Goal: Task Accomplishment & Management: Manage account settings

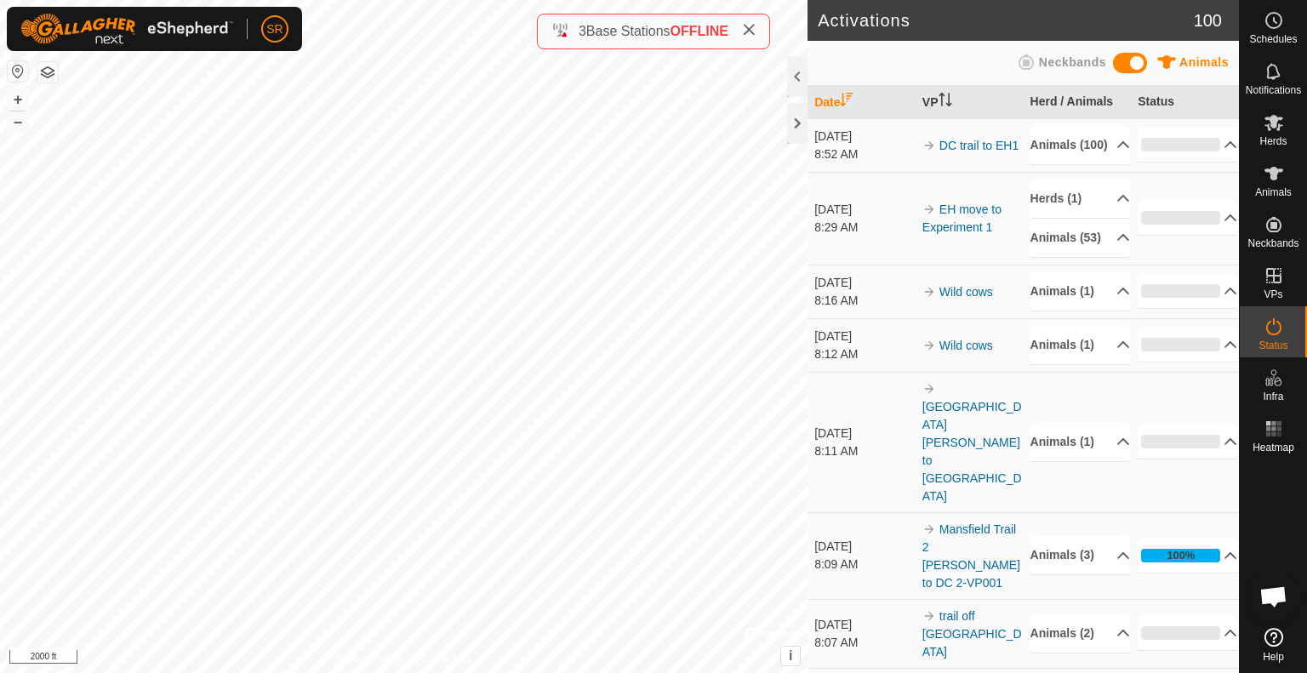
click at [799, 123] on div at bounding box center [797, 123] width 20 height 41
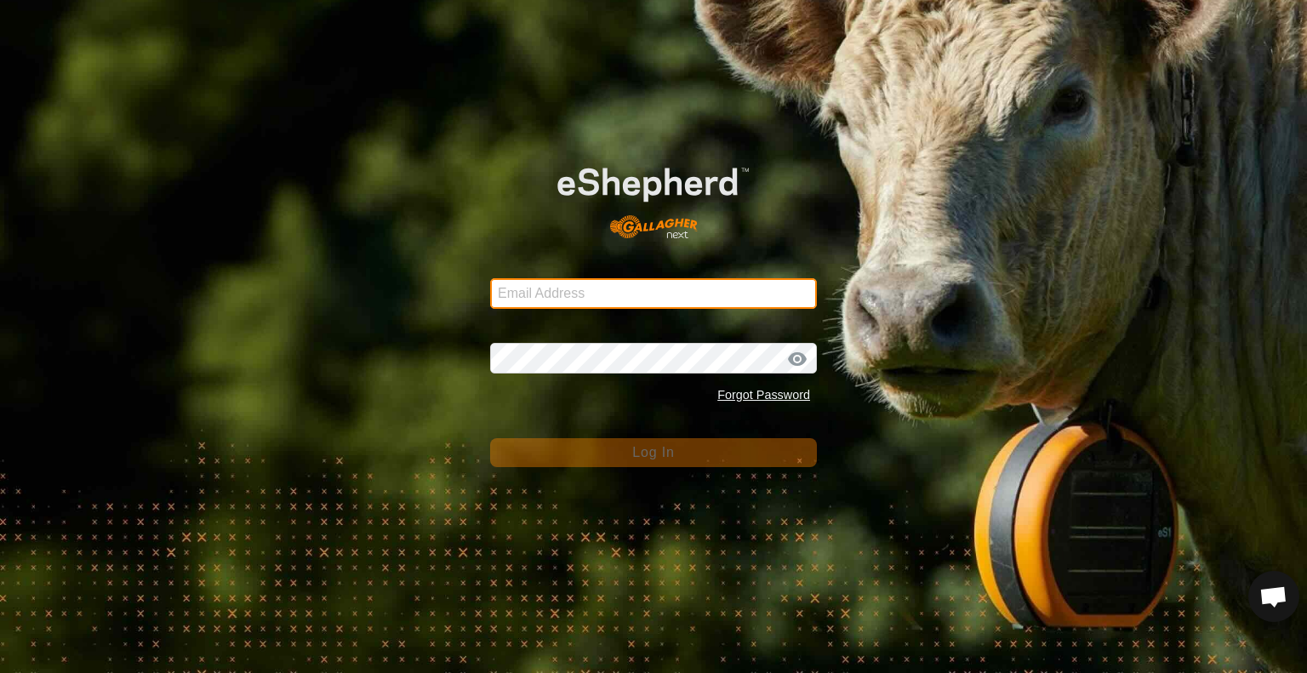
click at [656, 278] on input "Email Address" at bounding box center [653, 293] width 327 height 31
type input "[PERSON_NAME][EMAIL_ADDRESS][DOMAIN_NAME]"
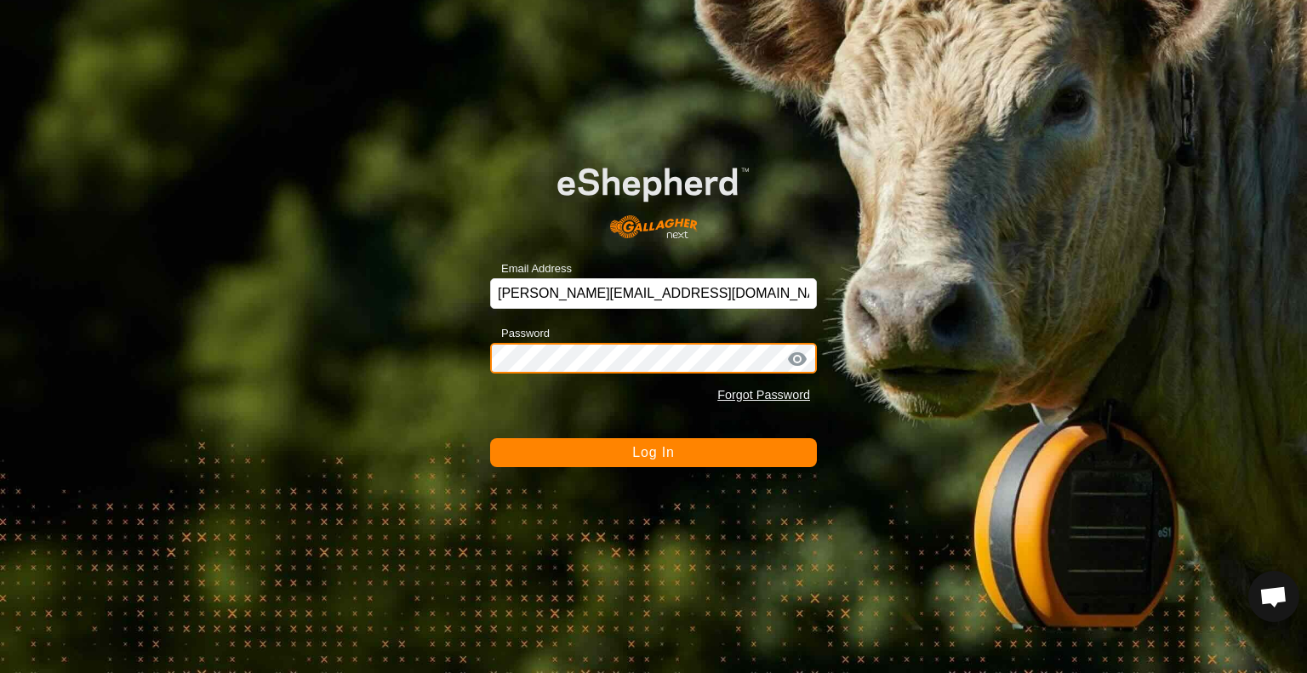
click at [490, 438] on button "Log In" at bounding box center [653, 452] width 327 height 29
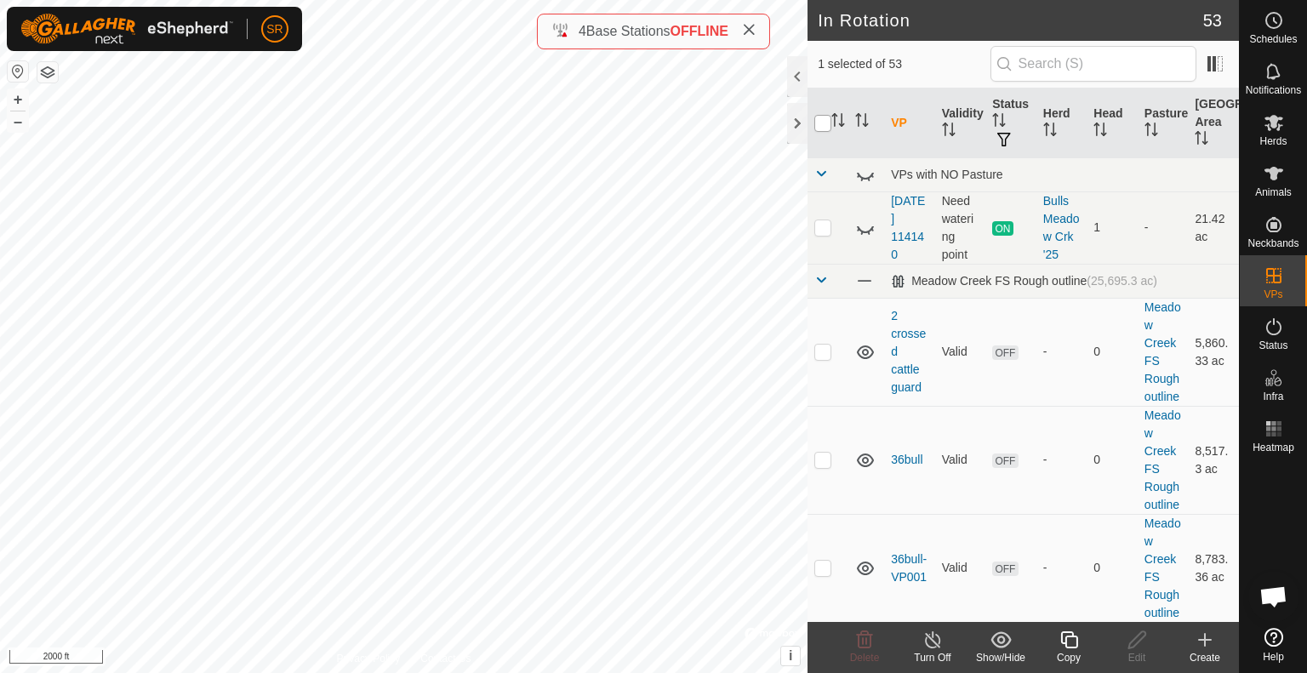
click at [820, 121] on input "checkbox" at bounding box center [823, 123] width 17 height 17
checkbox input "true"
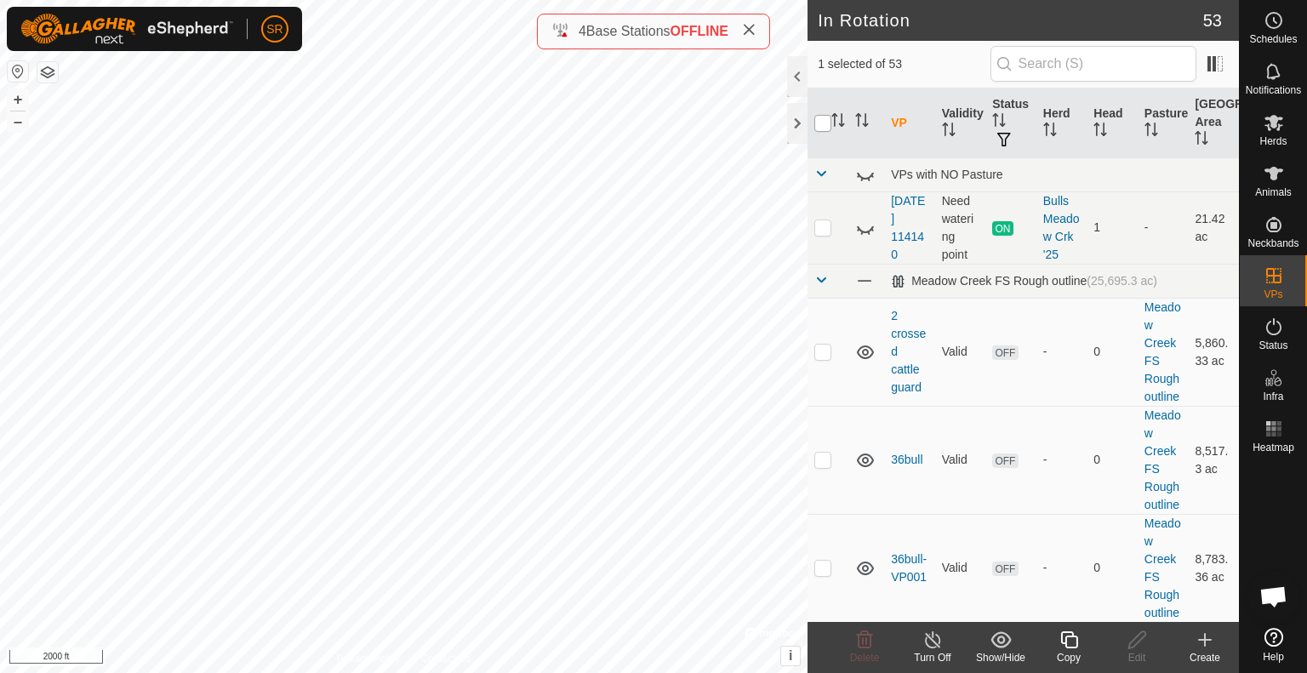
checkbox input "true"
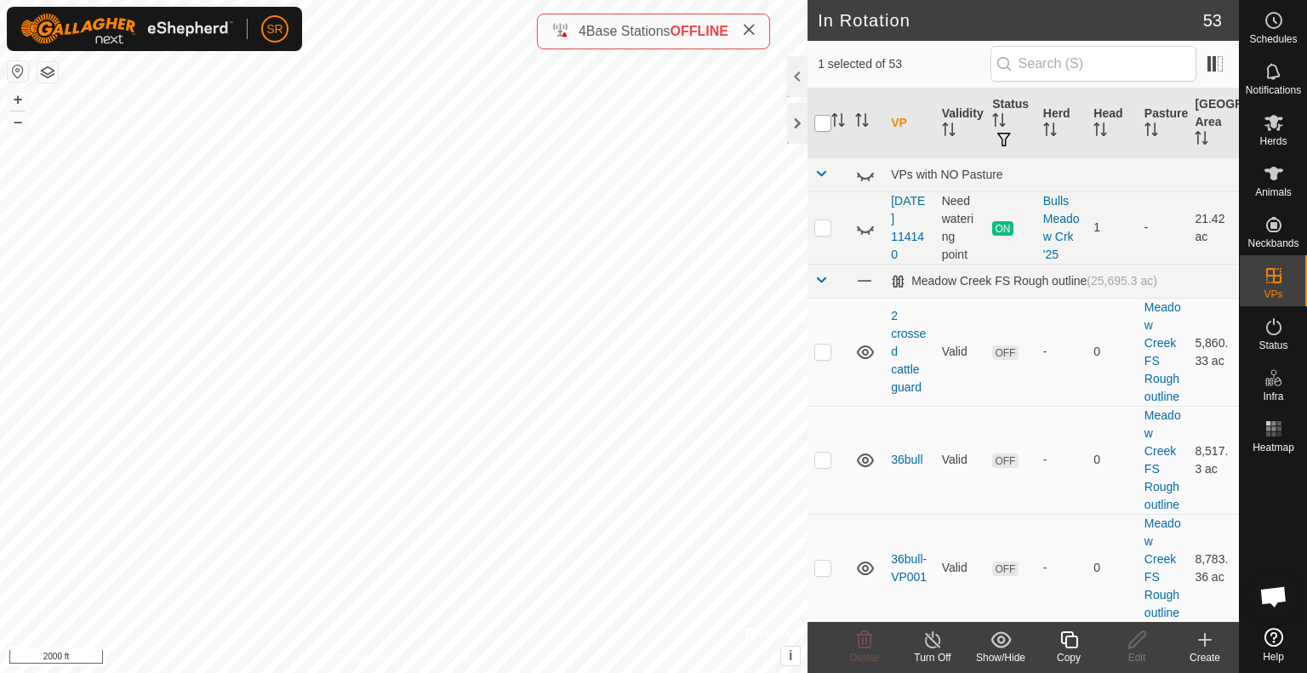
checkbox input "true"
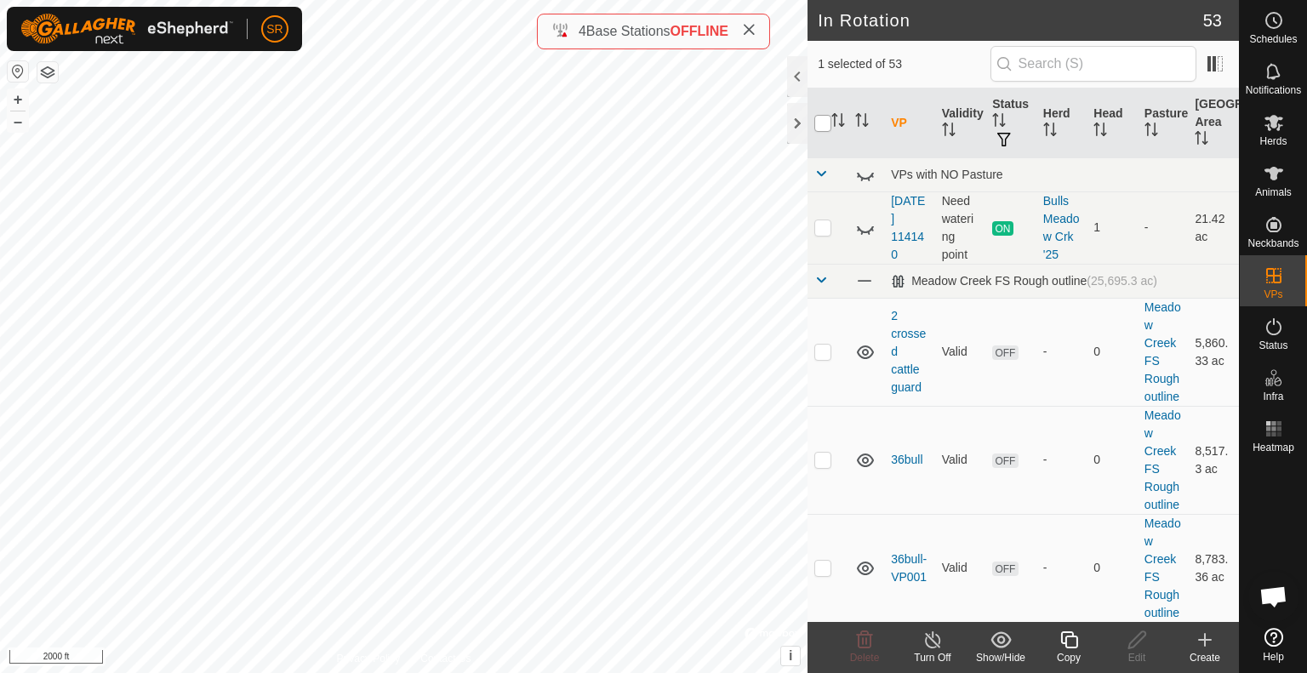
checkbox input "true"
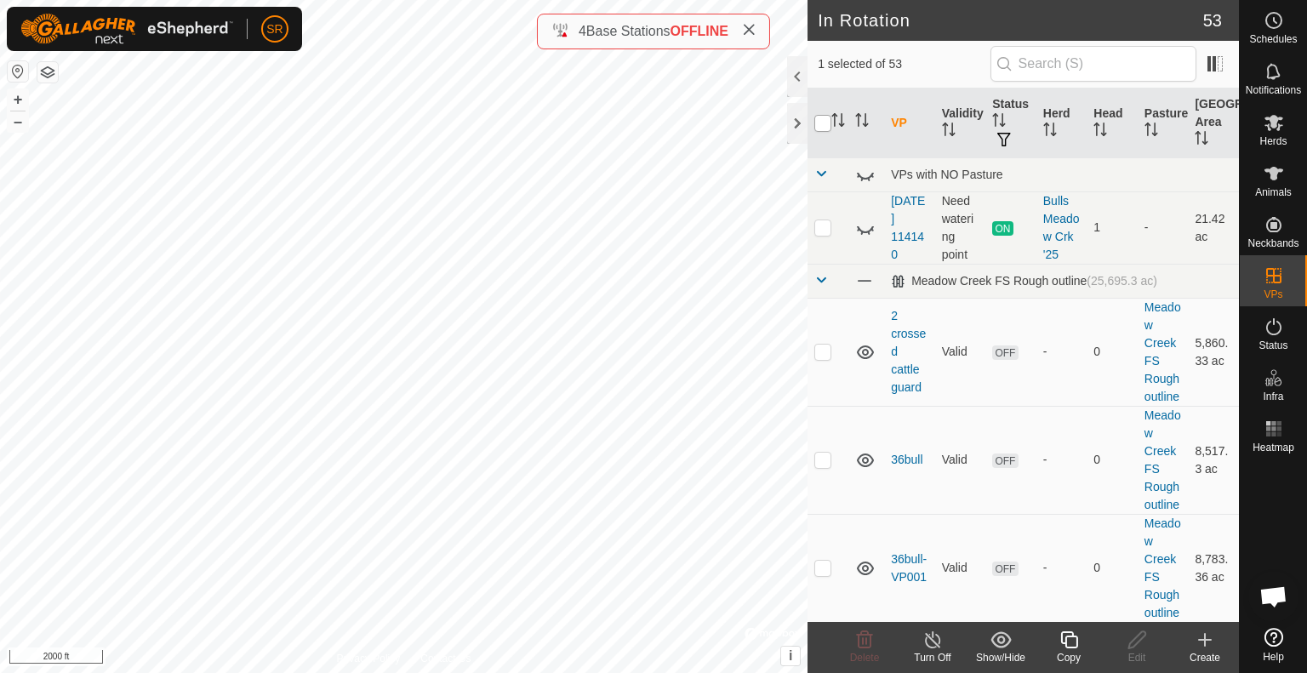
checkbox input "true"
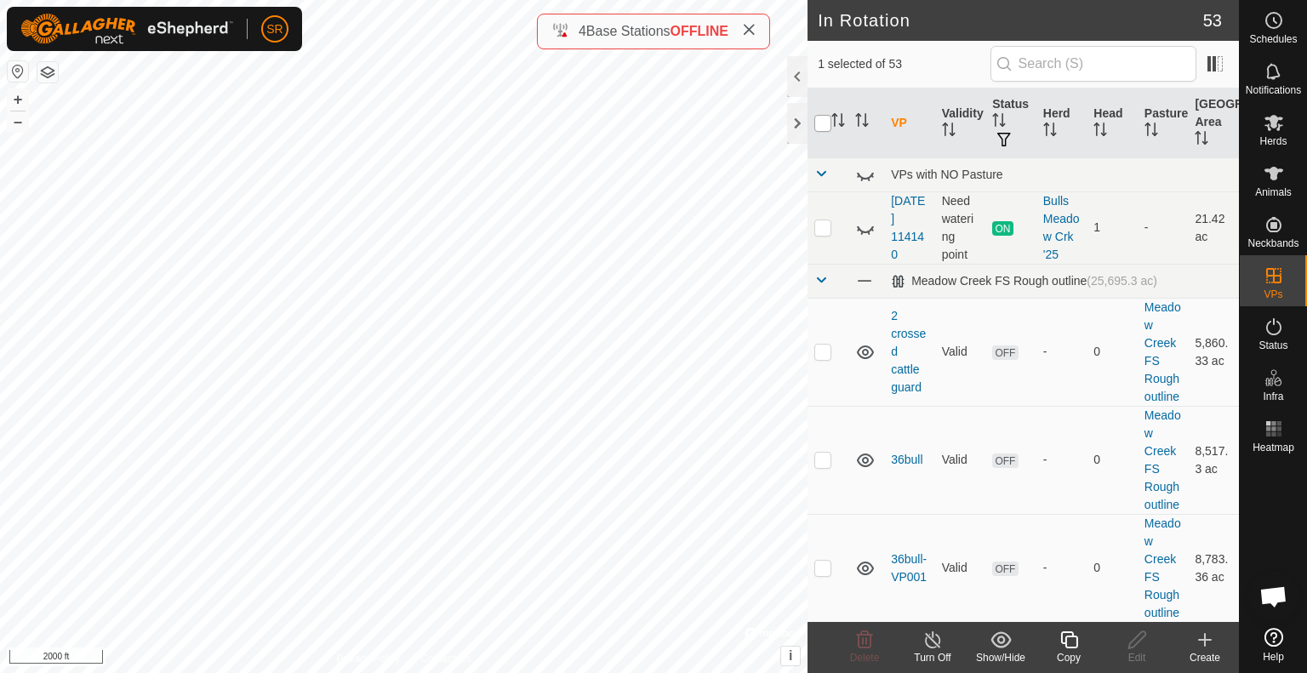
checkbox input "true"
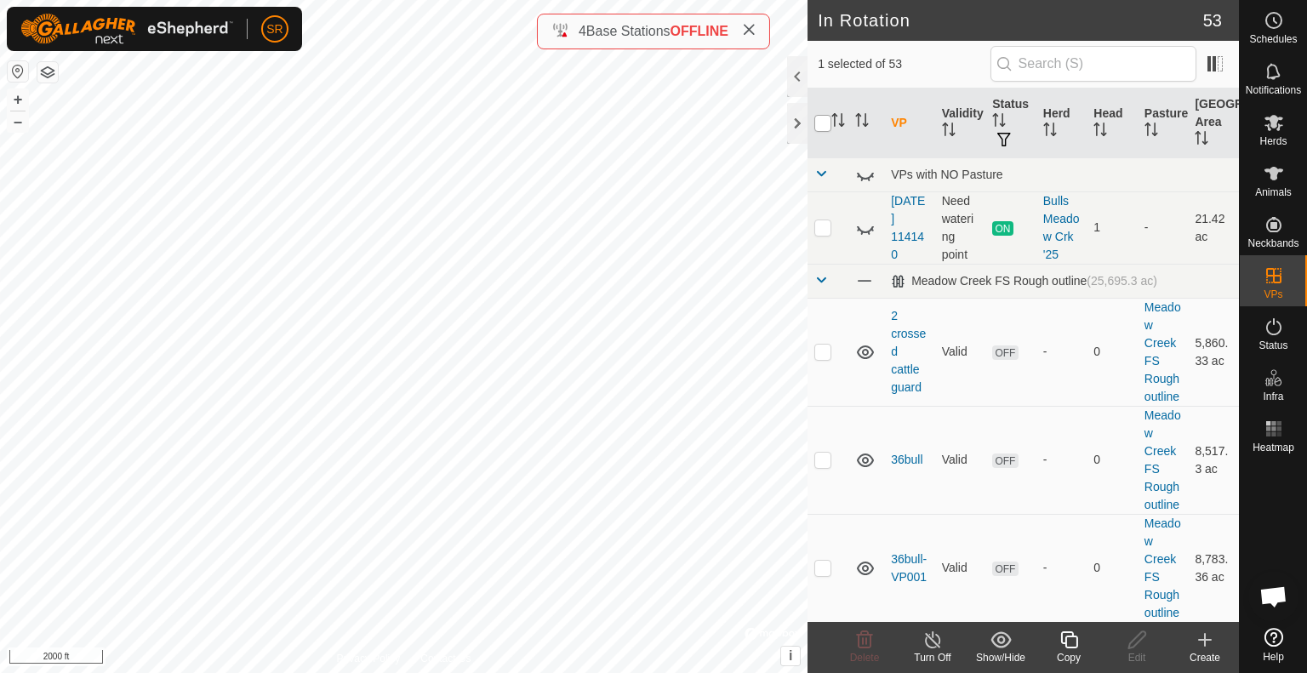
checkbox input "true"
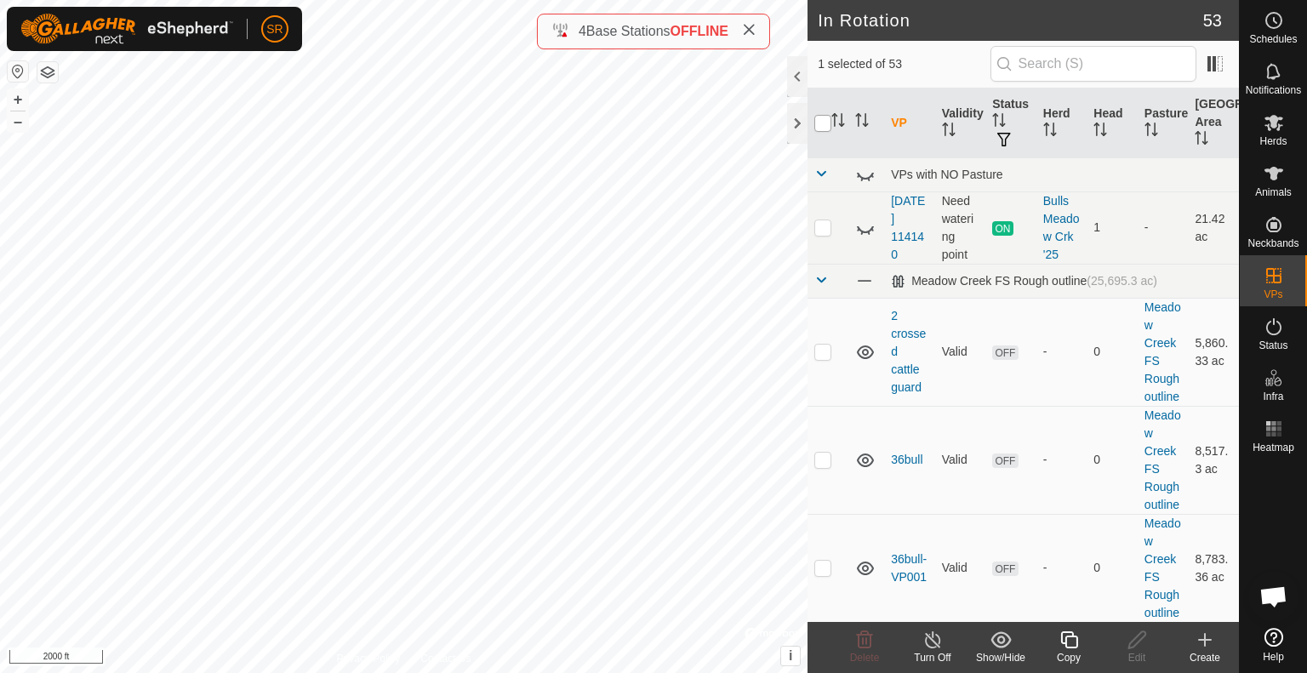
checkbox input "true"
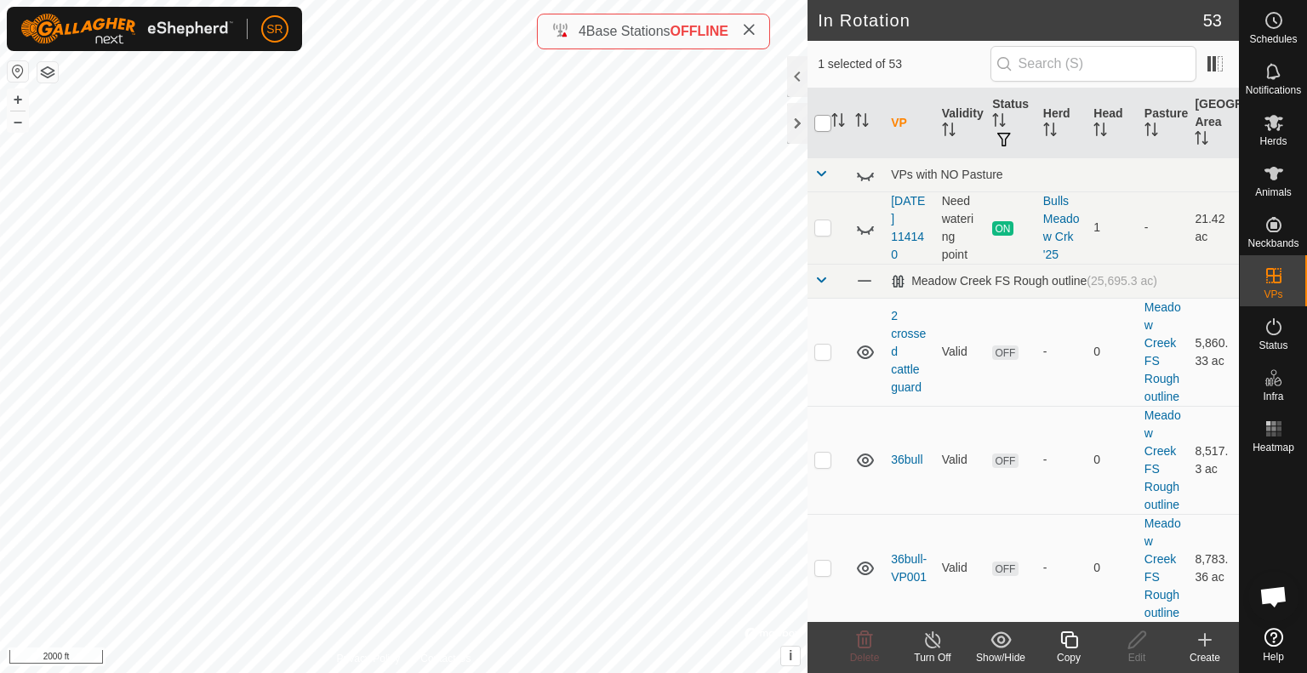
checkbox input "true"
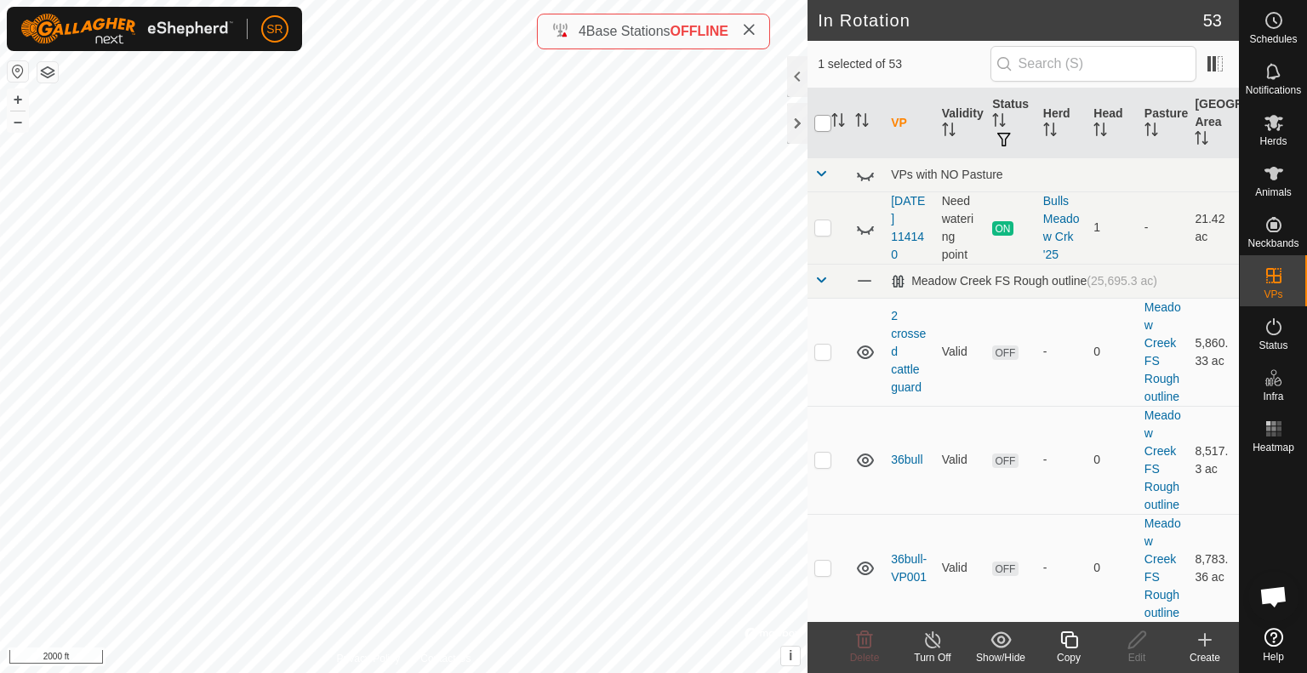
checkbox input "true"
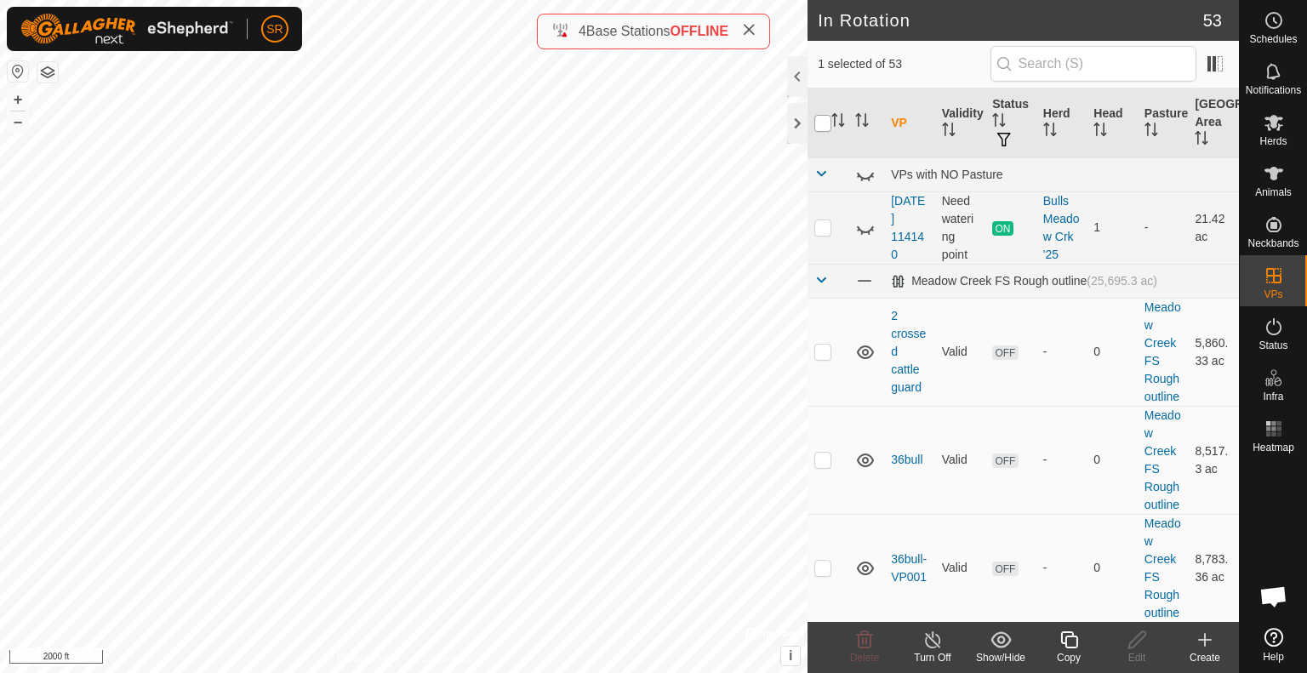
checkbox input "true"
click at [820, 121] on input "checkbox" at bounding box center [823, 123] width 17 height 17
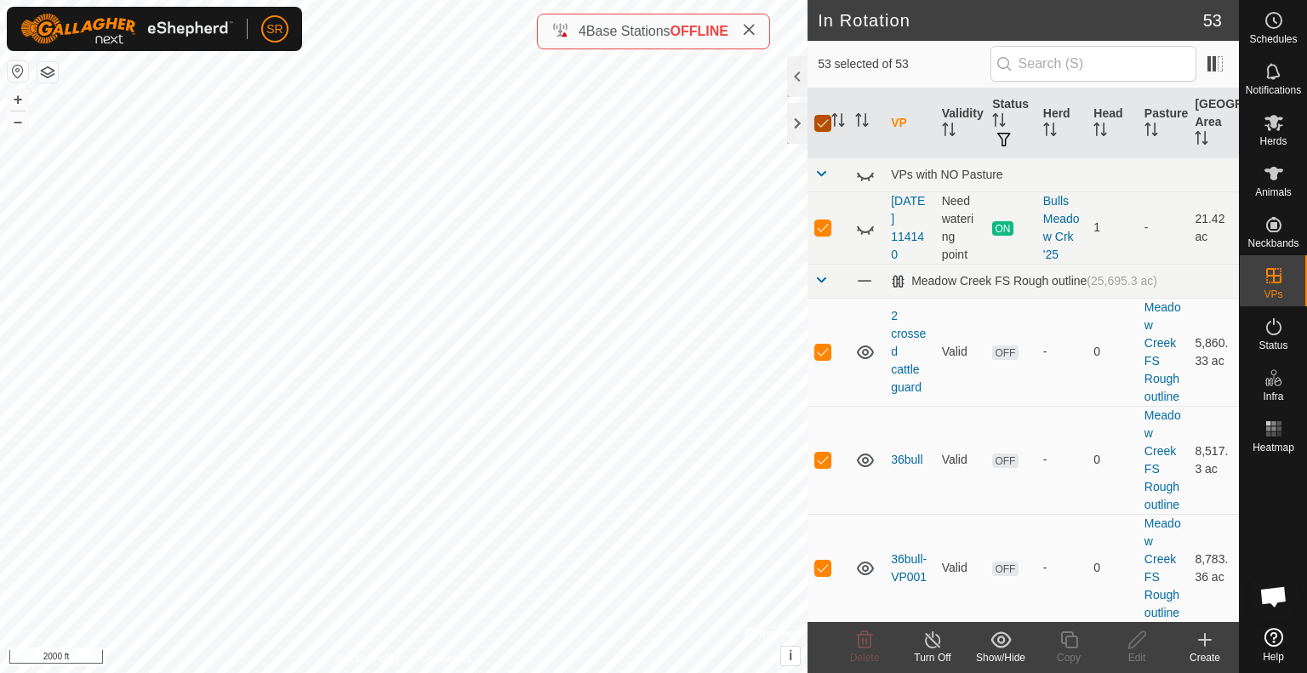
checkbox input "false"
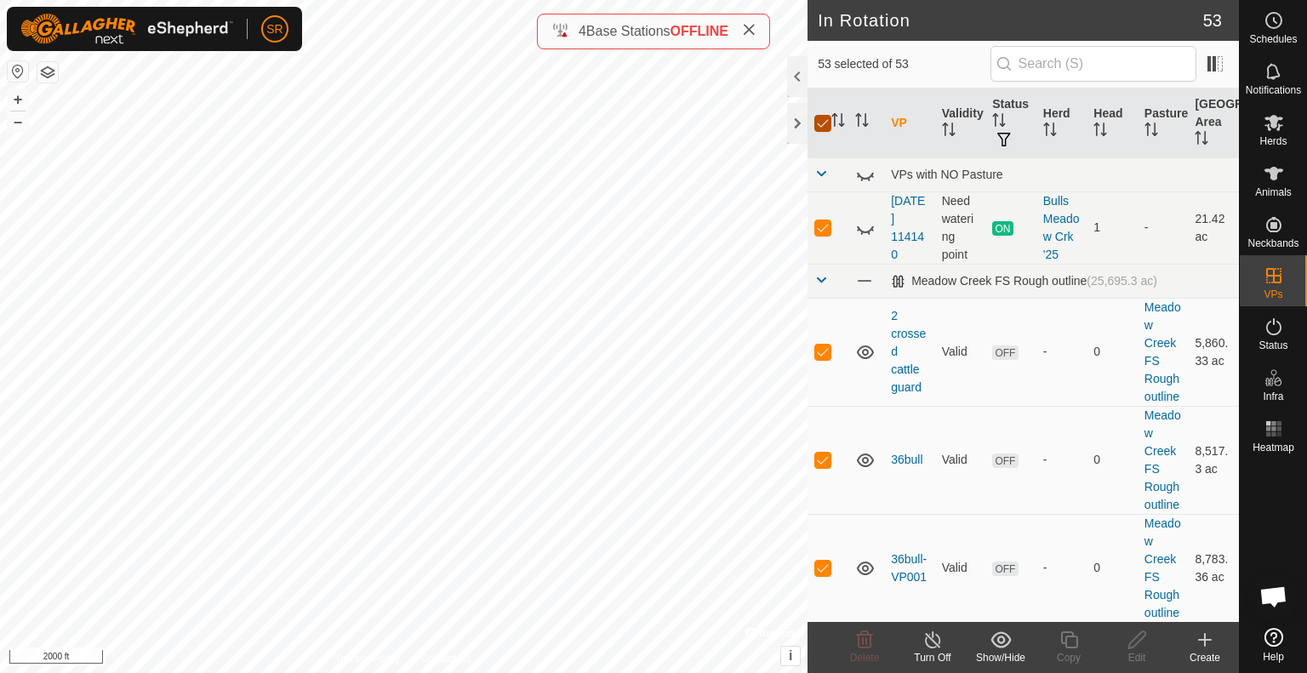
checkbox input "false"
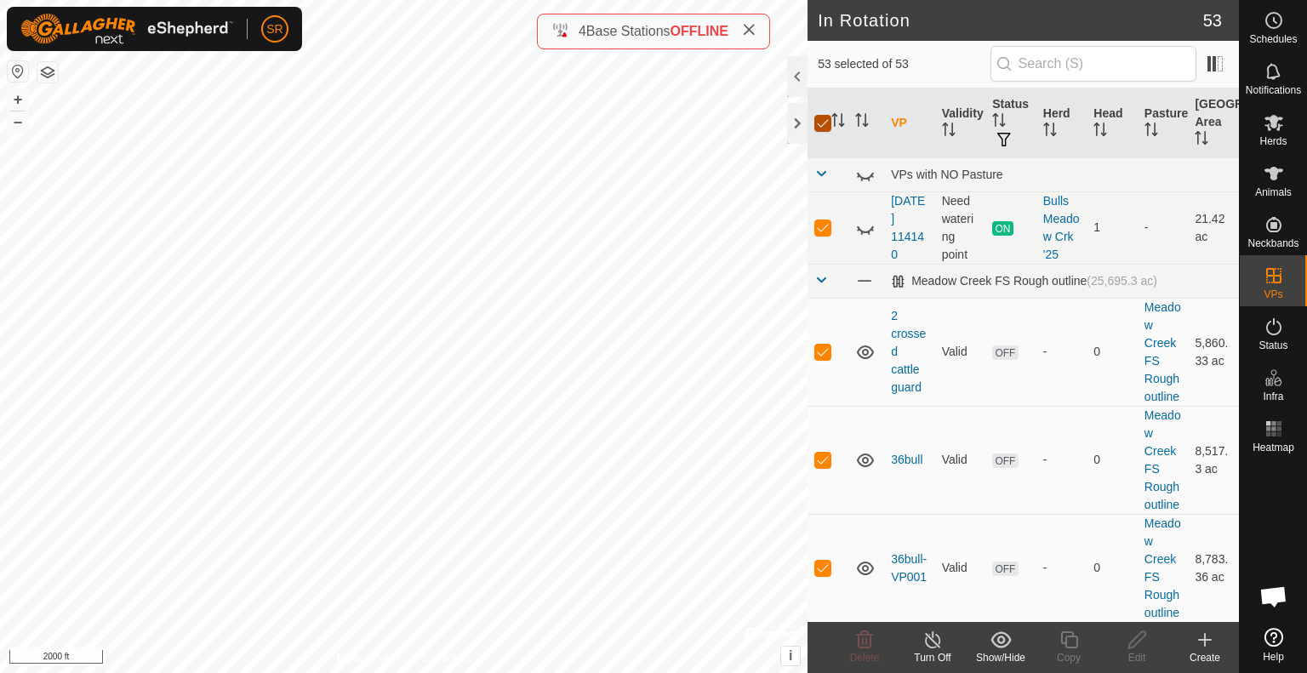
checkbox input "false"
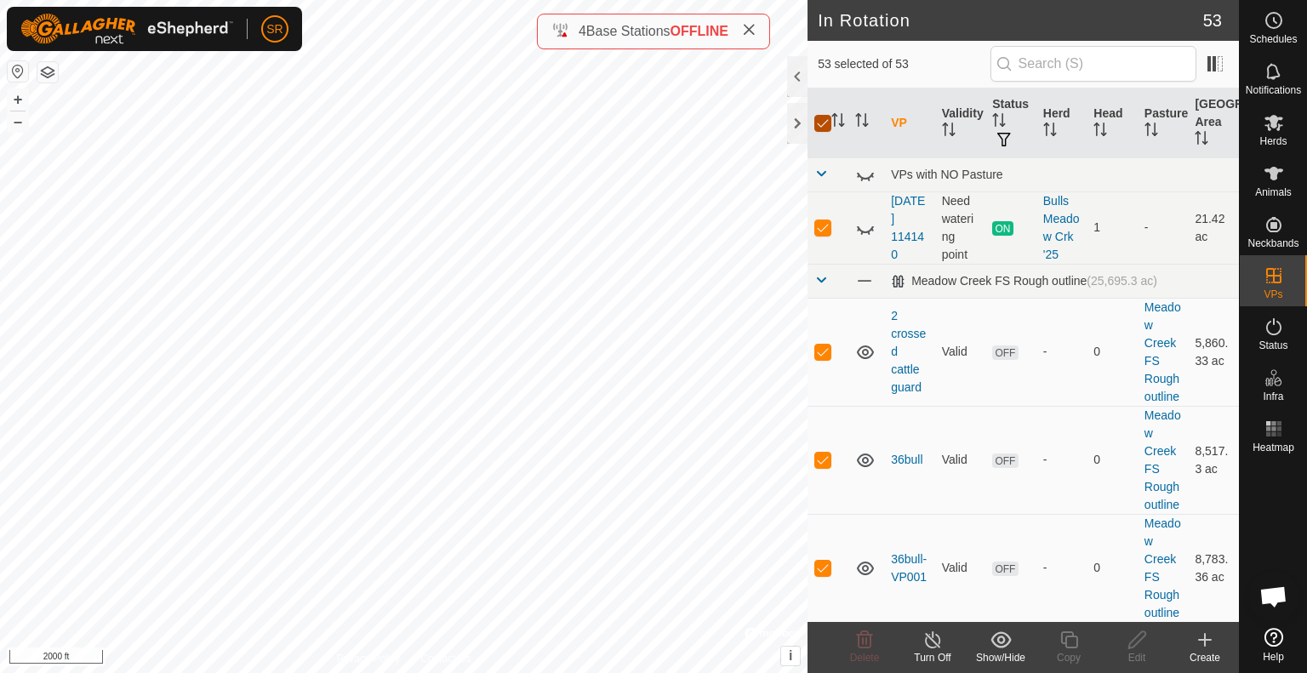
checkbox input "false"
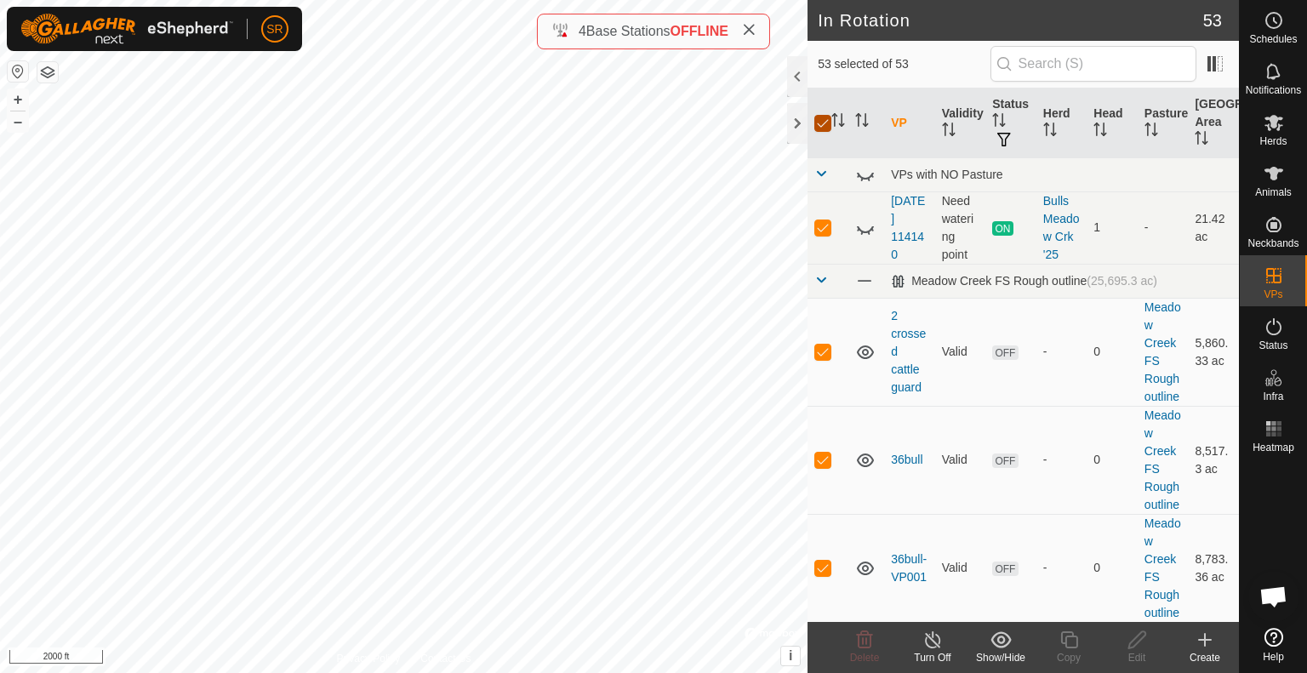
checkbox input "false"
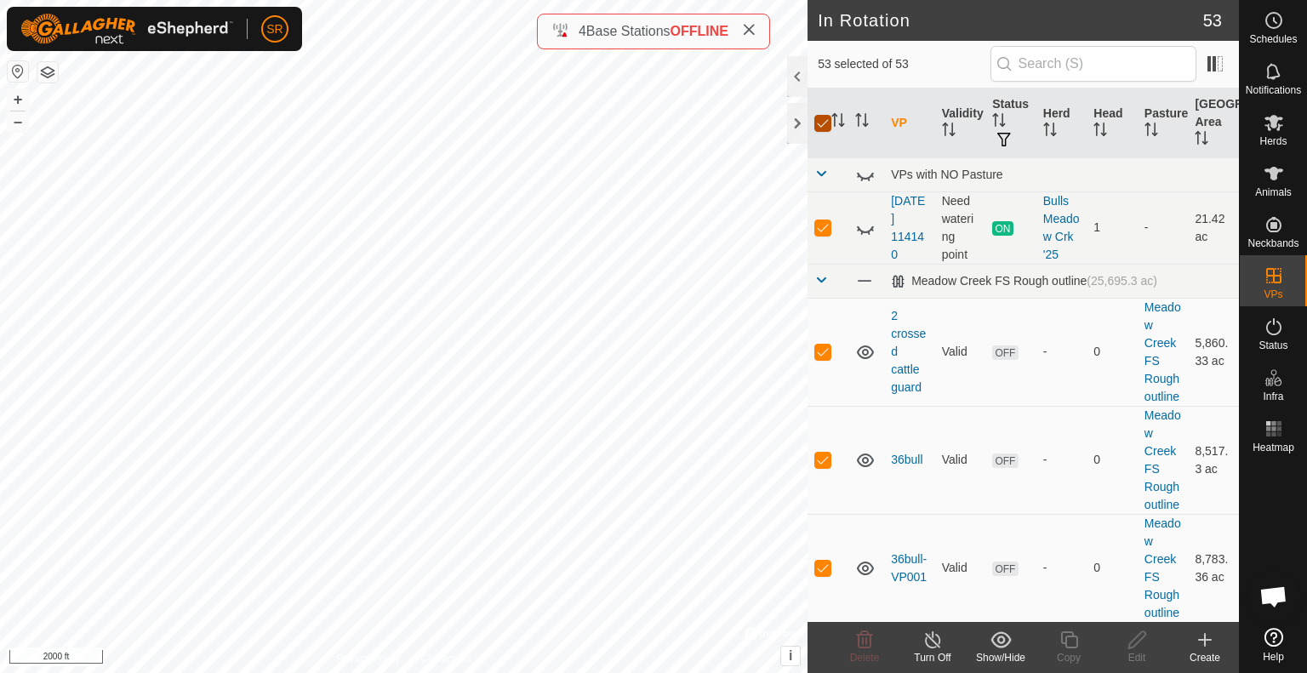
checkbox input "false"
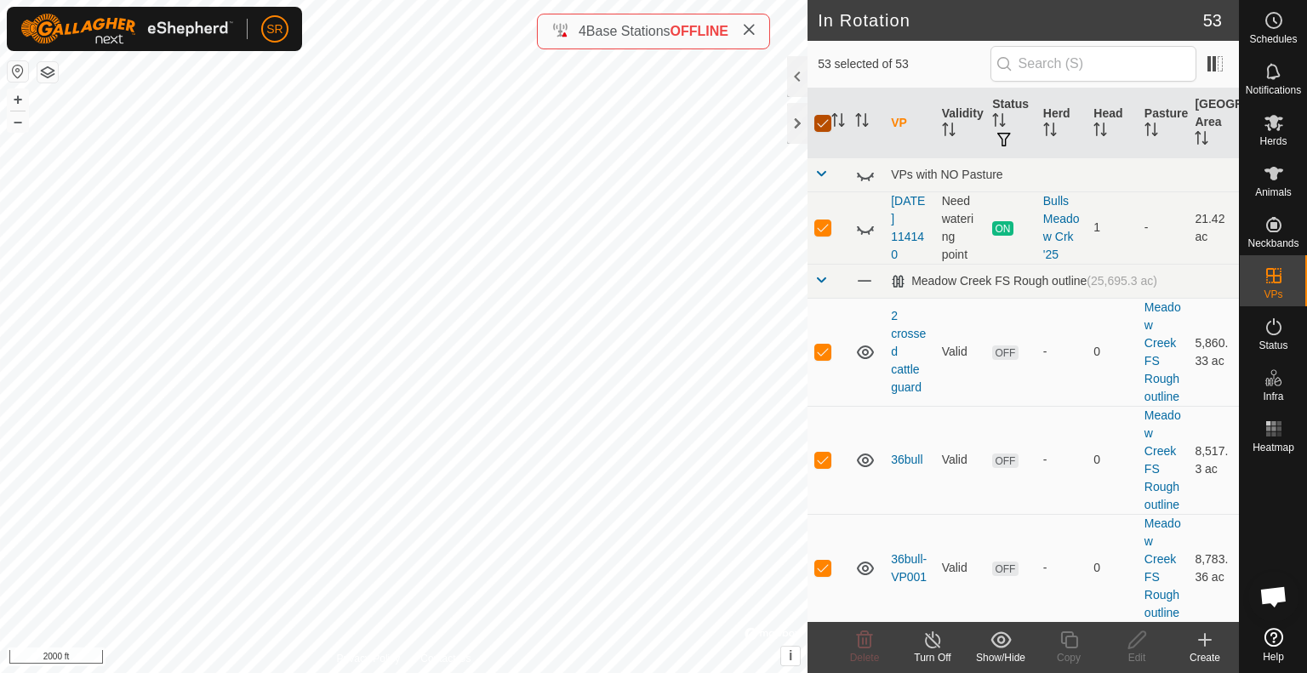
checkbox input "false"
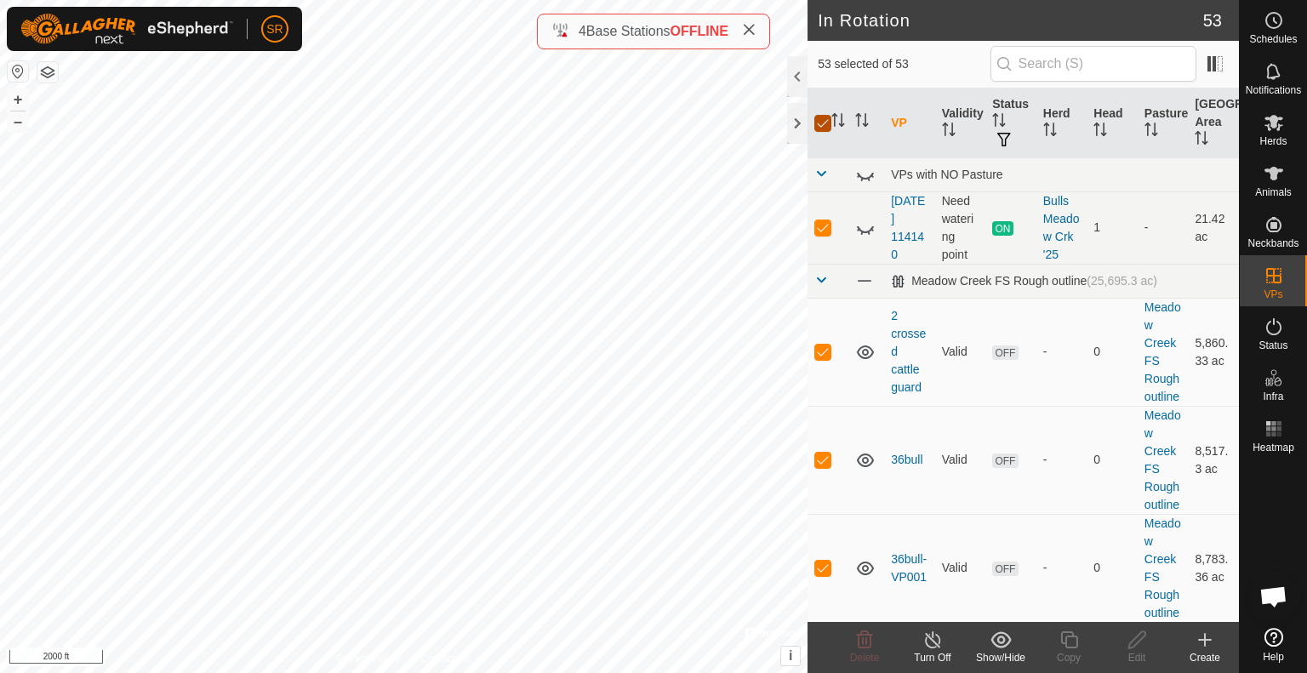
checkbox input "false"
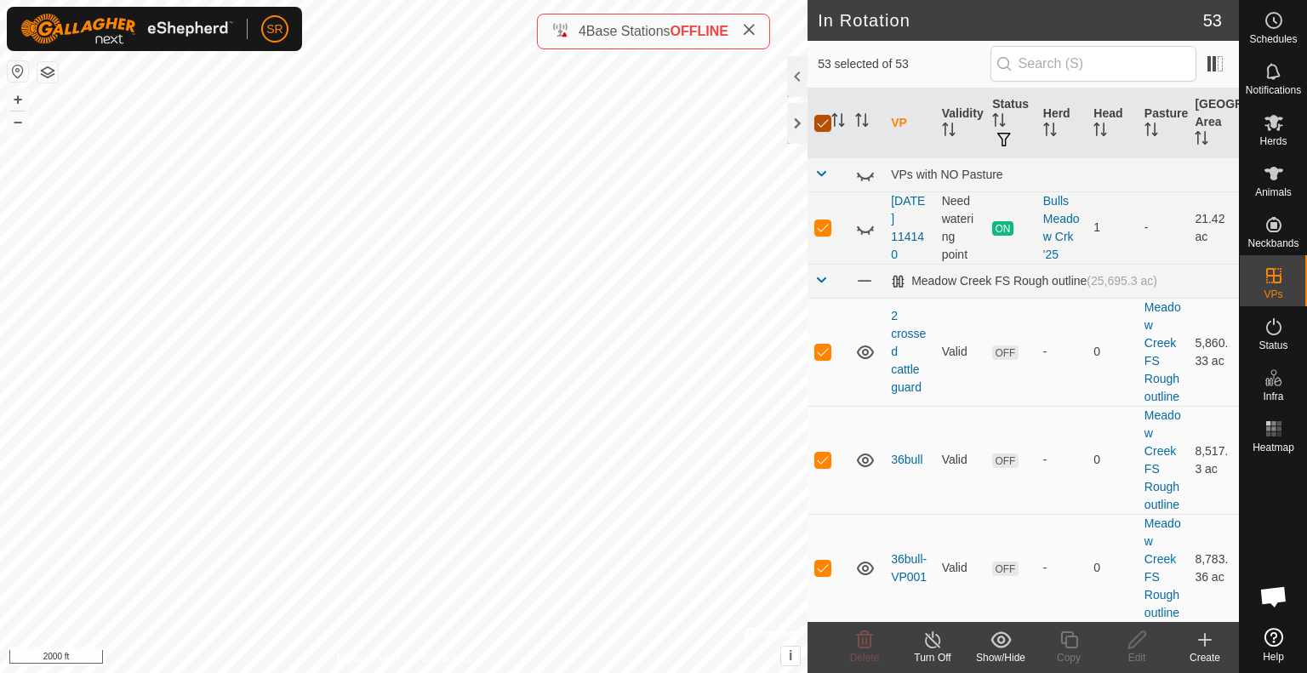
checkbox input "false"
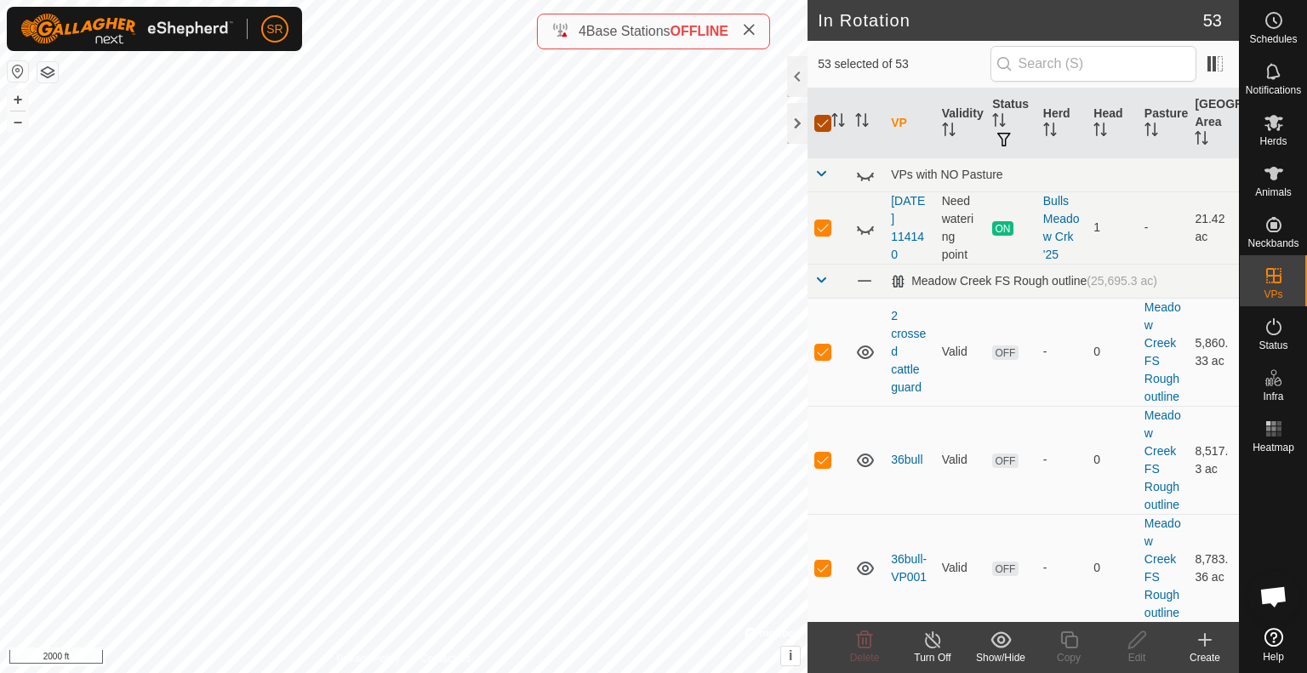
checkbox input "false"
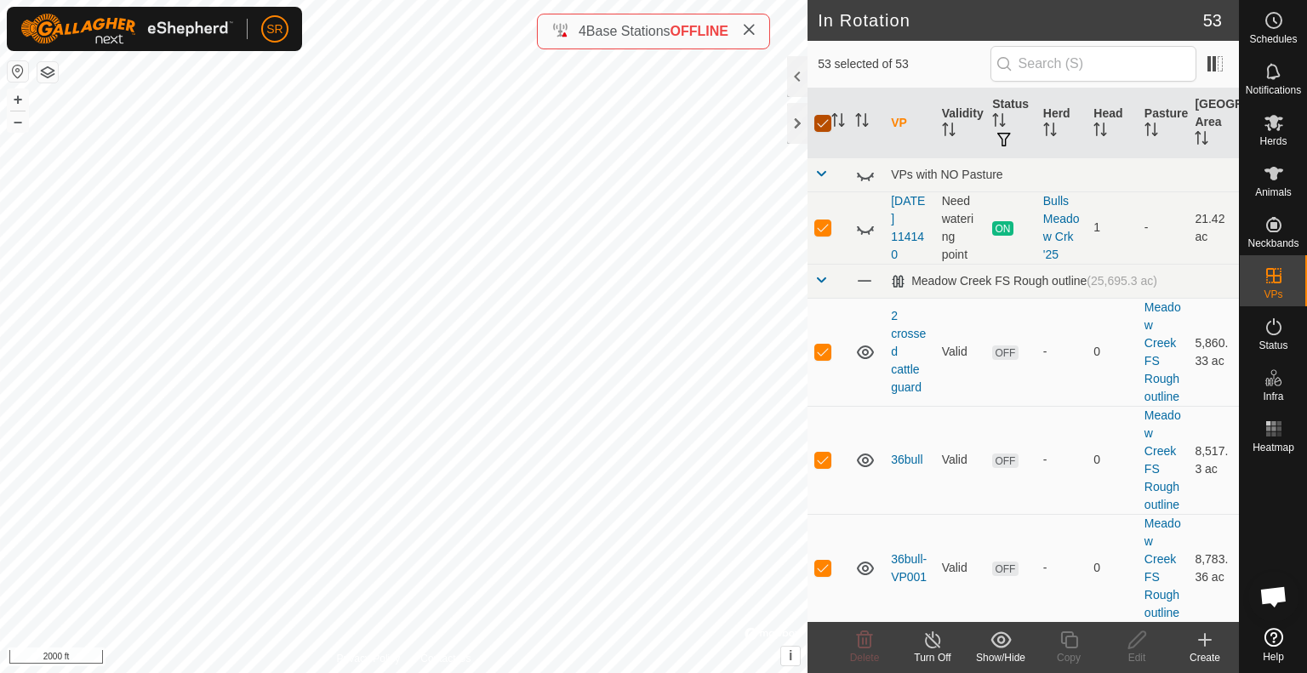
checkbox input "false"
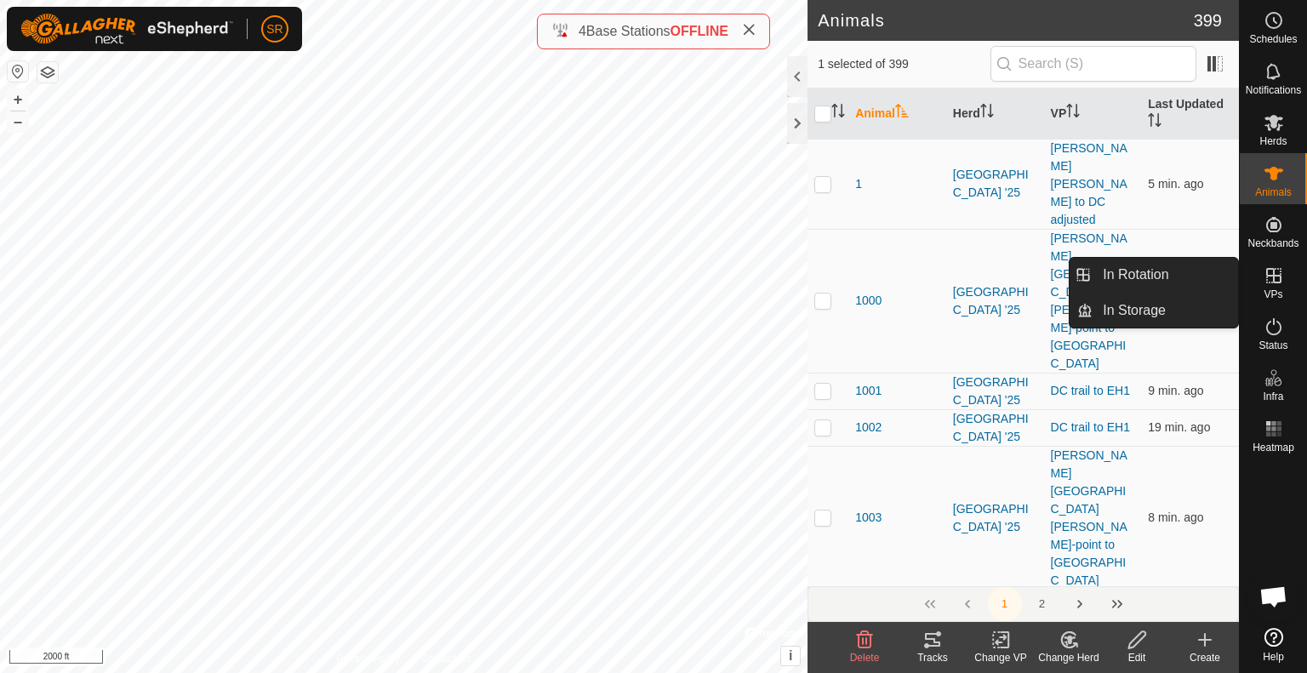
click at [1277, 286] on es-virtualpaddocks-svg-icon at bounding box center [1274, 275] width 31 height 27
click at [1205, 278] on link "In Rotation" at bounding box center [1166, 275] width 146 height 34
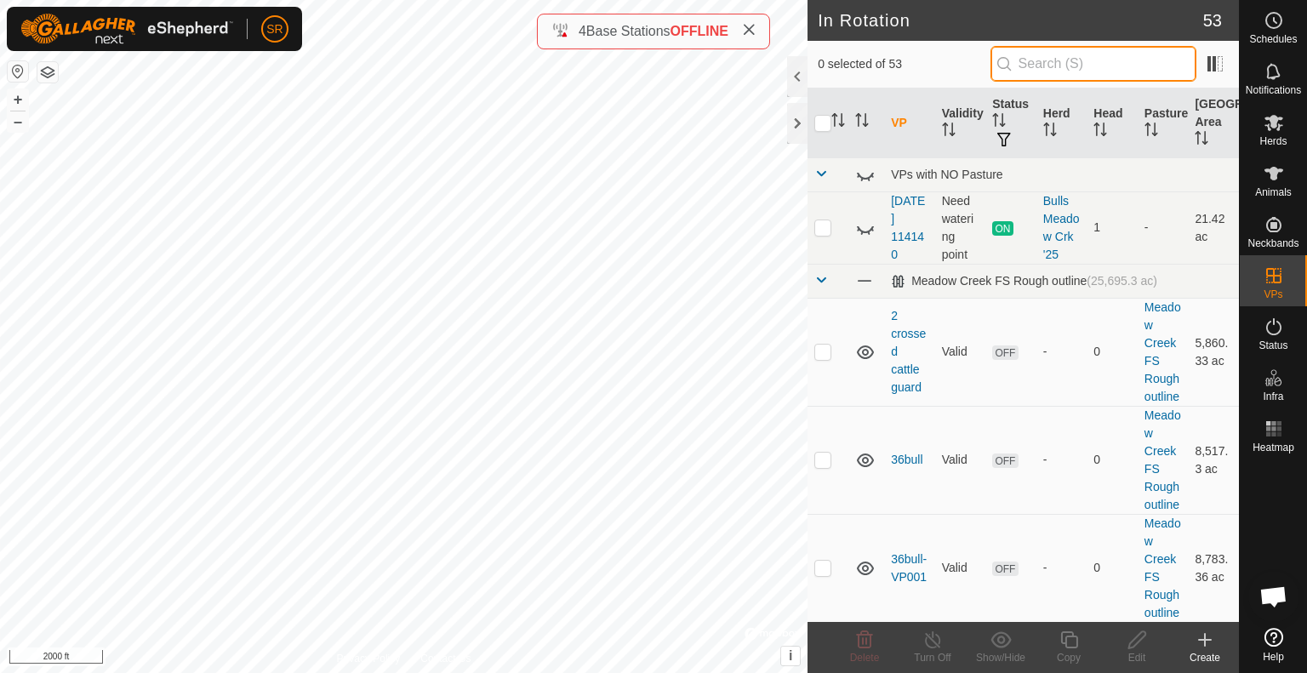
click at [1062, 66] on input "text" at bounding box center [1094, 64] width 206 height 36
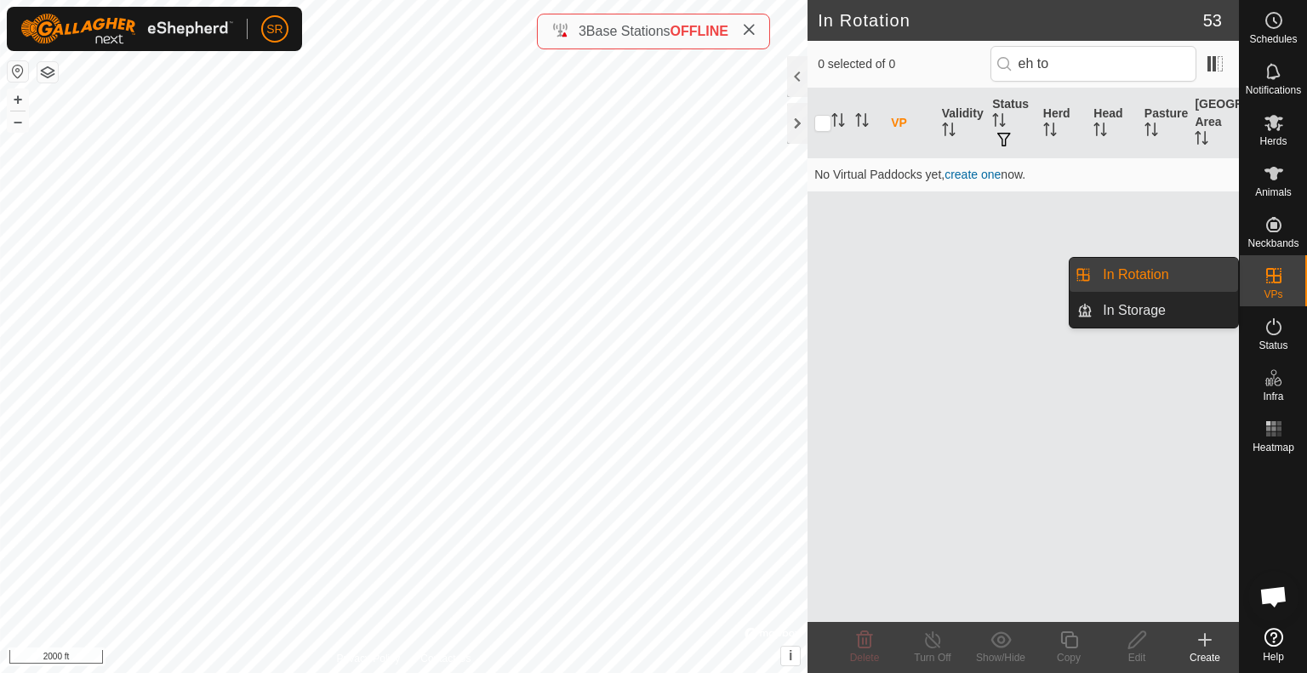
click at [1209, 273] on link "In Rotation" at bounding box center [1166, 275] width 146 height 34
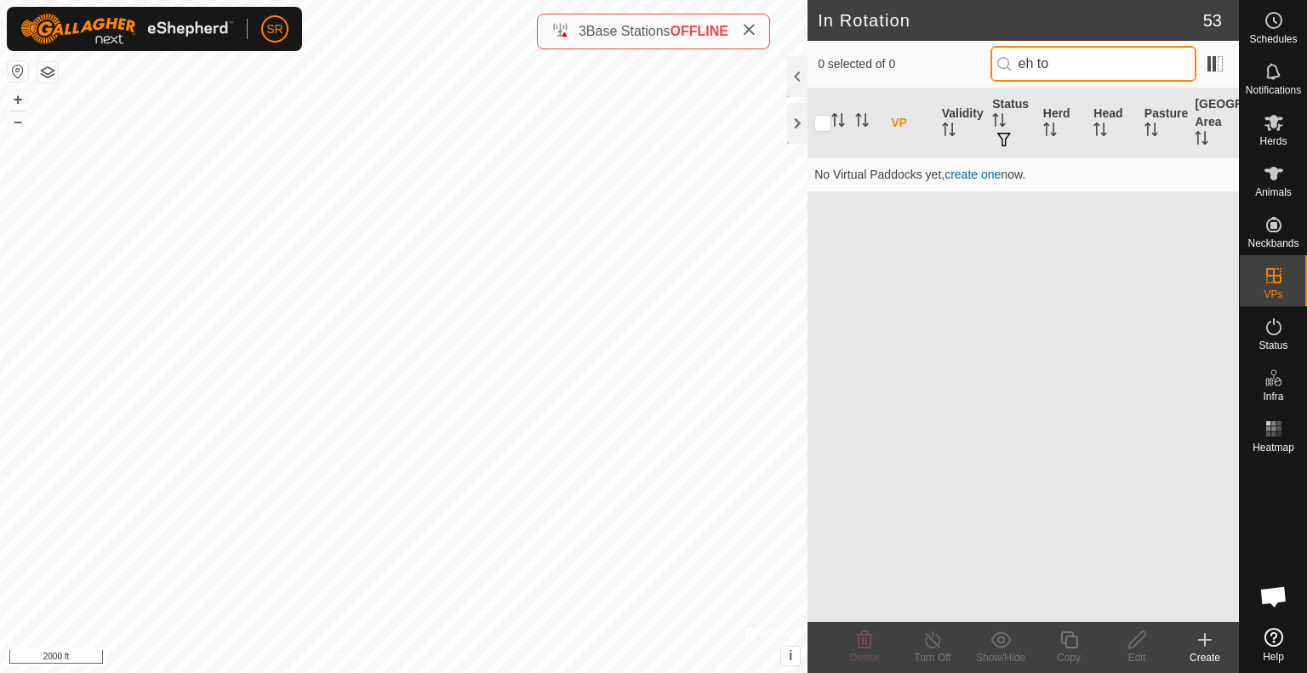
click at [1141, 67] on input "eh to" at bounding box center [1094, 64] width 206 height 36
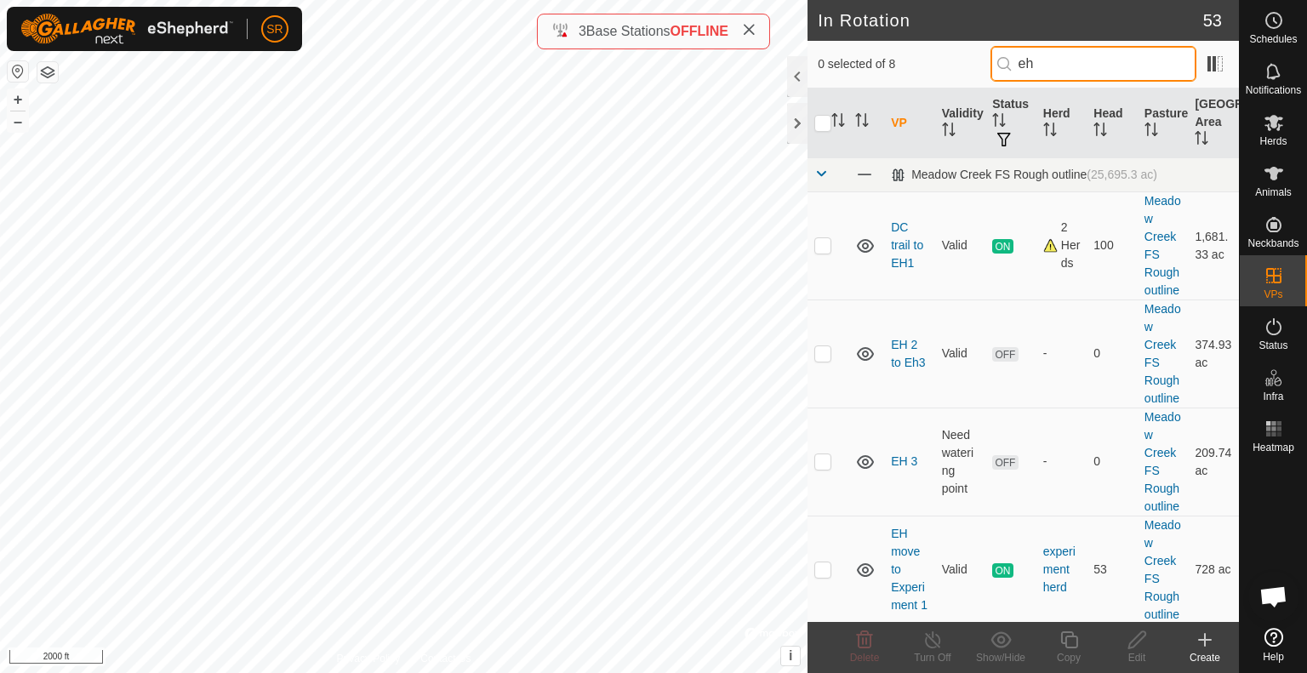
type input "e"
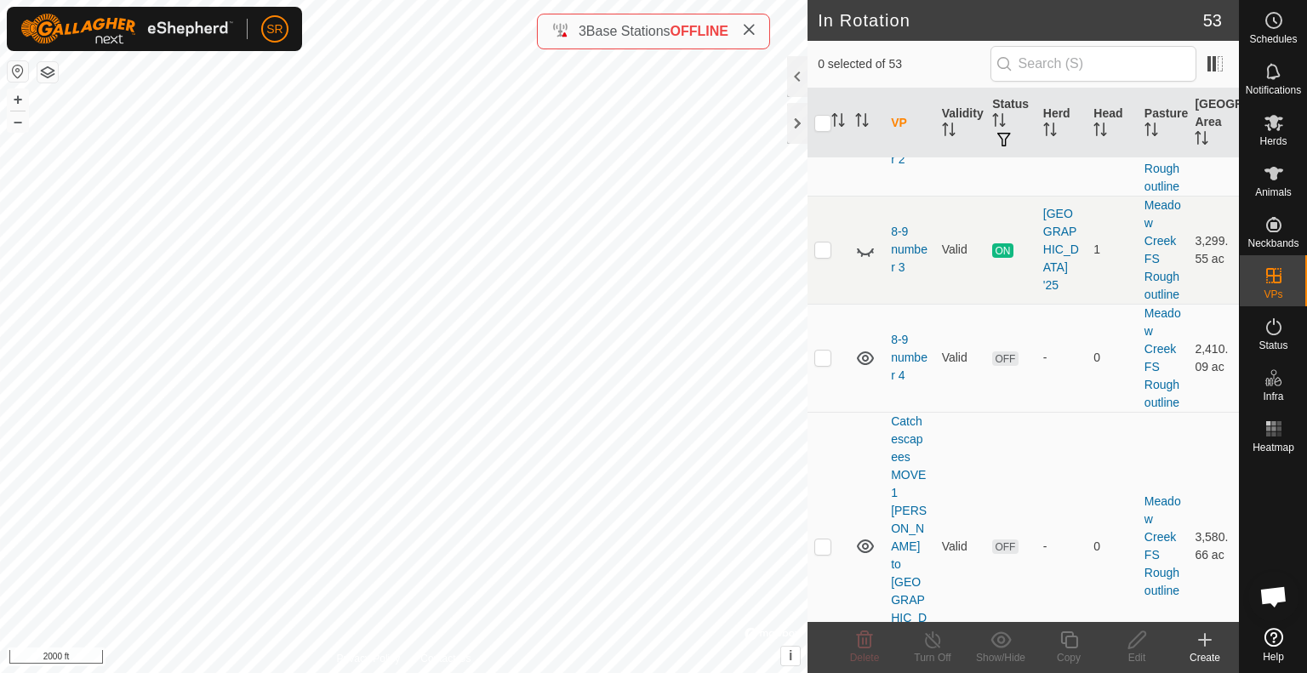
scroll to position [537, 0]
click at [1043, 78] on input "text" at bounding box center [1094, 64] width 206 height 36
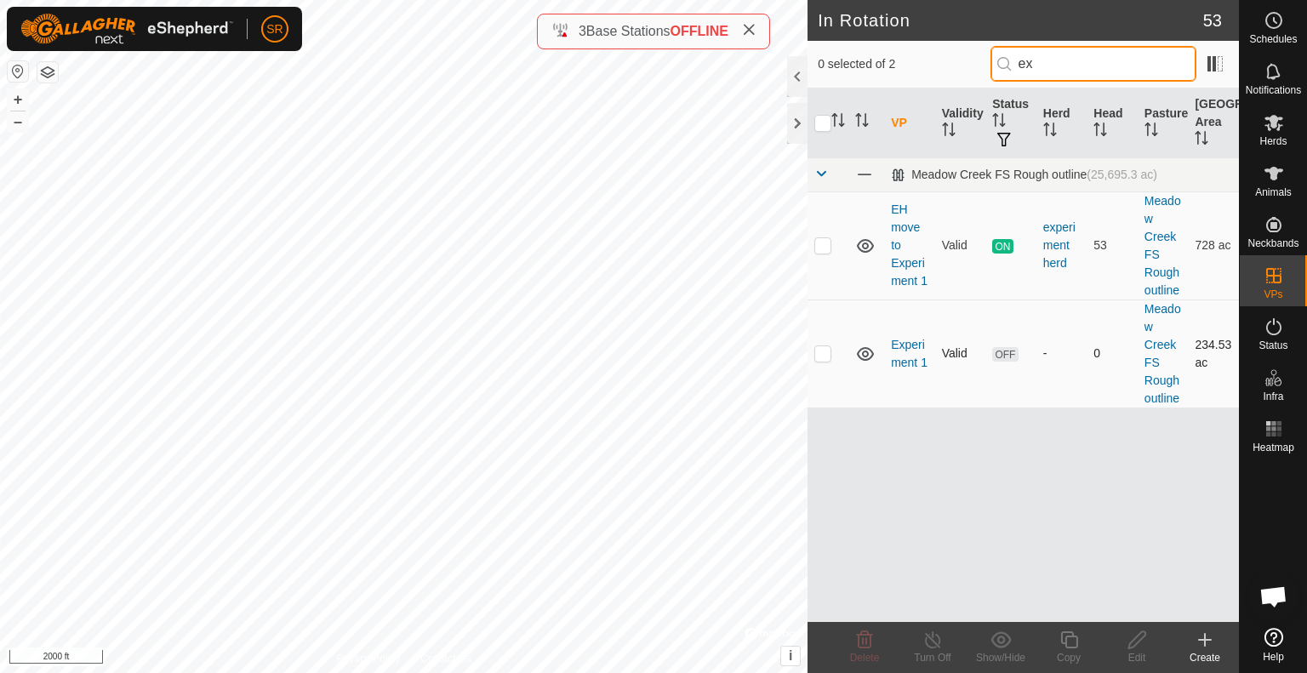
type input "ex"
click at [821, 357] on p-checkbox at bounding box center [823, 353] width 17 height 14
checkbox input "false"
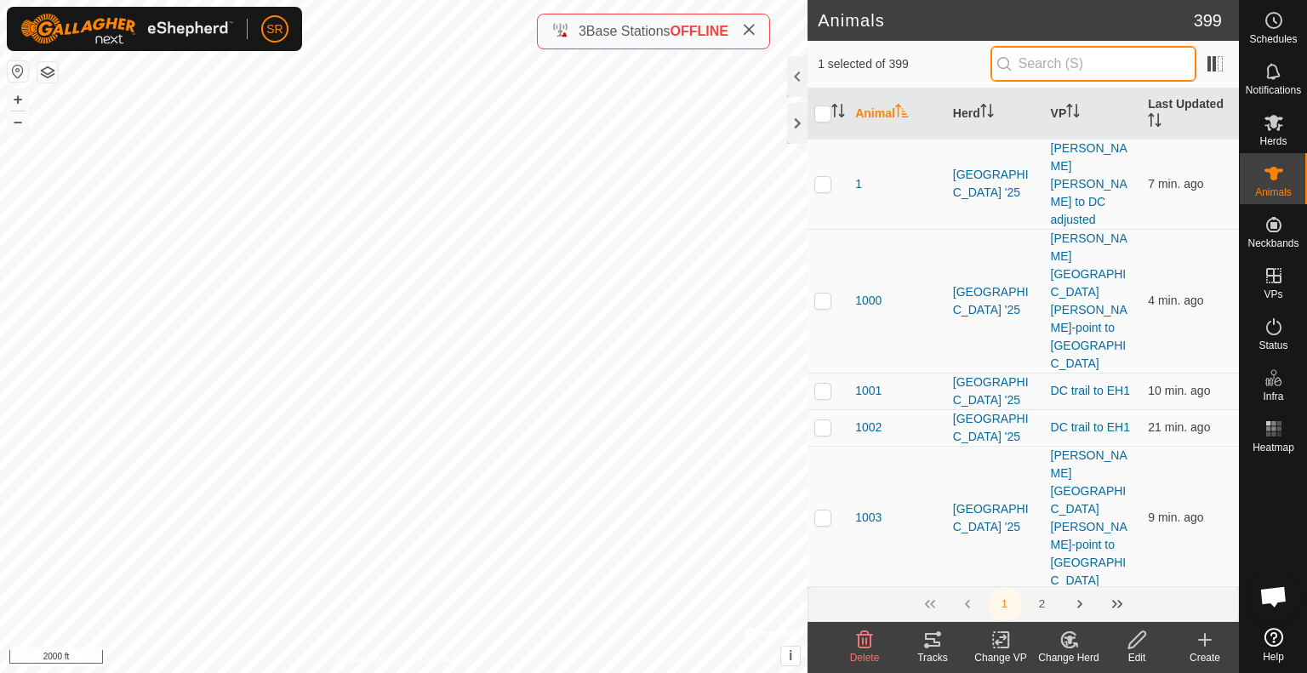
click at [1087, 64] on input "text" at bounding box center [1094, 64] width 206 height 36
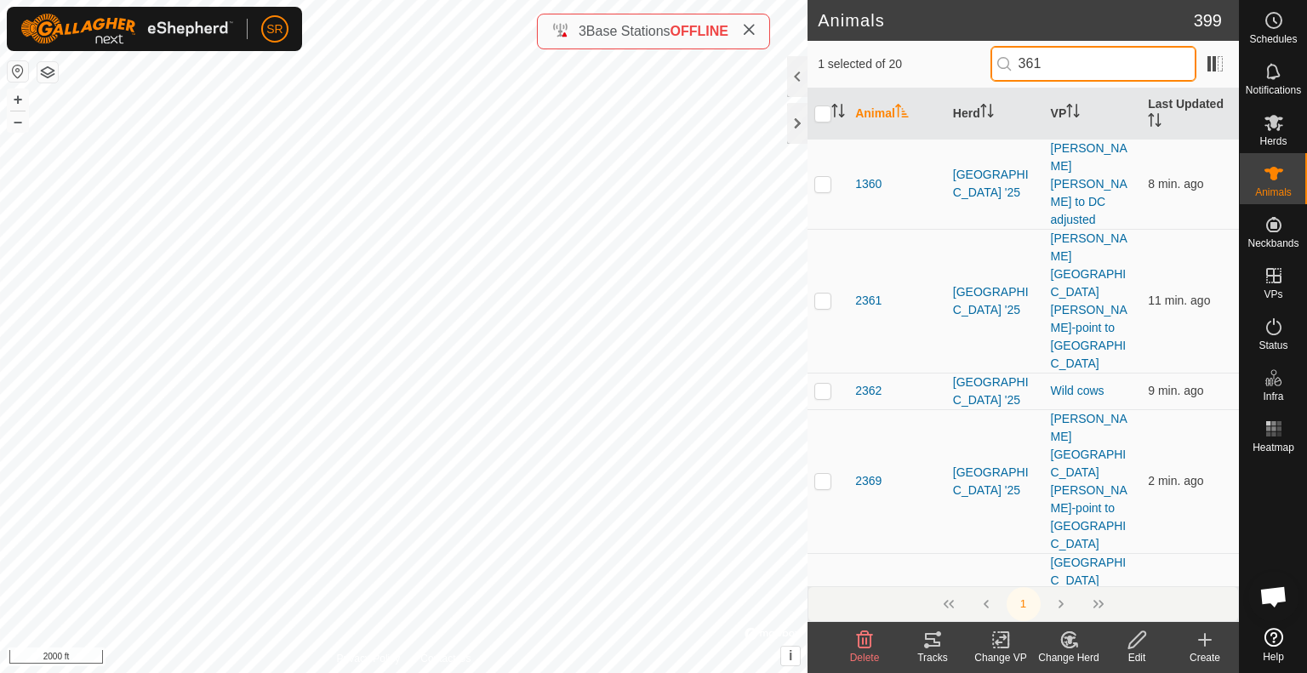
type input "3618"
checkbox input "true"
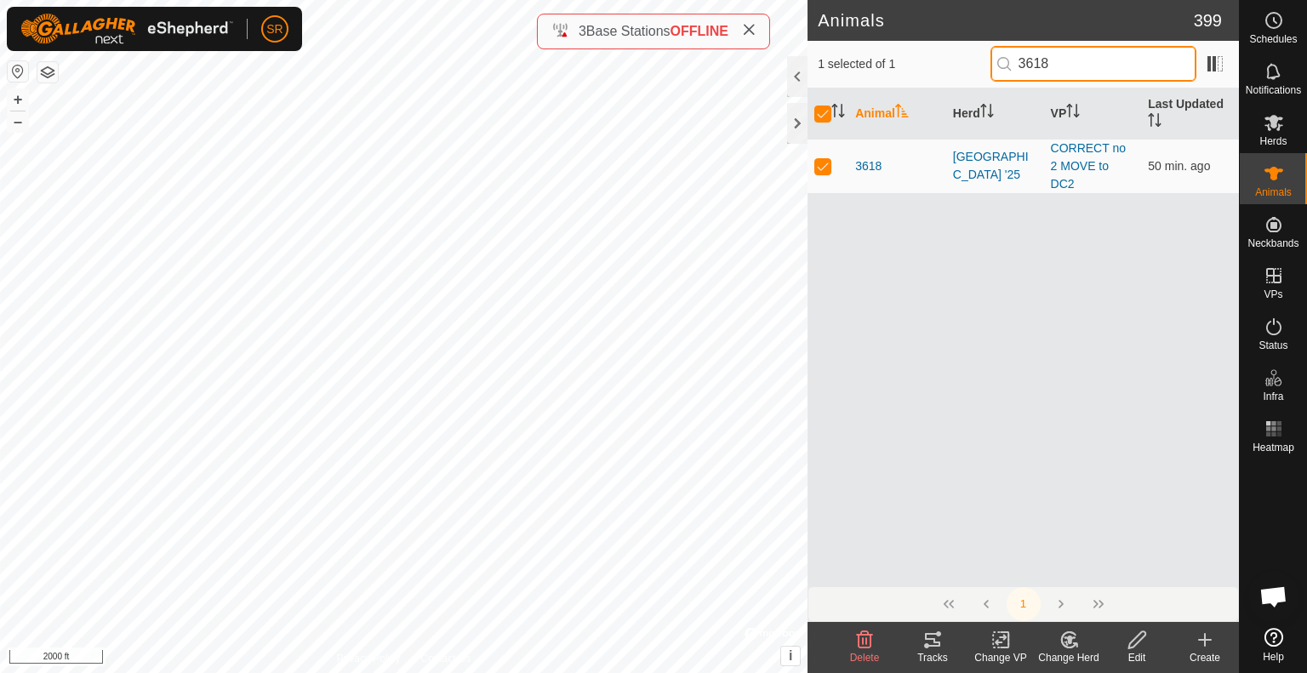
type input "3618"
click at [933, 649] on icon at bounding box center [933, 640] width 20 height 20
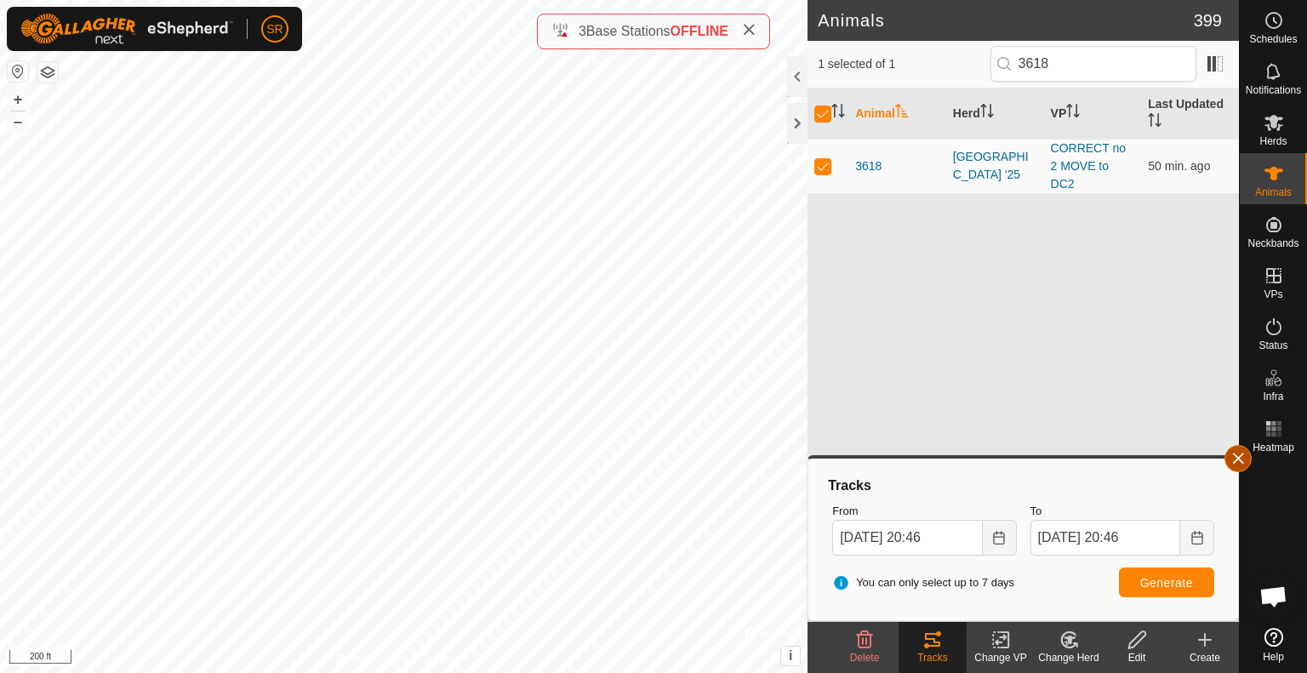
click at [1243, 458] on button "button" at bounding box center [1238, 458] width 27 height 27
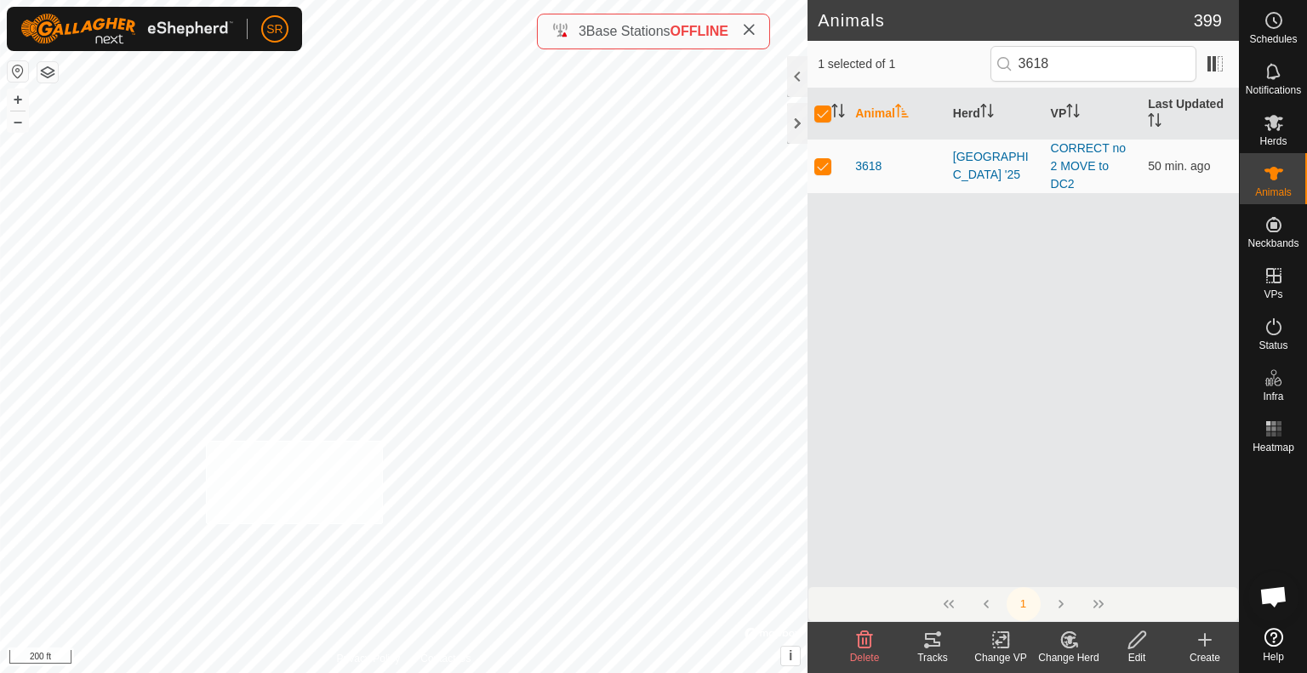
click at [206, 441] on div "3618 3214243296 [GEOGRAPHIC_DATA] '25 CORRECT no 2 MOVE to DC2 + – ⇧ i © Mapbox…" at bounding box center [404, 336] width 808 height 673
checkbox input "false"
click at [1004, 643] on icon at bounding box center [1001, 640] width 21 height 20
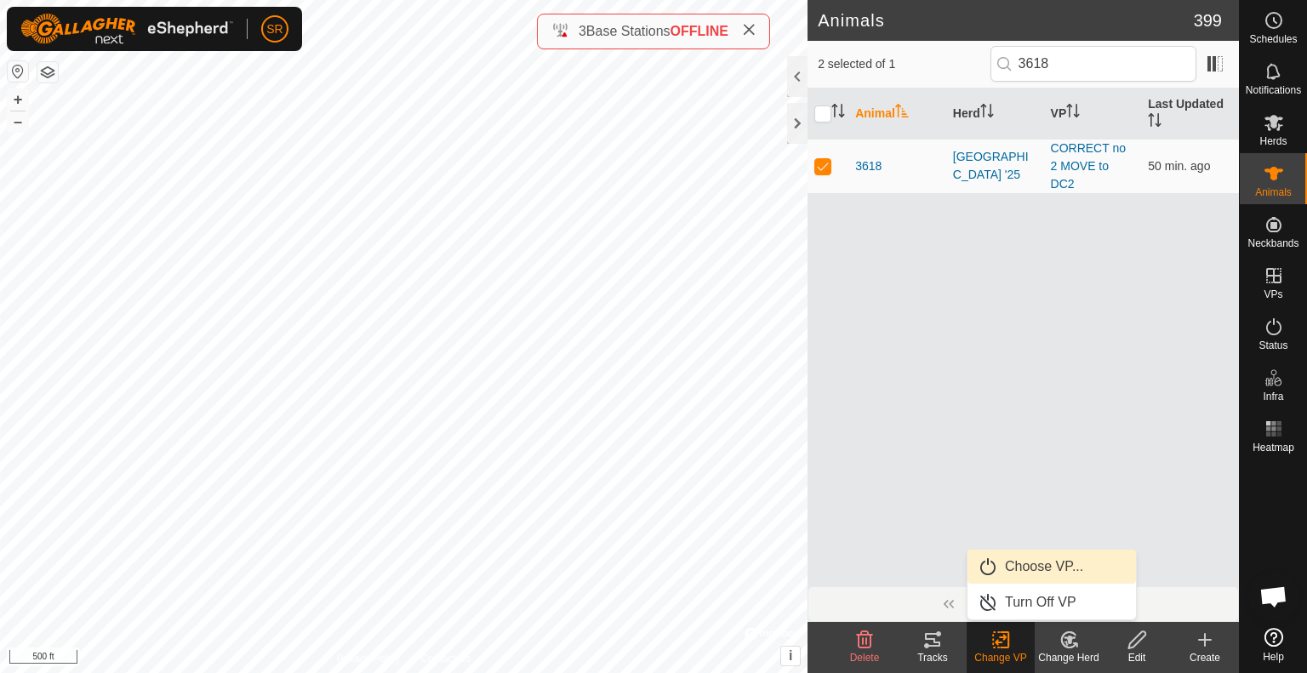
click at [1039, 564] on link "Choose VP..." at bounding box center [1052, 567] width 169 height 34
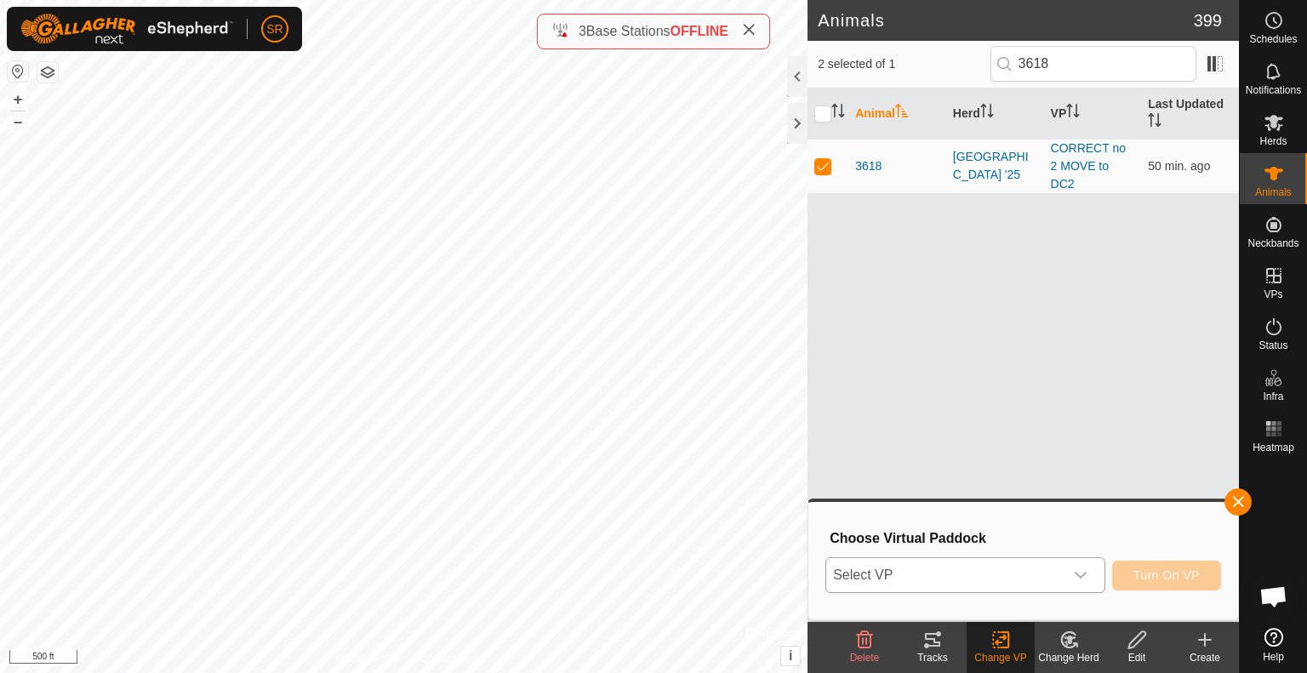
click at [977, 569] on span "Select VP" at bounding box center [944, 575] width 237 height 34
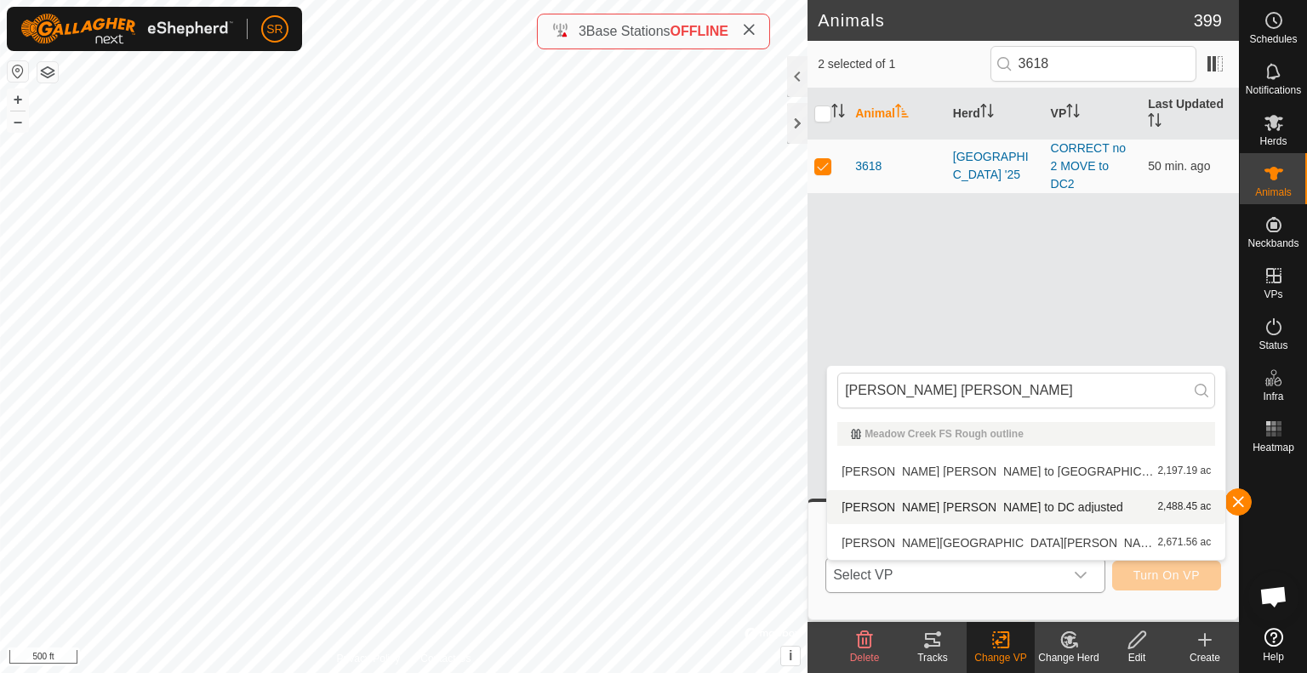
type input "[PERSON_NAME] [PERSON_NAME]"
click at [993, 506] on li "[PERSON_NAME] [PERSON_NAME] to DC adjusted 2,488.45 ac" at bounding box center [1026, 507] width 398 height 34
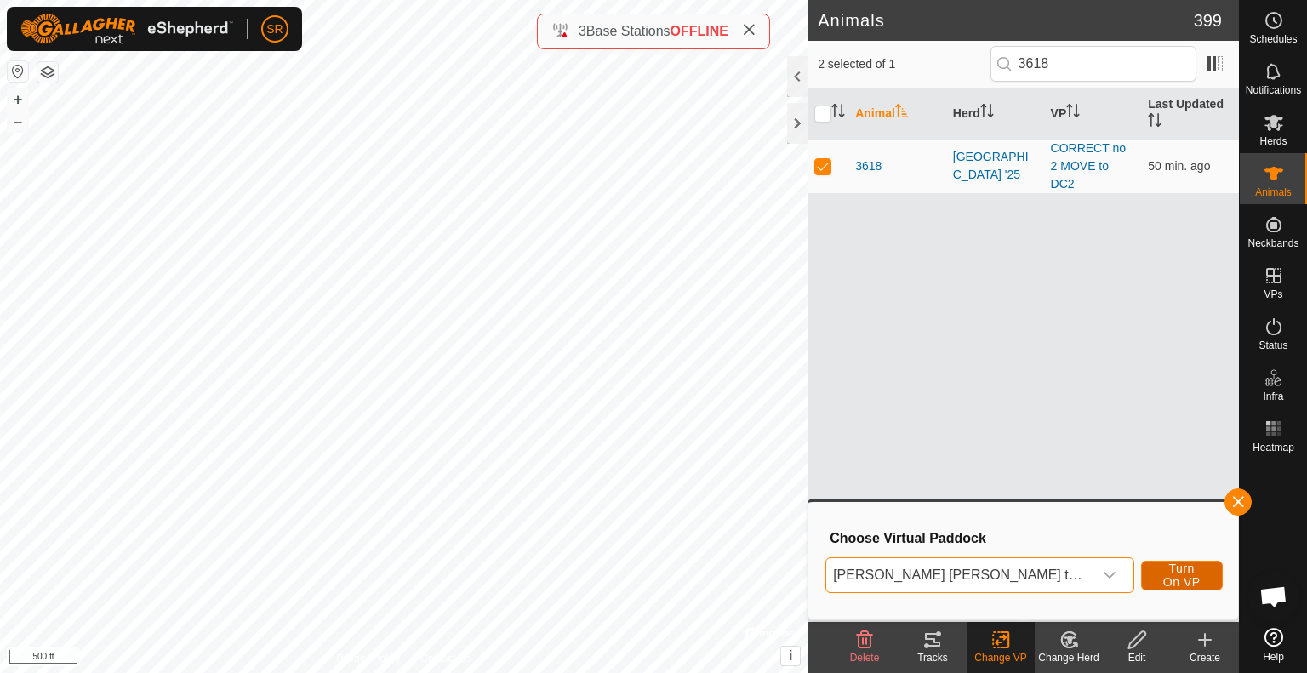
click at [1172, 580] on span "Turn On VP" at bounding box center [1182, 575] width 39 height 27
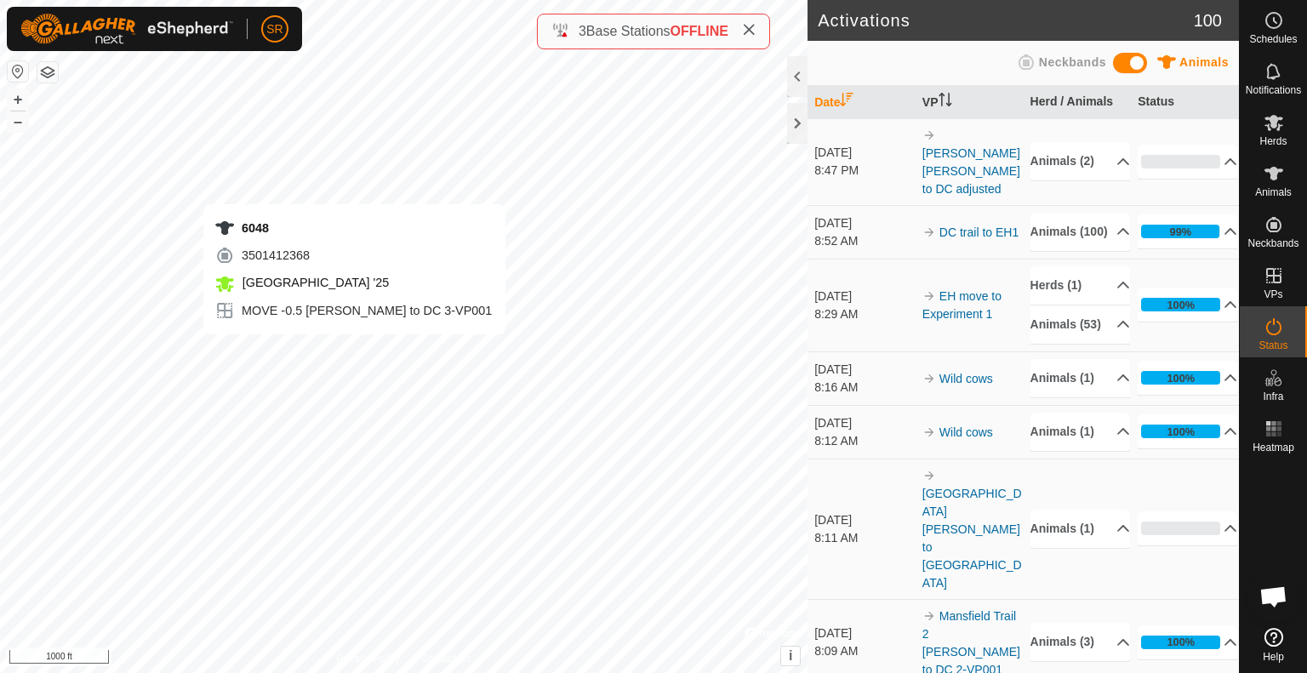
click at [354, 352] on div "6048 3501412368 [GEOGRAPHIC_DATA] '25 MOVE -0.5 [PERSON_NAME] to DC 3-VP001 + –…" at bounding box center [404, 336] width 808 height 673
click at [411, 325] on div "6280 0253981491 [GEOGRAPHIC_DATA] '25 no 1.5 MOVE to DC2 + – ⇧ i © Mapbox , © O…" at bounding box center [404, 336] width 808 height 673
click at [414, 319] on div "6181 3524448929 [GEOGRAPHIC_DATA] '25 no 1.5 MOVE to DC2 + – ⇧ i © Mapbox , © O…" at bounding box center [404, 336] width 808 height 673
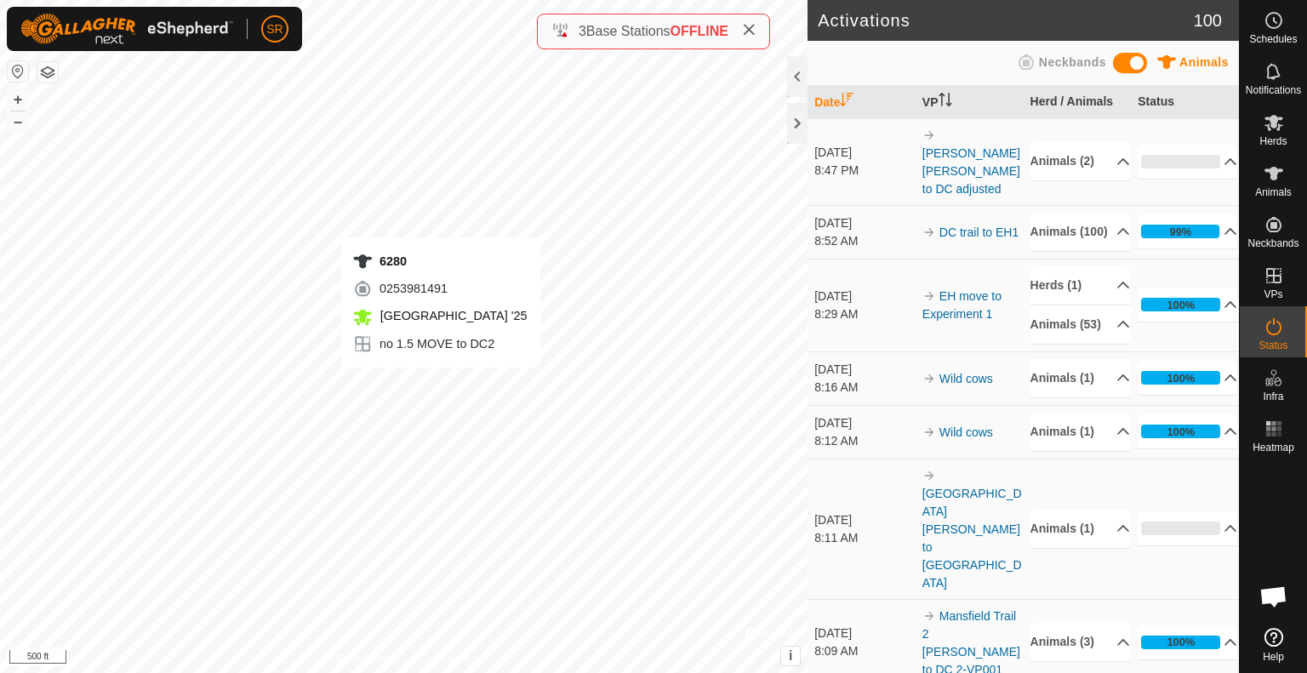
click at [441, 385] on div "6280 0253981491 [GEOGRAPHIC_DATA] '25 no 1.5 MOVE to DC2 + – ⇧ i © Mapbox , © O…" at bounding box center [404, 336] width 808 height 673
click at [443, 397] on div "6280 0253981491 [GEOGRAPHIC_DATA] '25 no 1.5 MOVE to DC2 + – ⇧ i © Mapbox , © O…" at bounding box center [404, 336] width 808 height 673
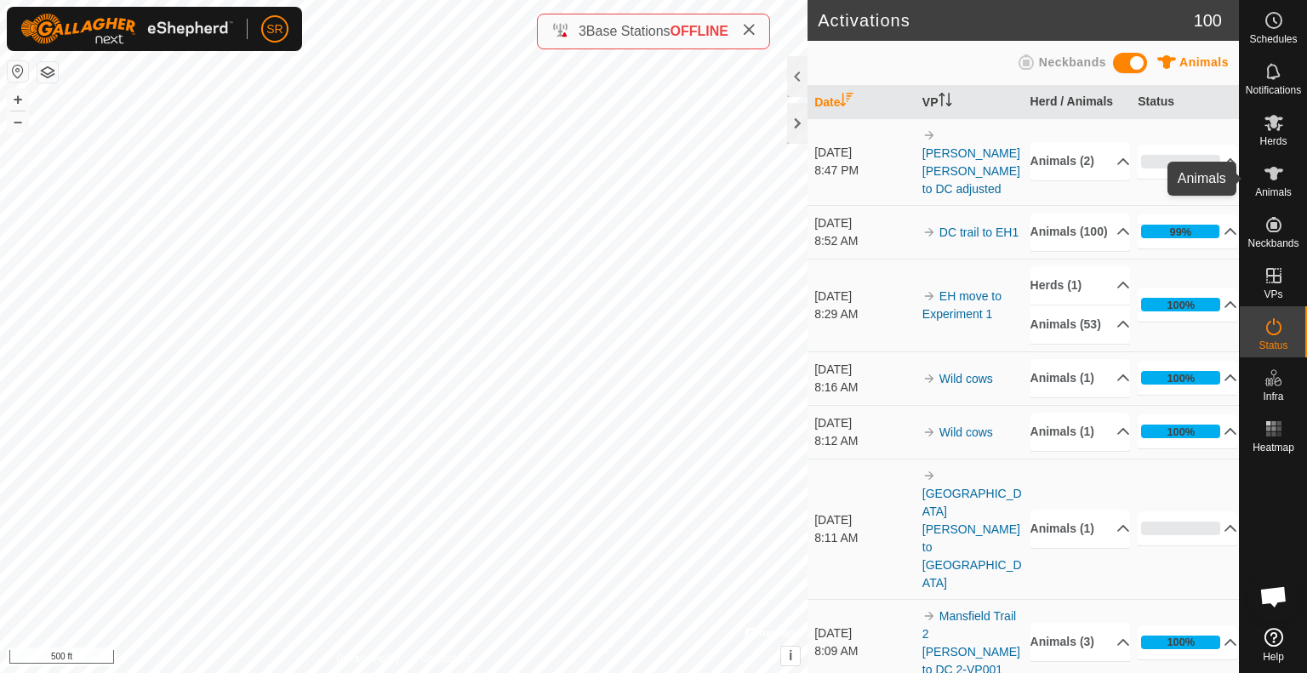
click at [1273, 181] on icon at bounding box center [1274, 173] width 20 height 20
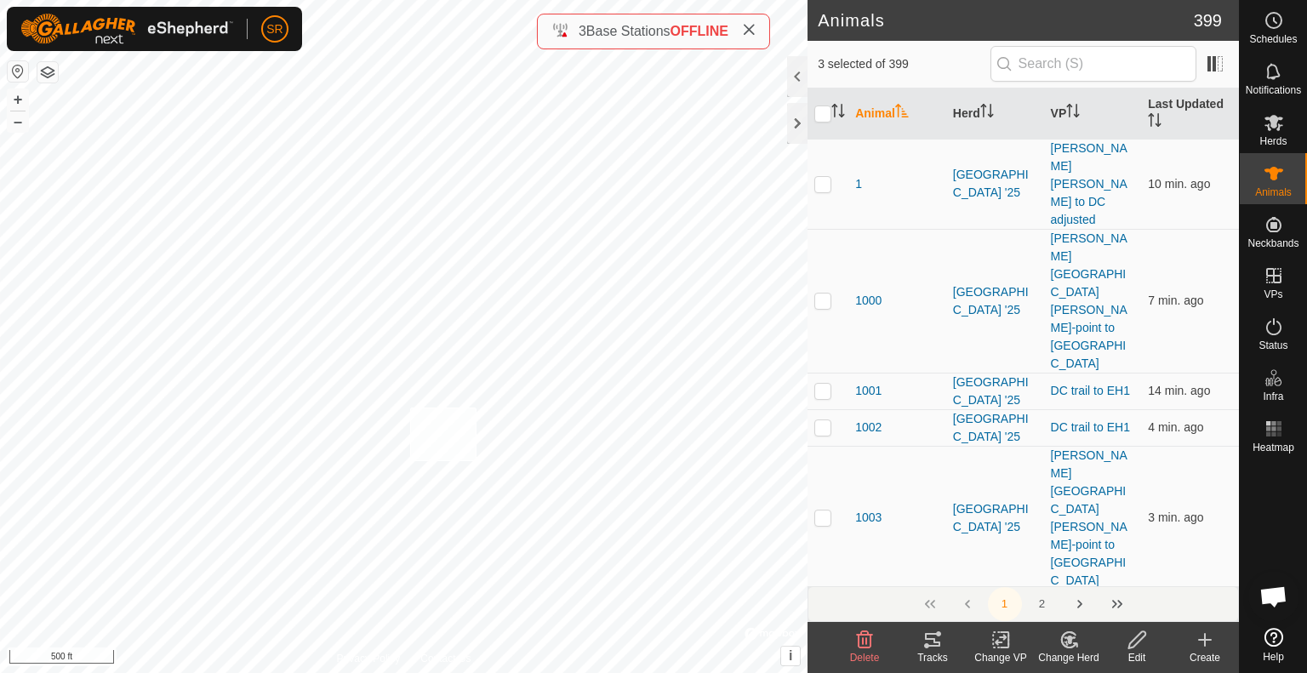
click at [409, 408] on div "6107 3508857656 [GEOGRAPHIC_DATA] '25 no 1.5 MOVE to DC2 + – ⇧ i © Mapbox , © O…" at bounding box center [404, 336] width 808 height 673
click at [317, 432] on div "2224 1329036675 [GEOGRAPHIC_DATA] '25 MOVE -0.5 [PERSON_NAME] to DC 3-VP001 + –…" at bounding box center [404, 336] width 808 height 673
checkbox input "true"
click at [1001, 650] on div "Change VP" at bounding box center [1001, 657] width 68 height 15
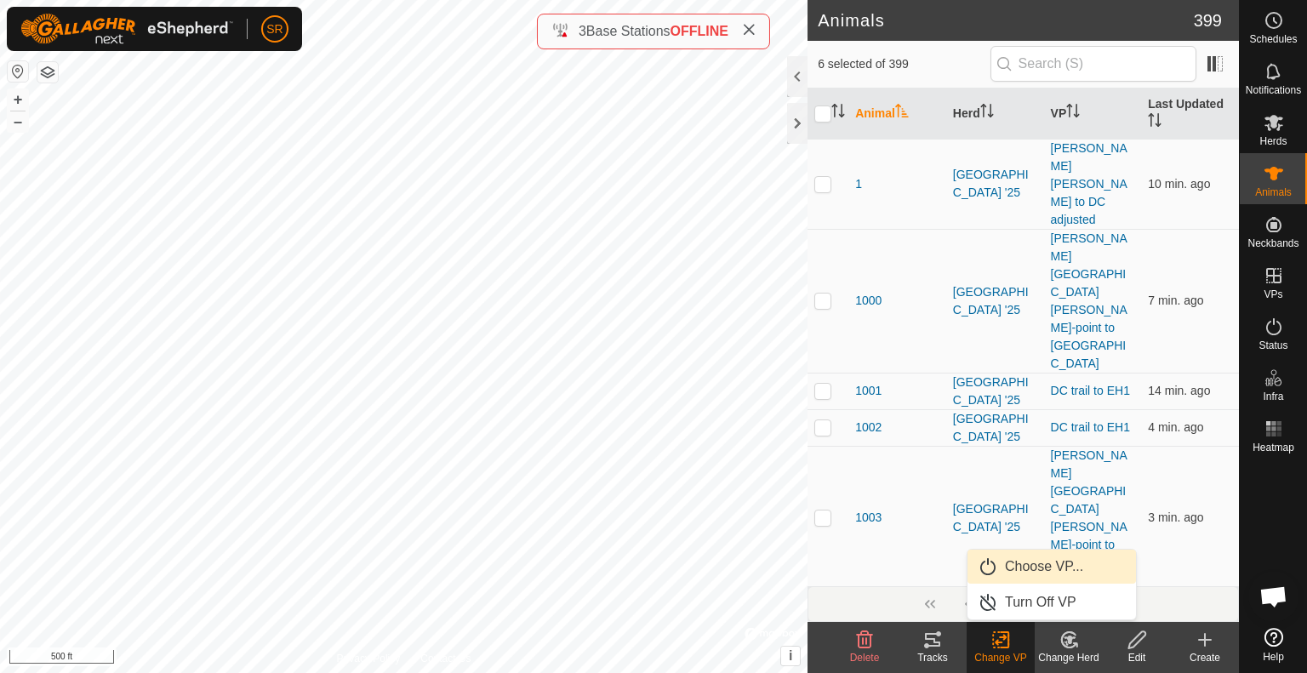
click at [1061, 570] on link "Choose VP..." at bounding box center [1052, 567] width 169 height 34
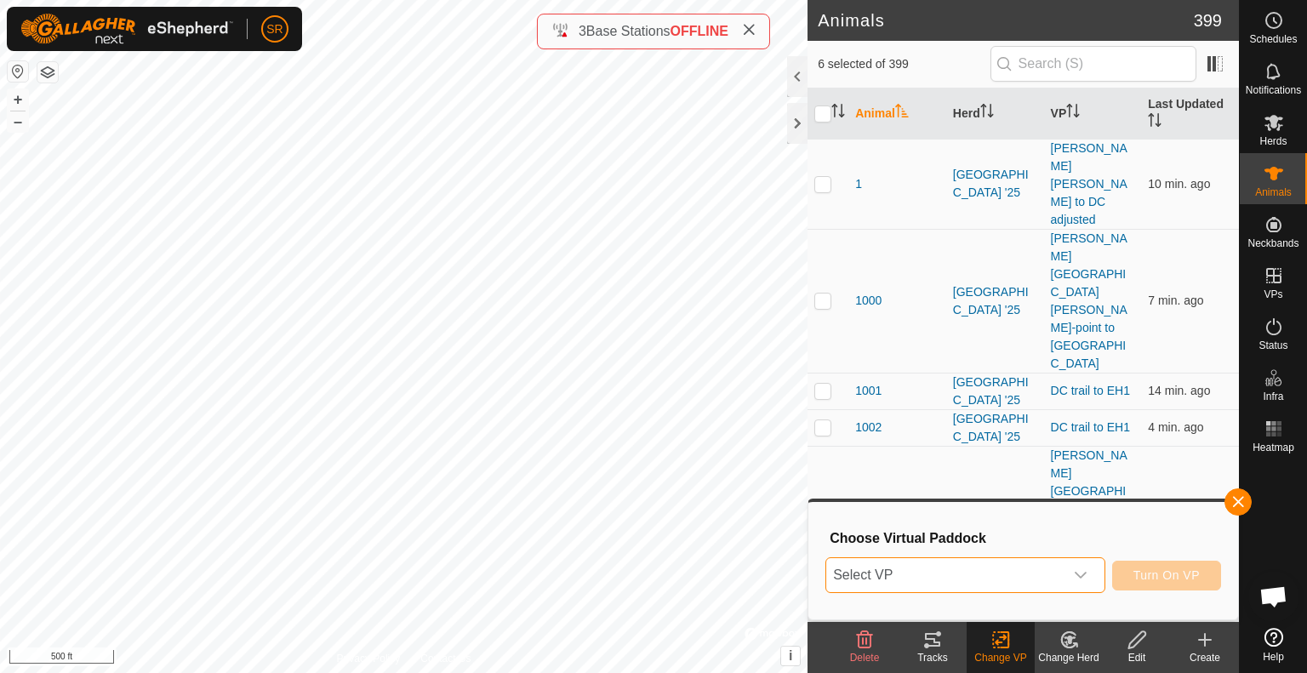
click at [1056, 571] on span "Select VP" at bounding box center [944, 575] width 237 height 34
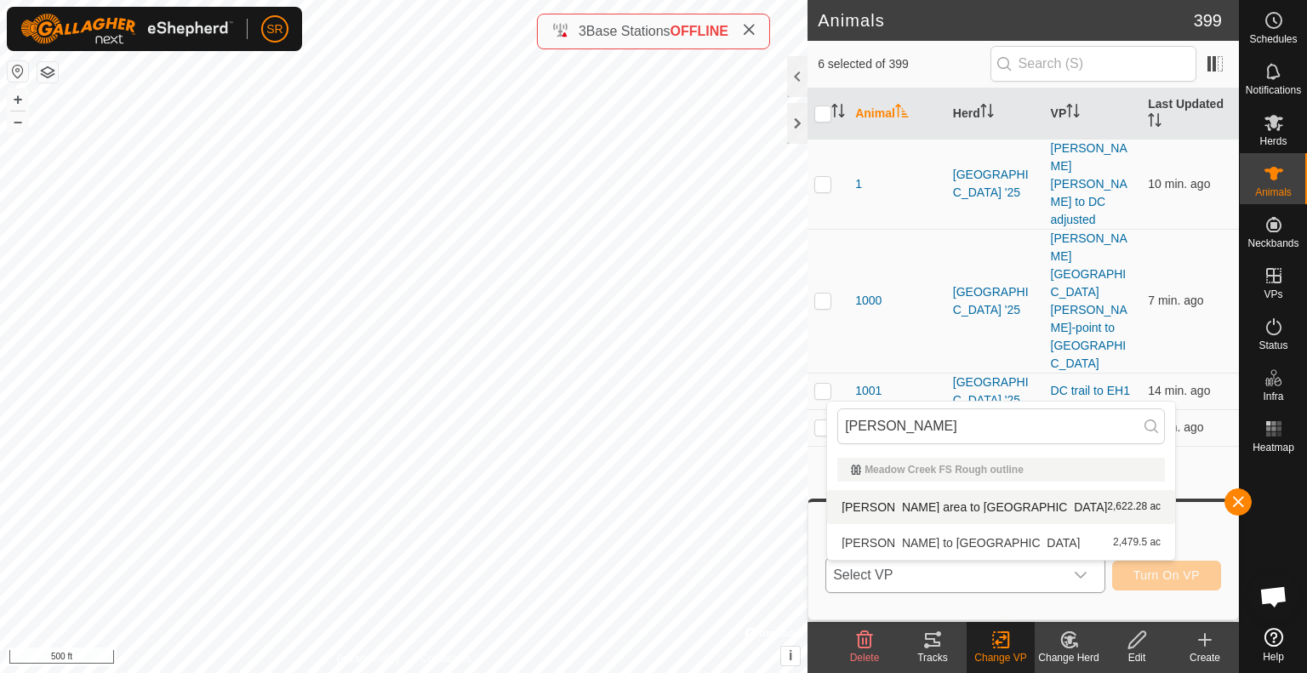
type input "[PERSON_NAME]"
click at [963, 503] on li "[PERSON_NAME] area to dc 2,622.28 ac" at bounding box center [1001, 507] width 348 height 34
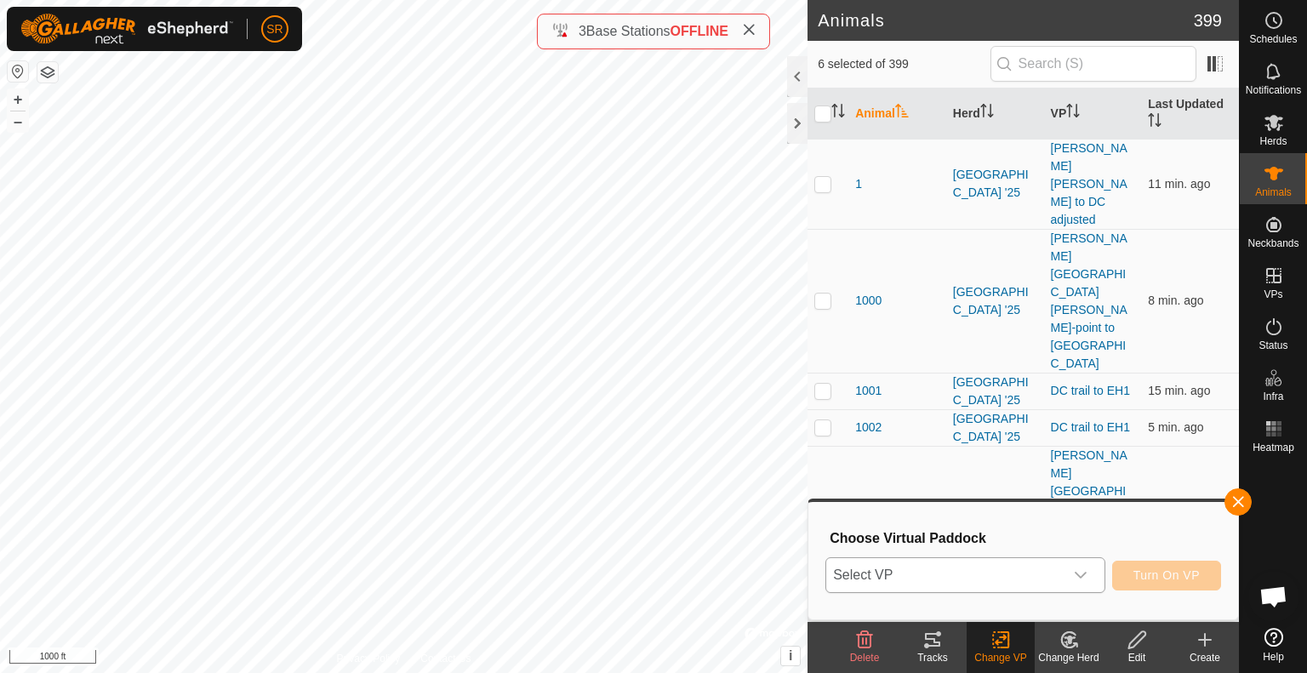
click at [963, 568] on span "Select VP" at bounding box center [944, 575] width 237 height 34
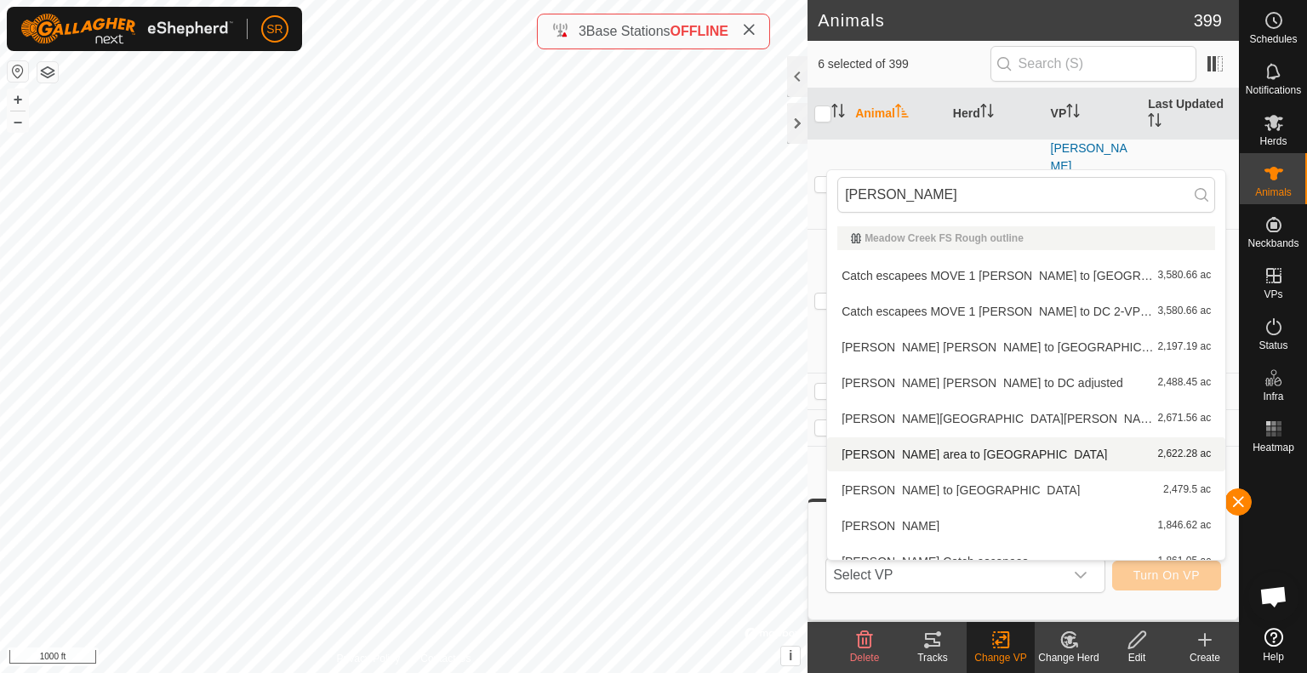
type input "[PERSON_NAME]"
click at [924, 452] on li "[PERSON_NAME] area to dc 2,622.28 ac" at bounding box center [1026, 454] width 398 height 34
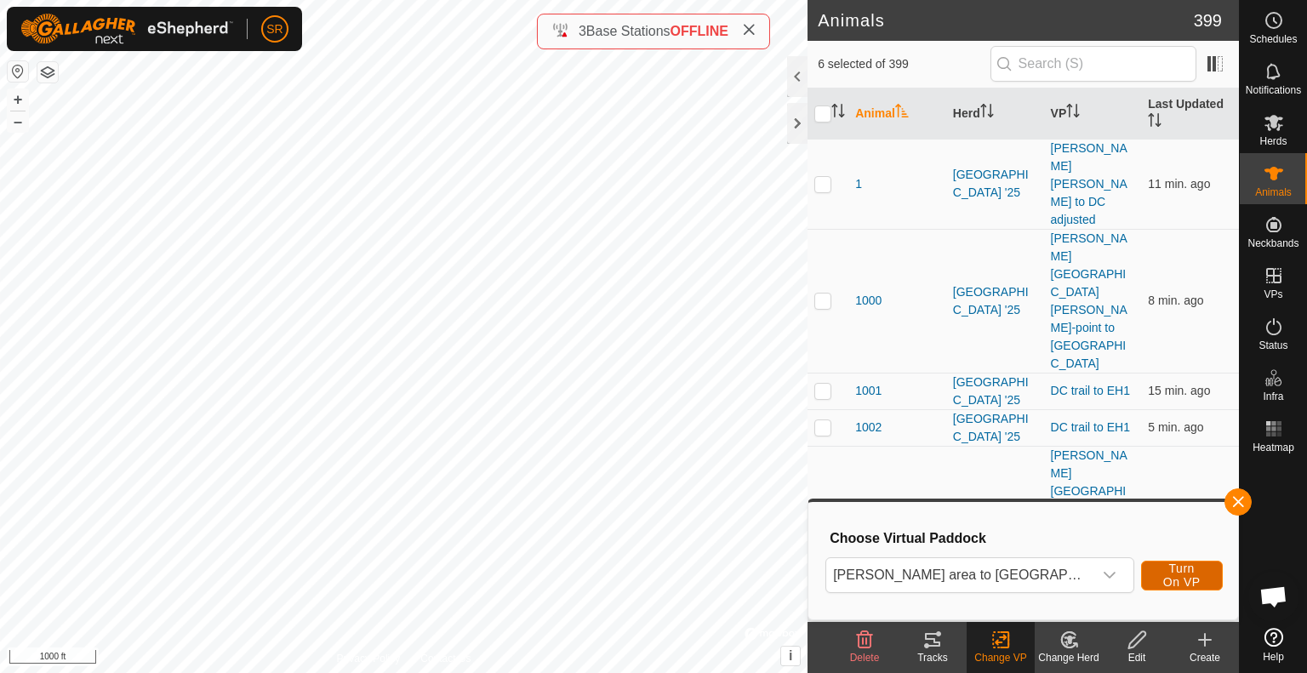
click at [1175, 578] on span "Turn On VP" at bounding box center [1182, 575] width 39 height 27
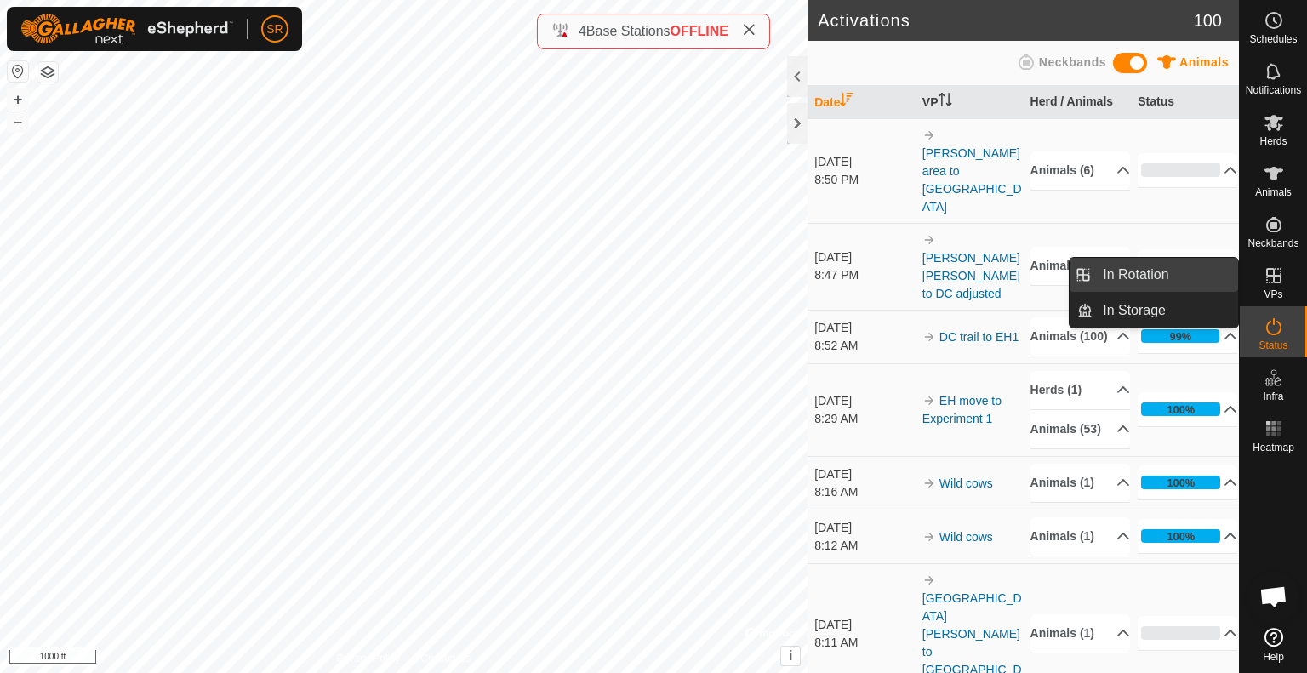
drag, startPoint x: 1238, startPoint y: 281, endPoint x: 1203, endPoint y: 272, distance: 37.0
click at [1203, 272] on link "In Rotation" at bounding box center [1166, 275] width 146 height 34
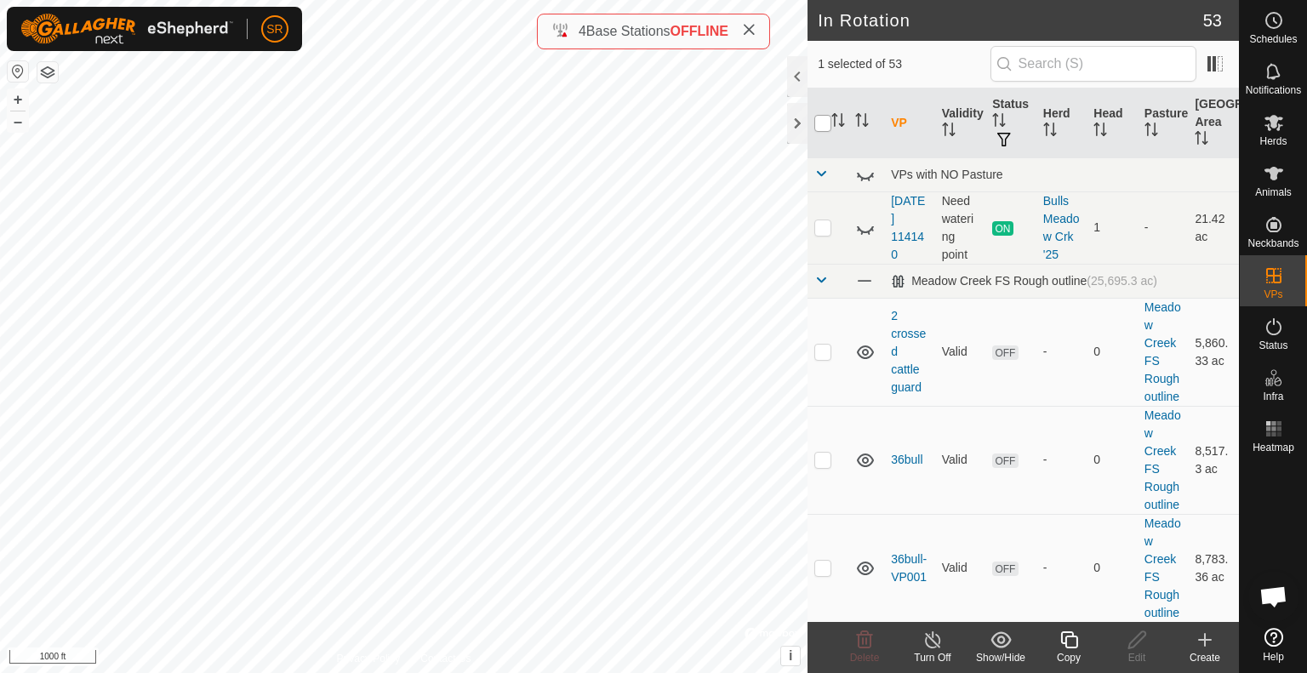
click at [820, 121] on input "checkbox" at bounding box center [823, 123] width 17 height 17
checkbox input "true"
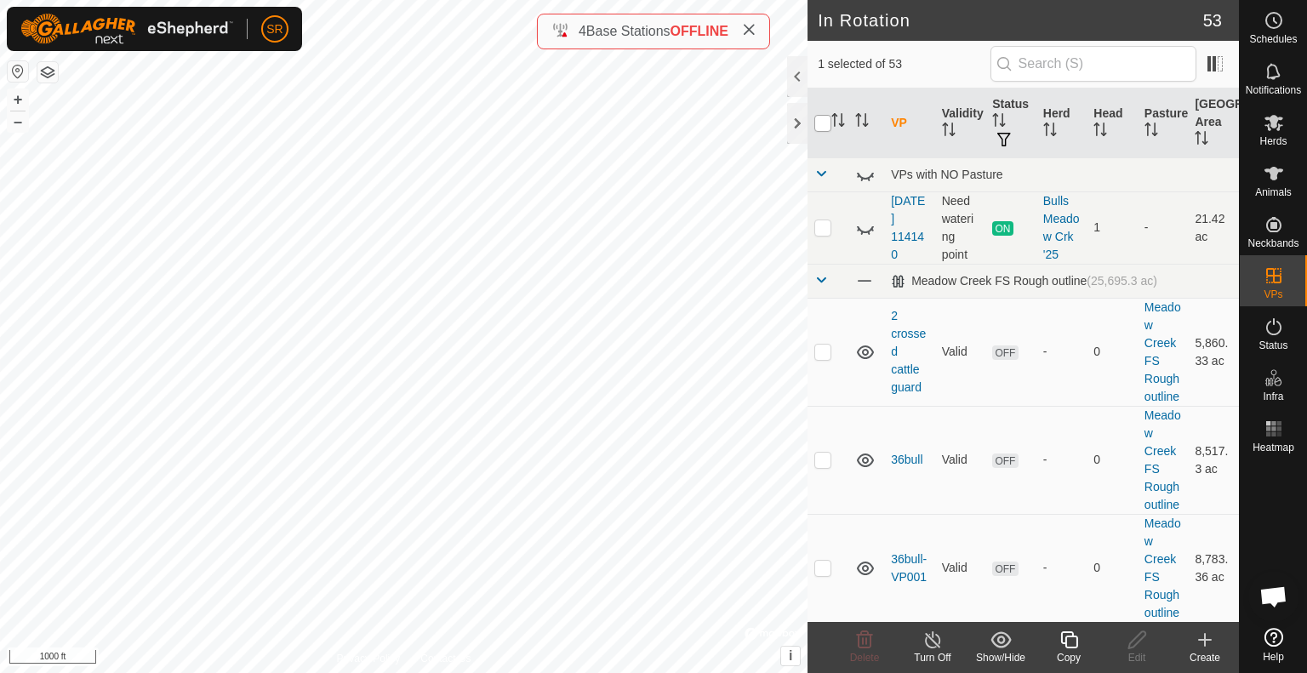
checkbox input "true"
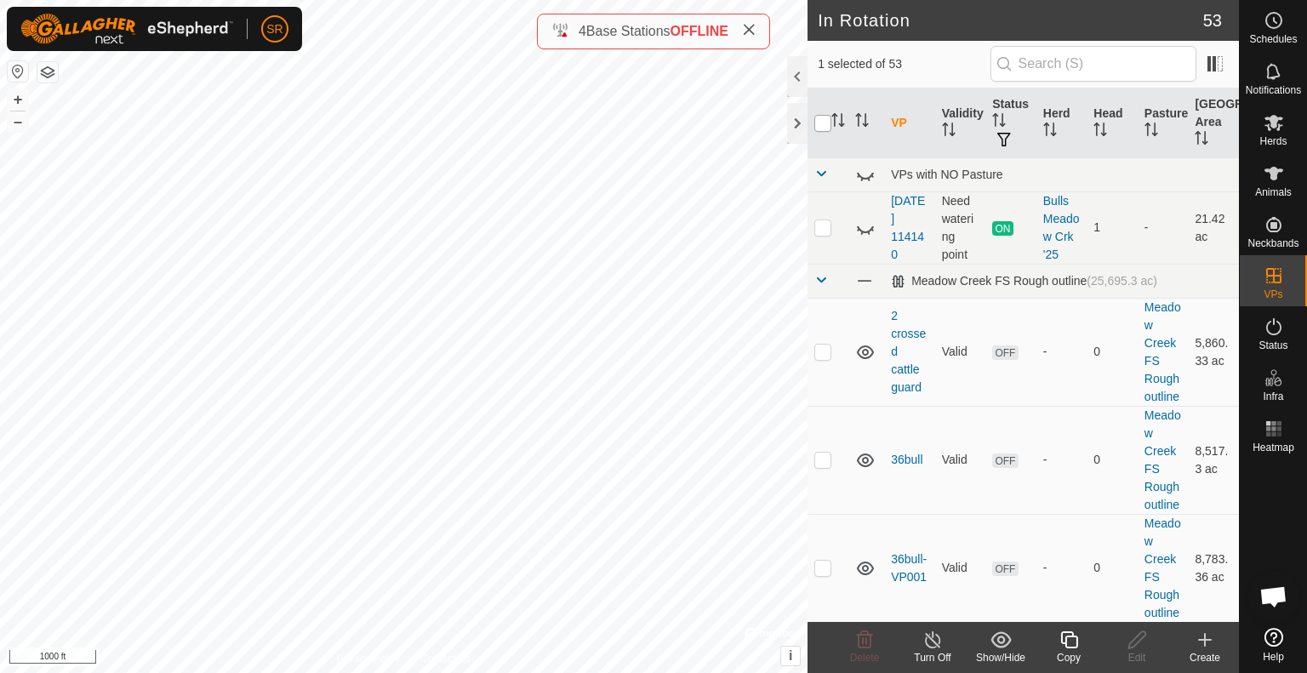
checkbox input "true"
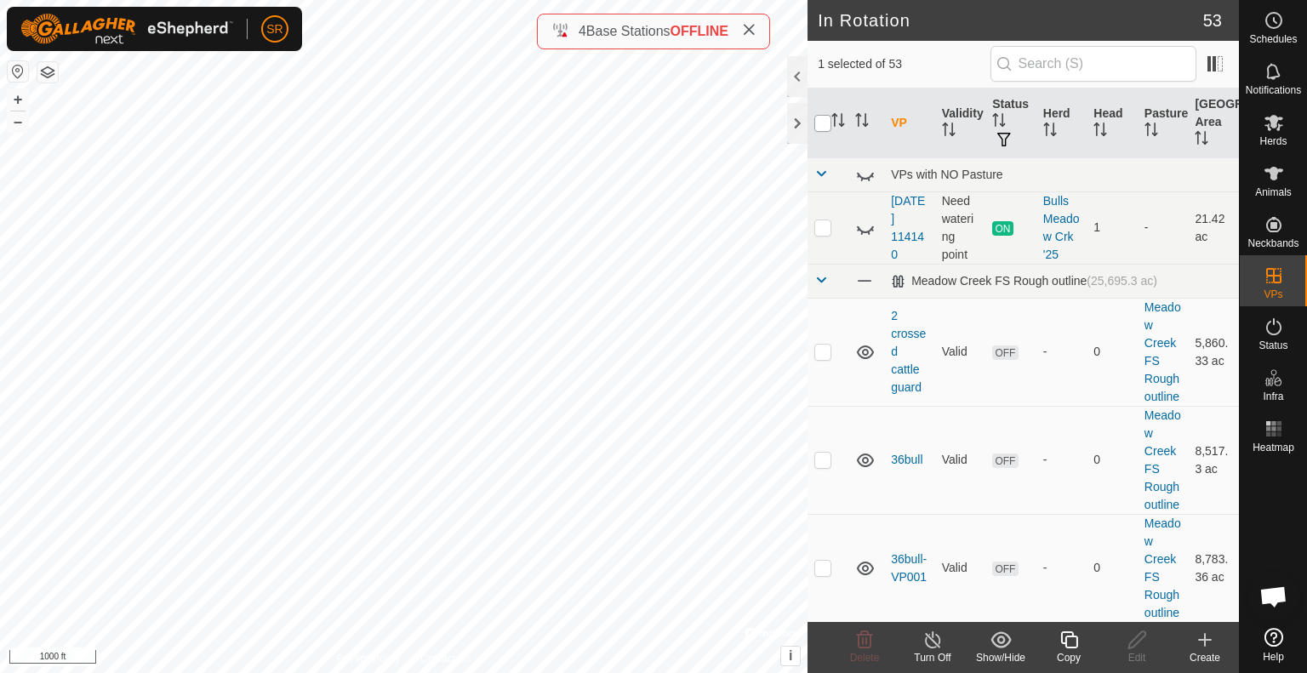
checkbox input "true"
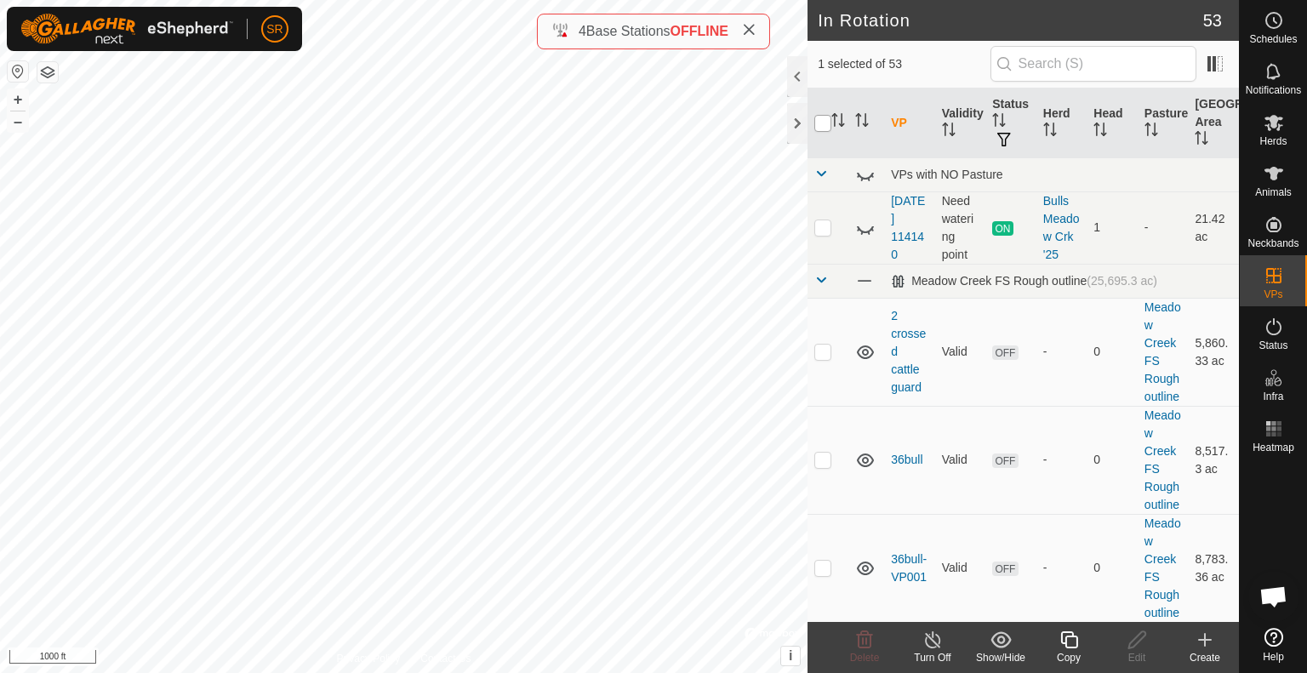
checkbox input "true"
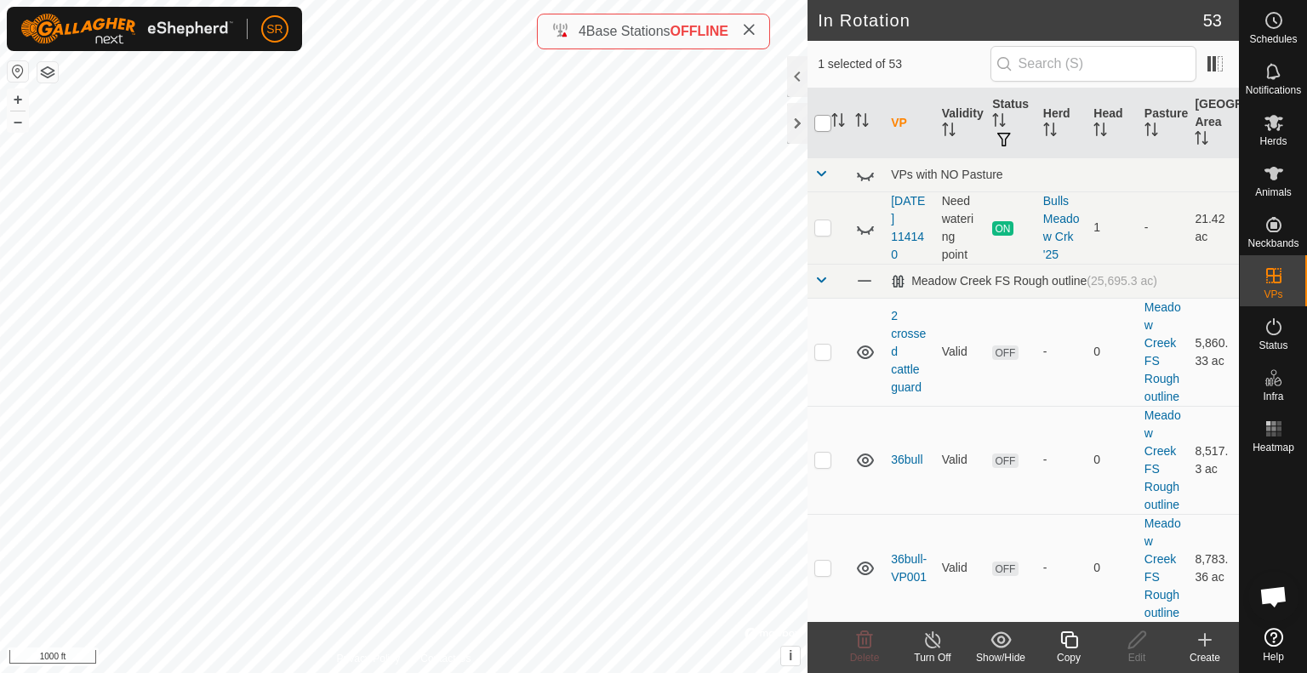
checkbox input "true"
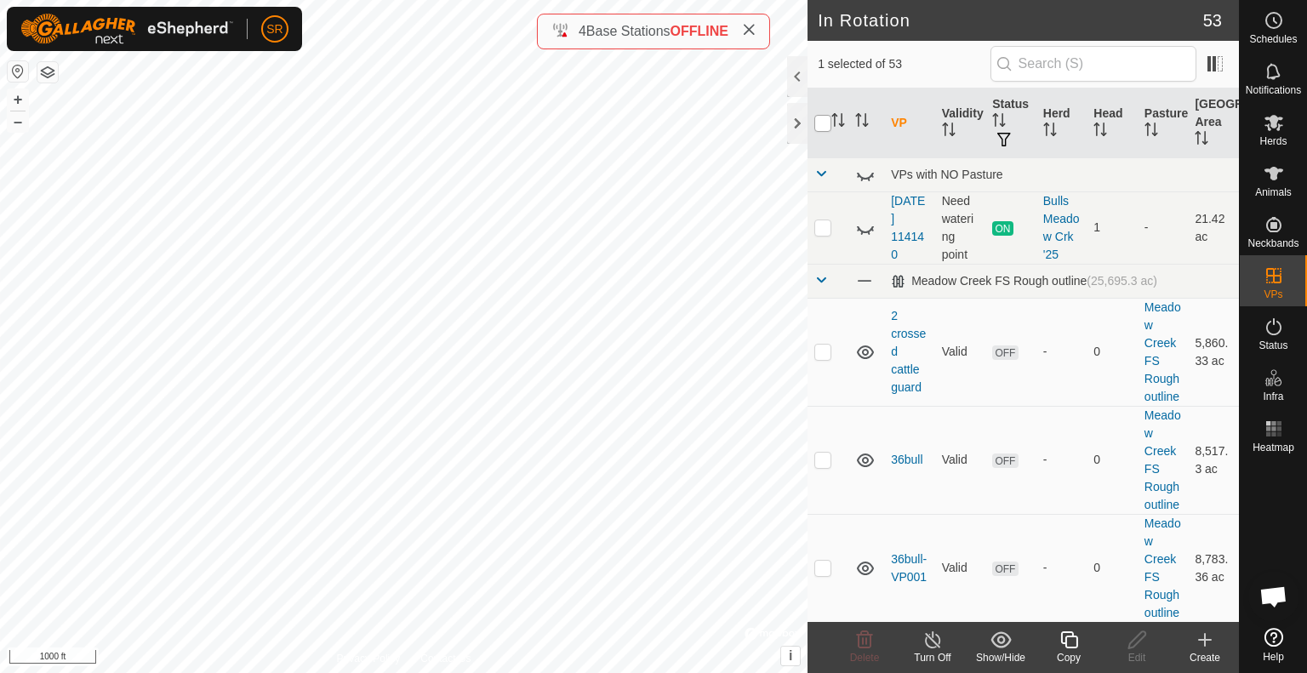
checkbox input "true"
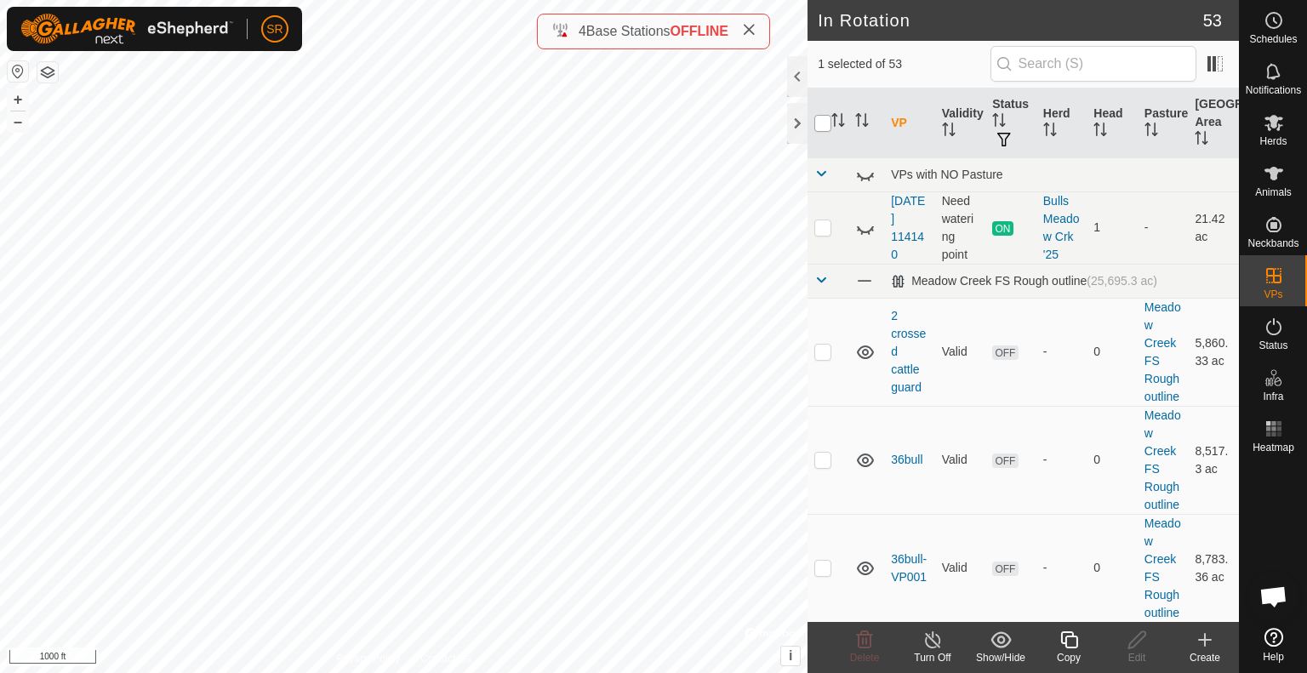
checkbox input "true"
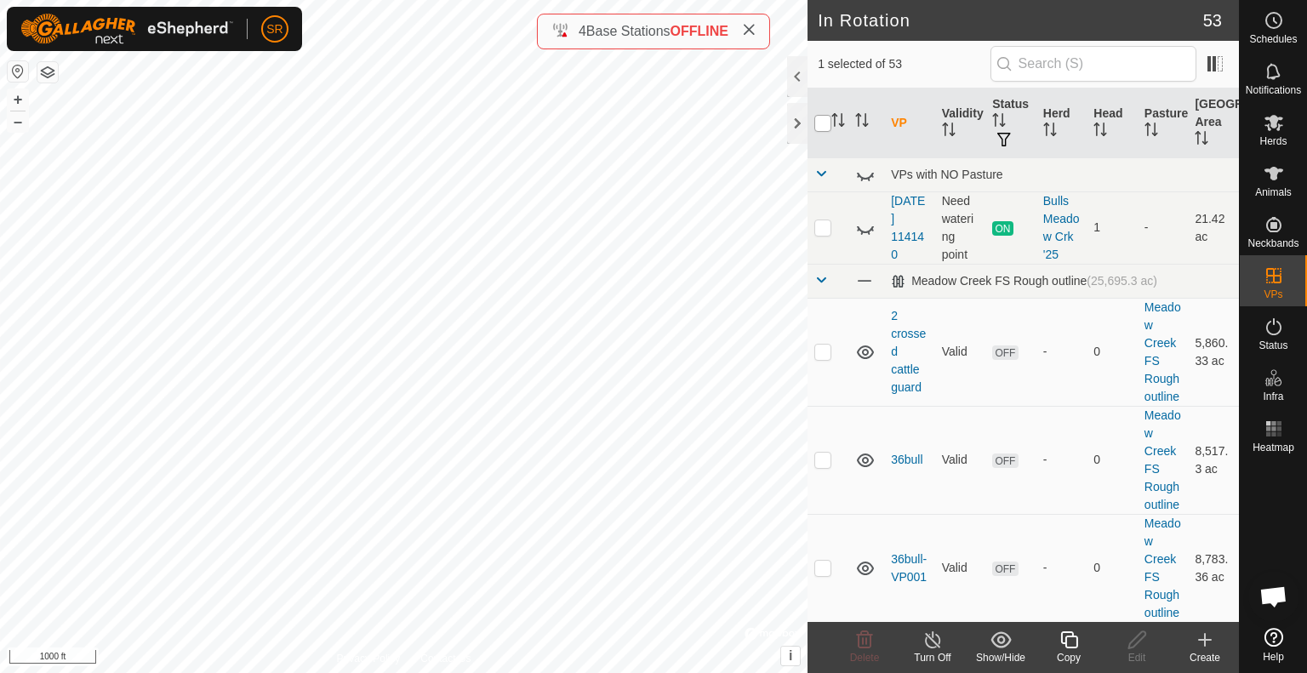
checkbox input "true"
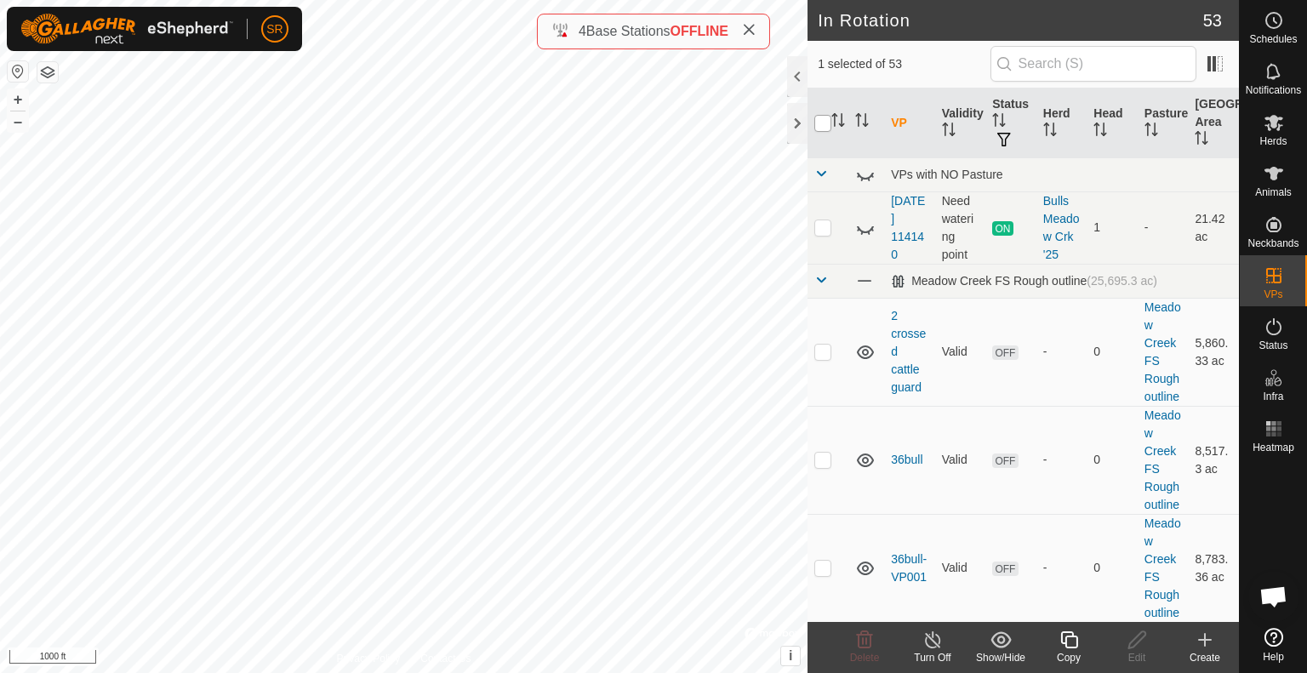
checkbox input "true"
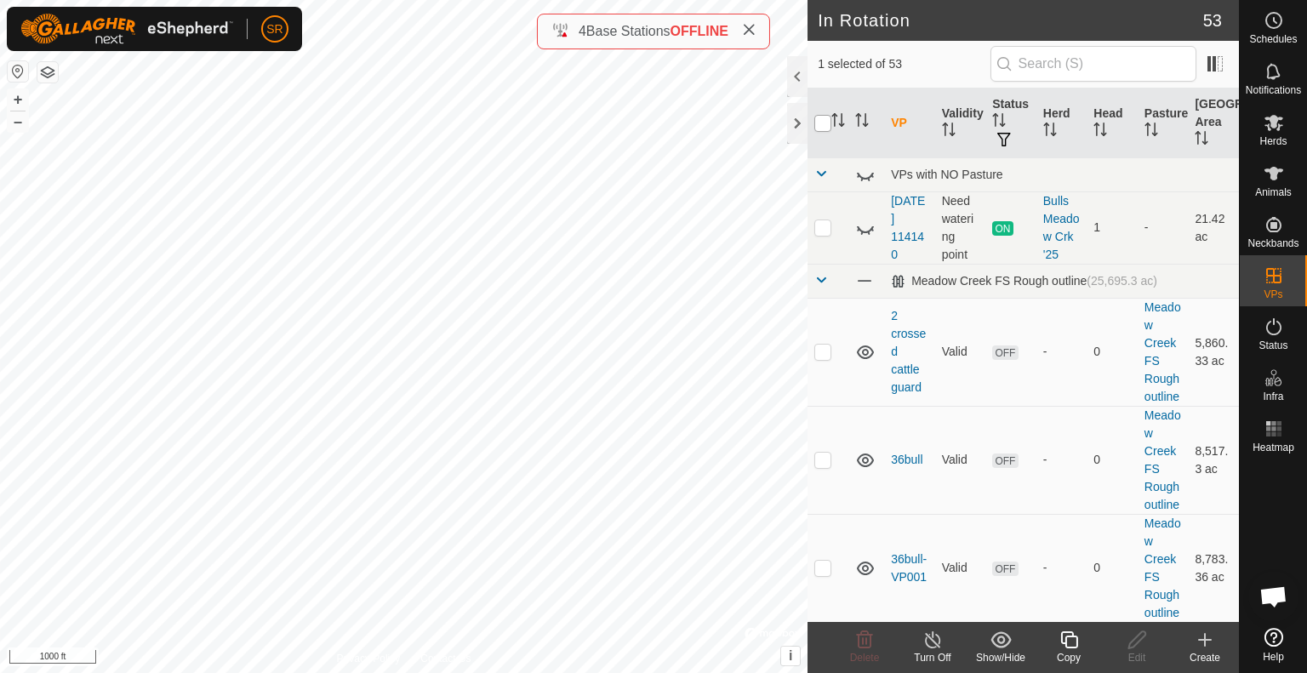
checkbox input "true"
click at [820, 121] on input "checkbox" at bounding box center [823, 123] width 17 height 17
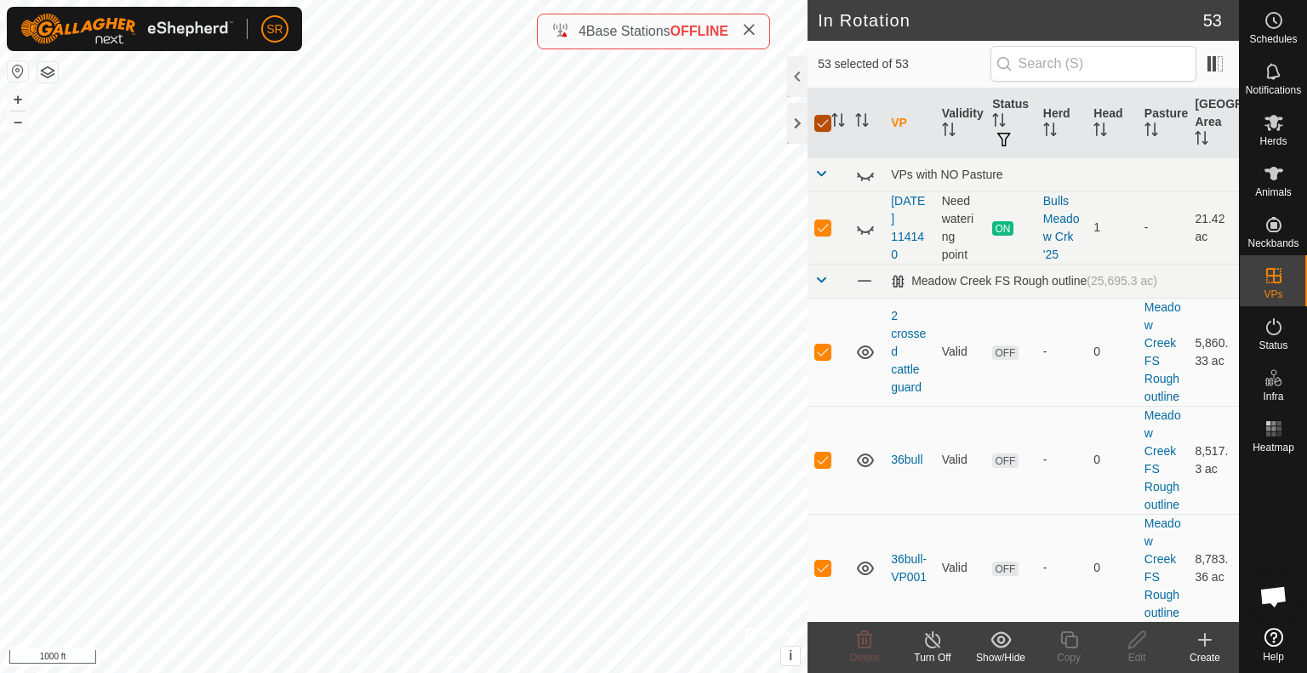
checkbox input "false"
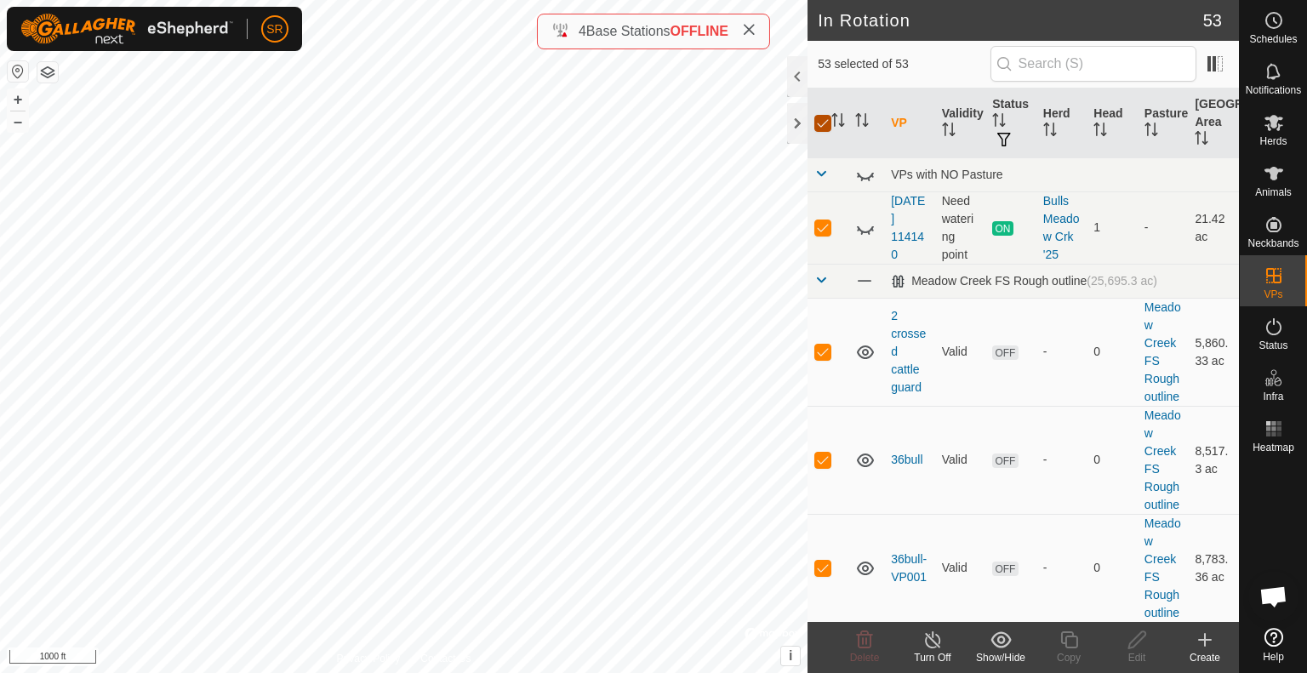
checkbox input "false"
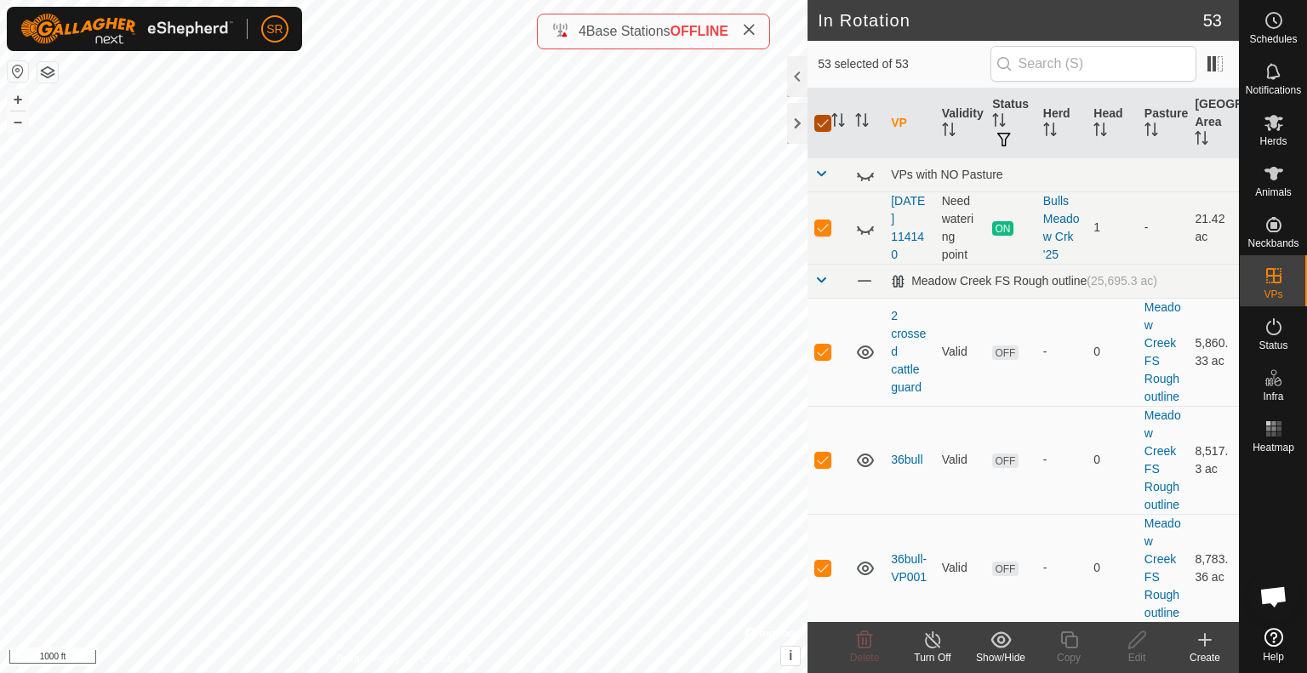
checkbox input "false"
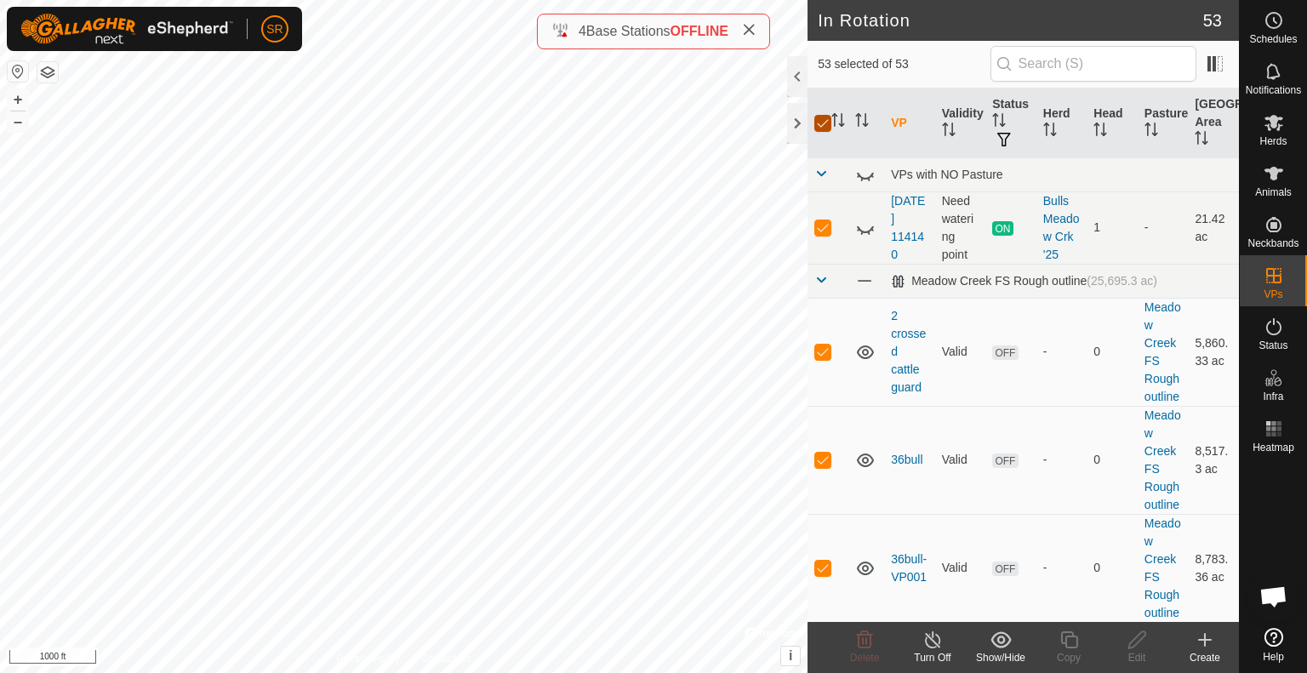
checkbox input "false"
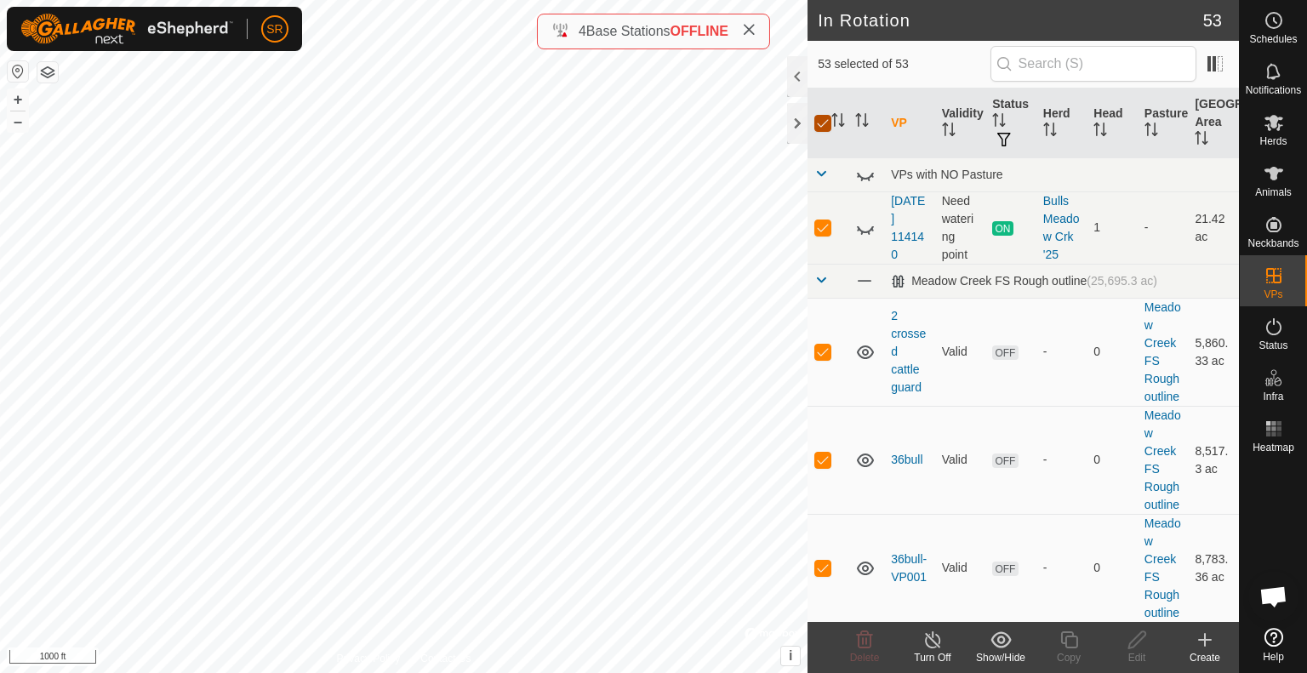
checkbox input "false"
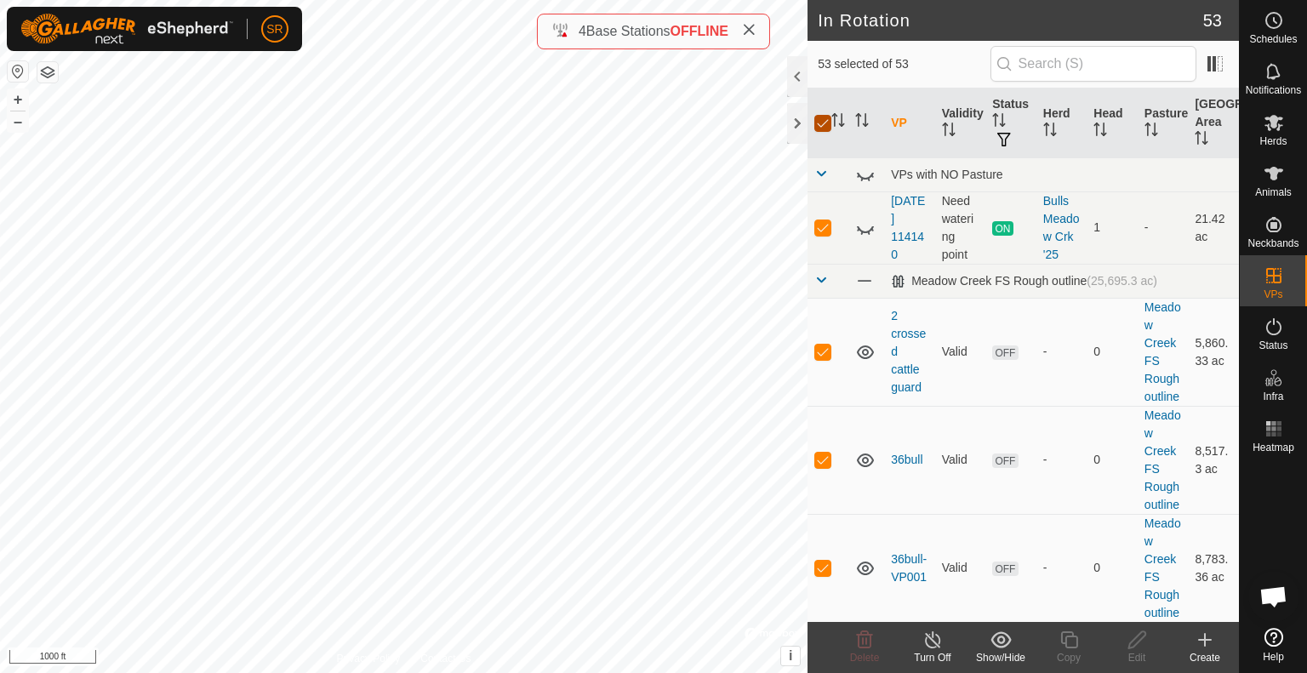
checkbox input "false"
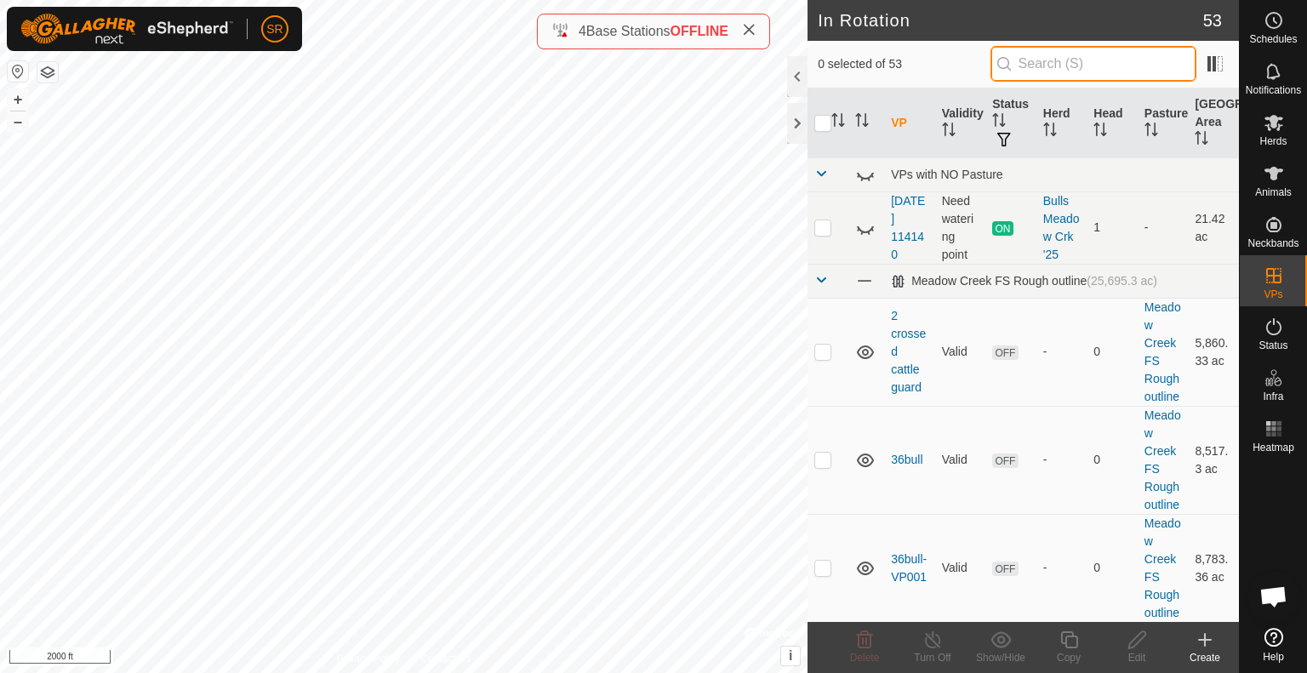
click at [1066, 54] on input "text" at bounding box center [1094, 64] width 206 height 36
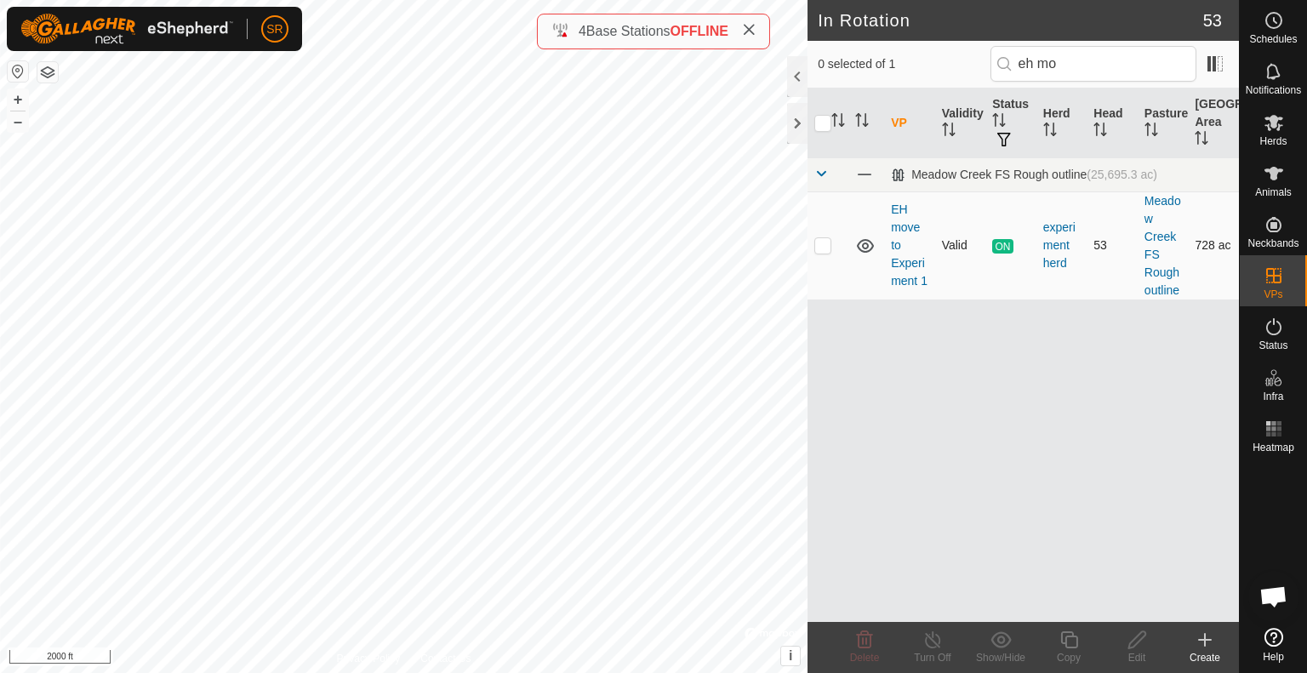
click at [817, 248] on p-checkbox at bounding box center [823, 245] width 17 height 14
click at [466, 346] on div "EH move to Experiment 1 Type: Inclusion Zone 53 Animals + – ⇧ i © Mapbox , © Op…" at bounding box center [404, 336] width 808 height 673
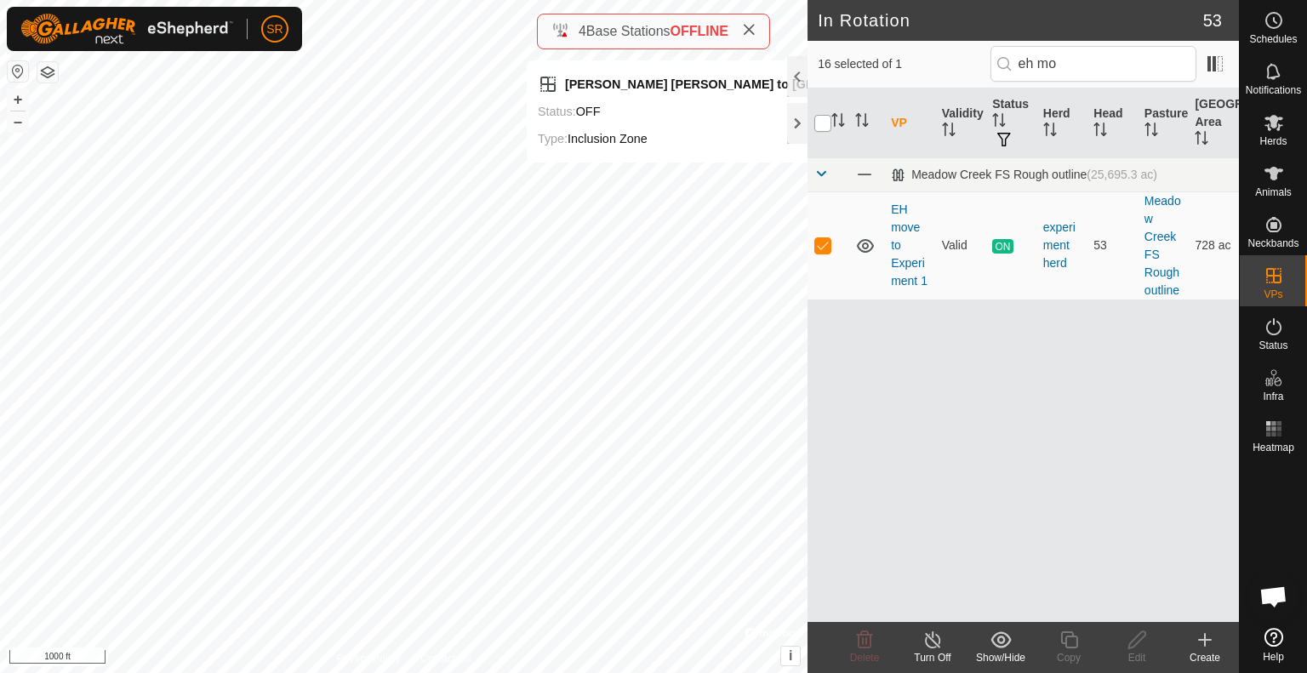
click at [821, 118] on input "checkbox" at bounding box center [823, 123] width 17 height 17
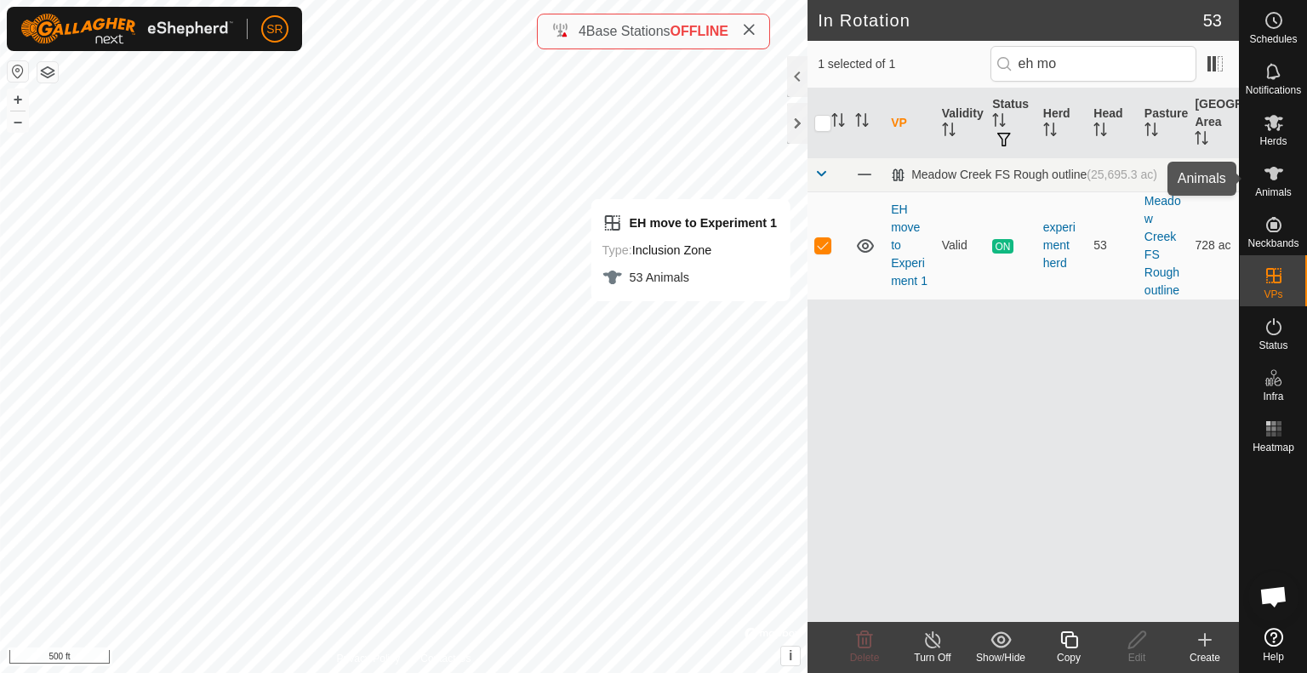
click at [1277, 182] on icon at bounding box center [1274, 173] width 20 height 20
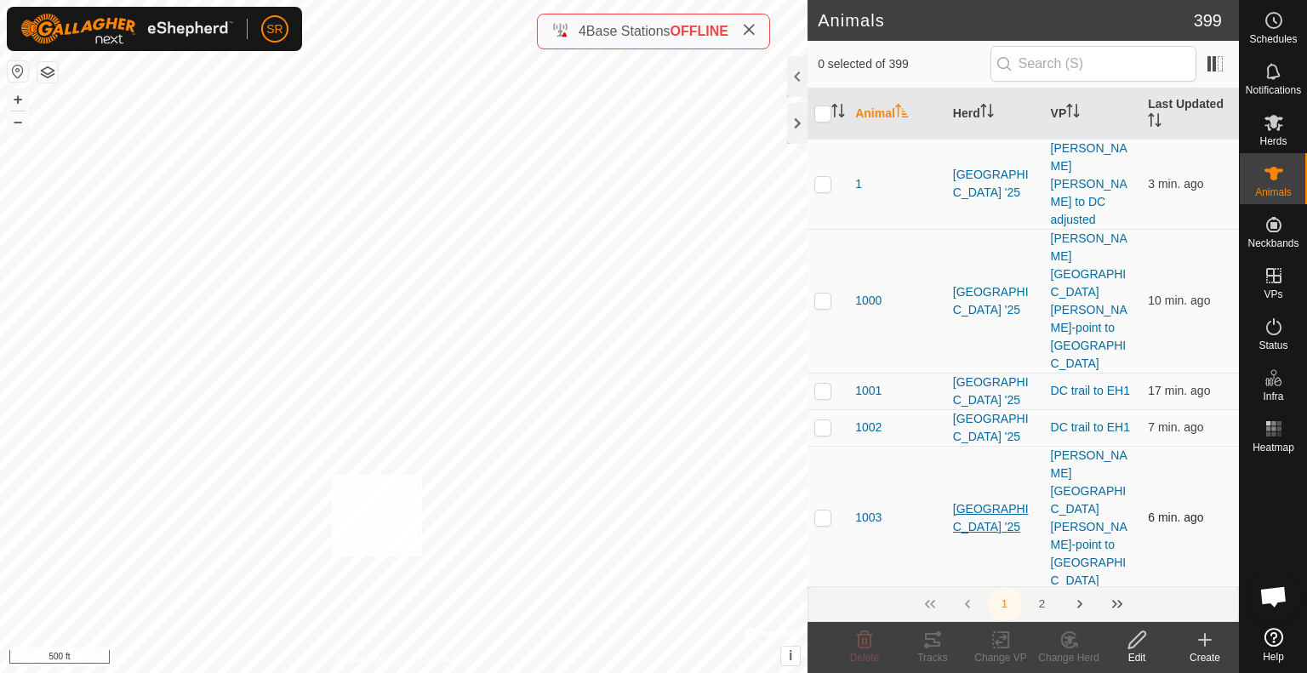
click at [331, 475] on div "EH move to Experiment 1 Type: Inclusion Zone 53 Animals + – ⇧ i © Mapbox , © Op…" at bounding box center [404, 336] width 808 height 673
click at [311, 232] on div "EH move to Experiment 1 Type: Inclusion Zone 53 Animals + – ⇧ i © Mapbox , © Op…" at bounding box center [404, 336] width 808 height 673
click at [386, 130] on div "EH move to Experiment 1 Type: Inclusion Zone 53 Animals + – ⇧ i © Mapbox , © Op…" at bounding box center [404, 336] width 808 height 673
click at [209, 149] on div "6157 3885355972 experiment [PERSON_NAME] move to Experiment 1 + – ⇧ i © Mapbox …" at bounding box center [404, 336] width 808 height 673
click at [1066, 639] on icon at bounding box center [1069, 640] width 21 height 20
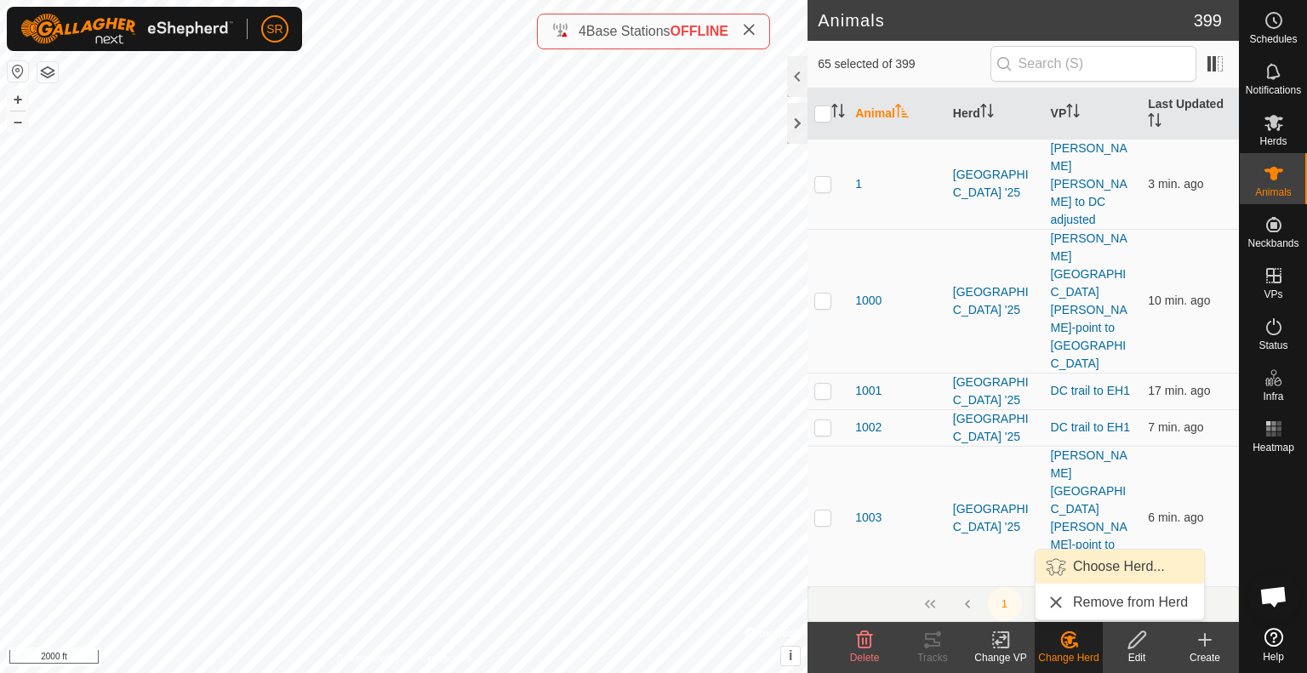
click at [1101, 566] on link "Choose Herd..." at bounding box center [1120, 567] width 169 height 34
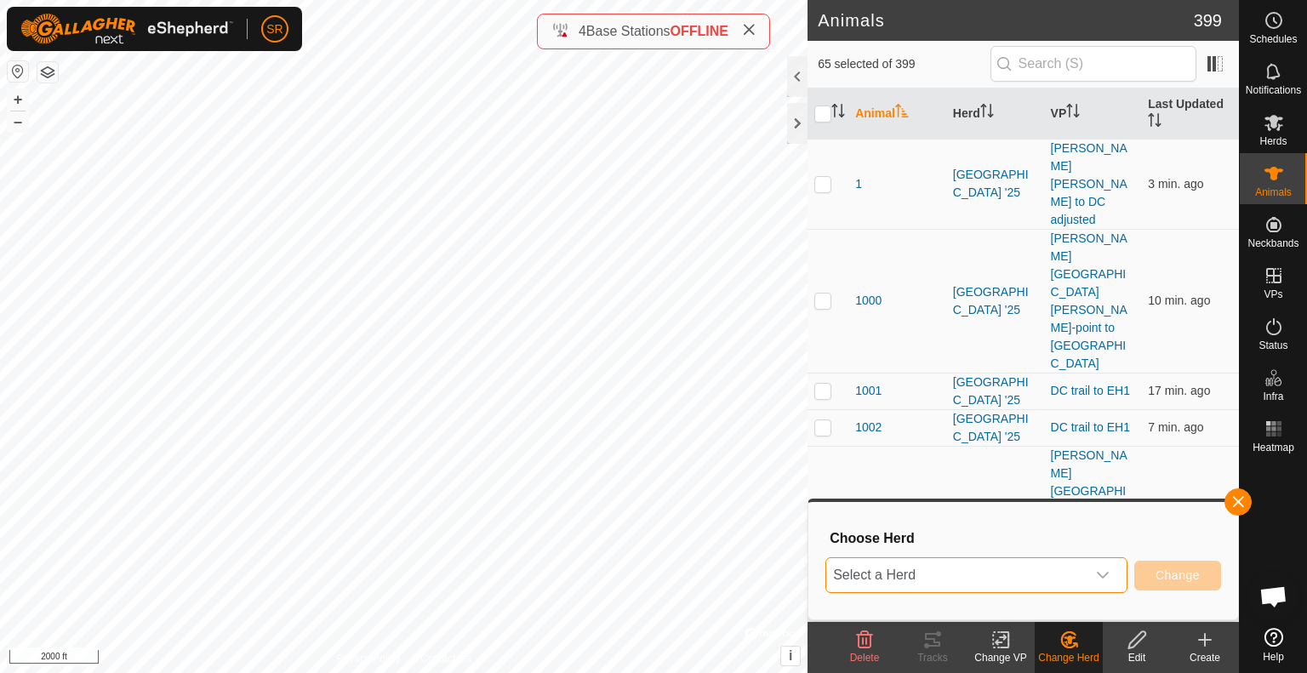
click at [1056, 579] on span "Select a Herd" at bounding box center [956, 575] width 260 height 34
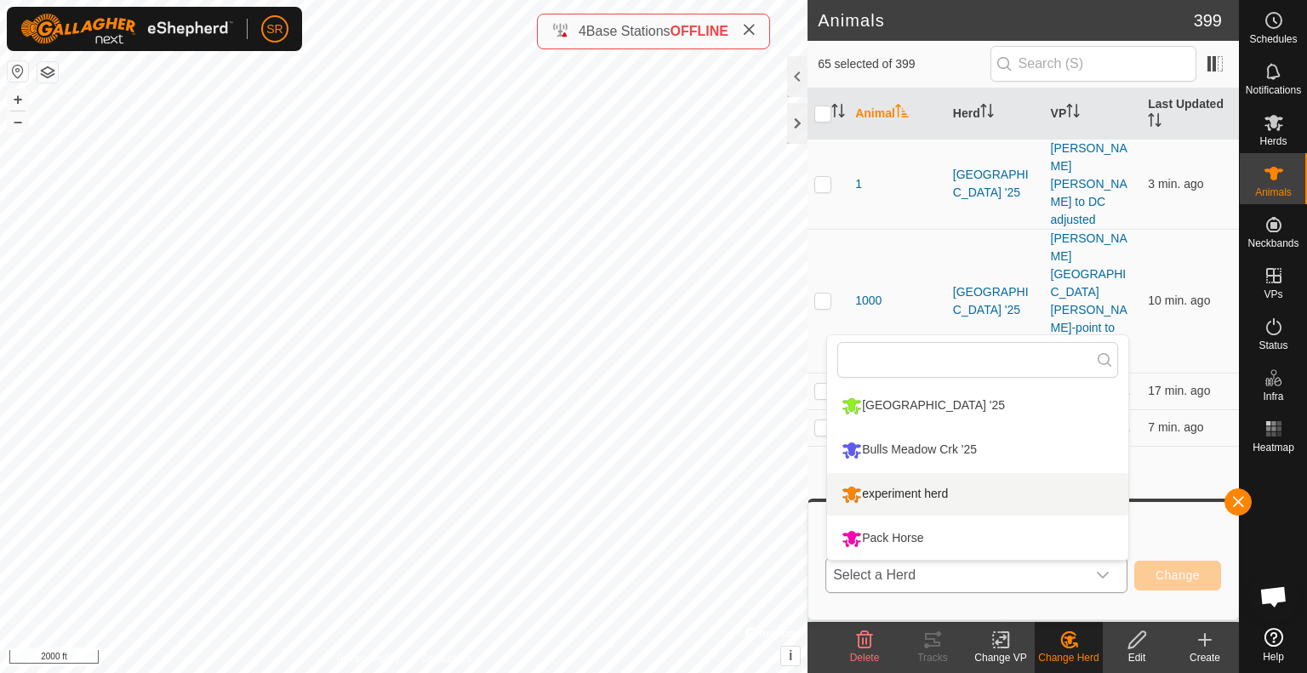
click at [975, 500] on li "experiment herd" at bounding box center [977, 494] width 301 height 43
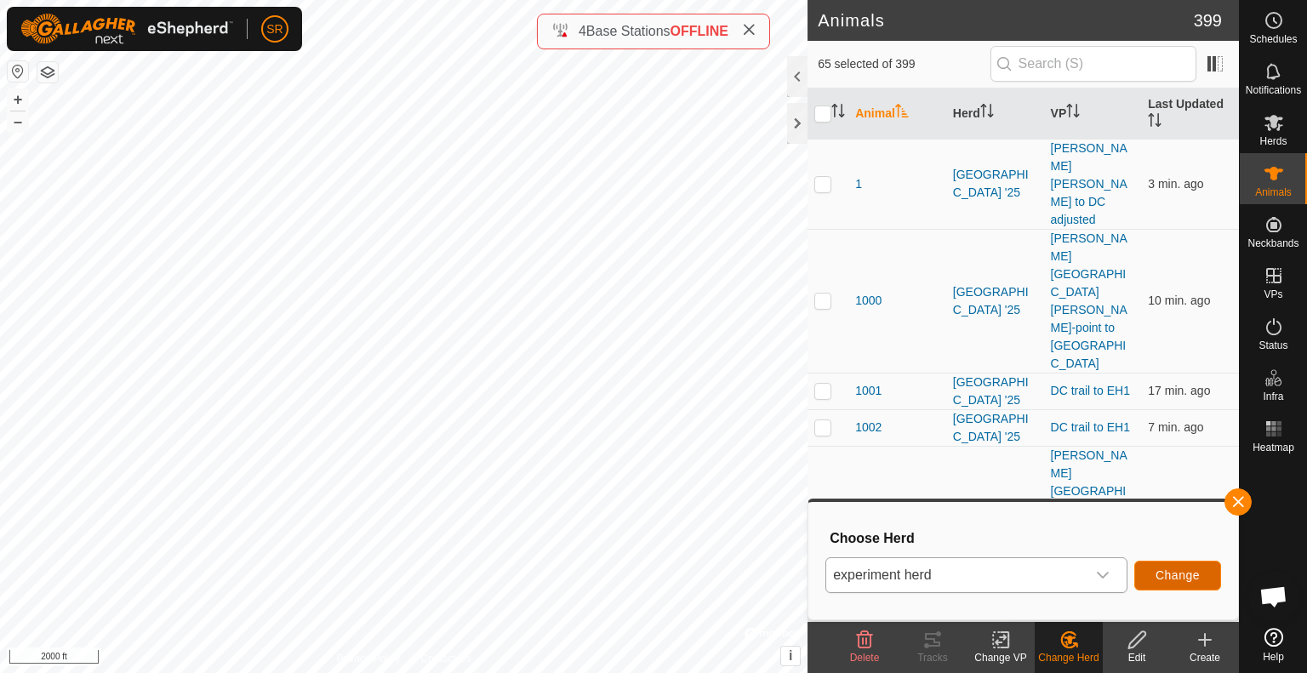
click at [1184, 576] on span "Change" at bounding box center [1178, 576] width 44 height 14
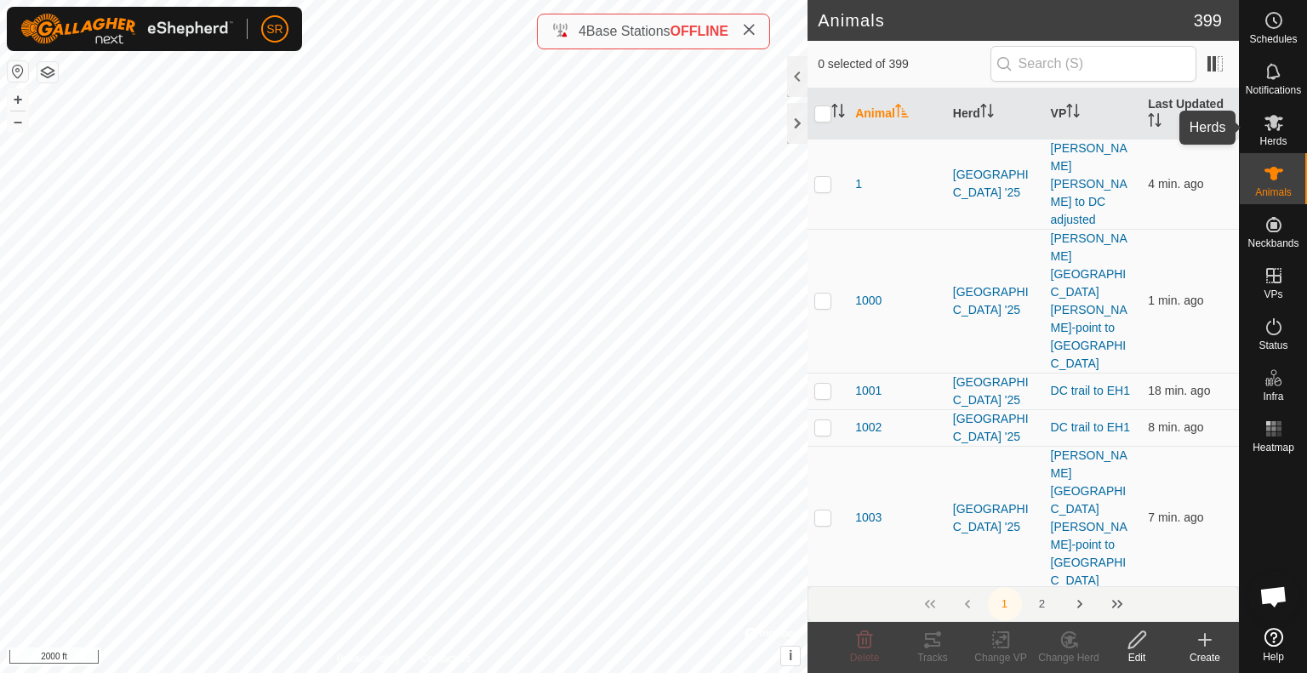
click at [1271, 144] on span "Herds" at bounding box center [1273, 141] width 27 height 10
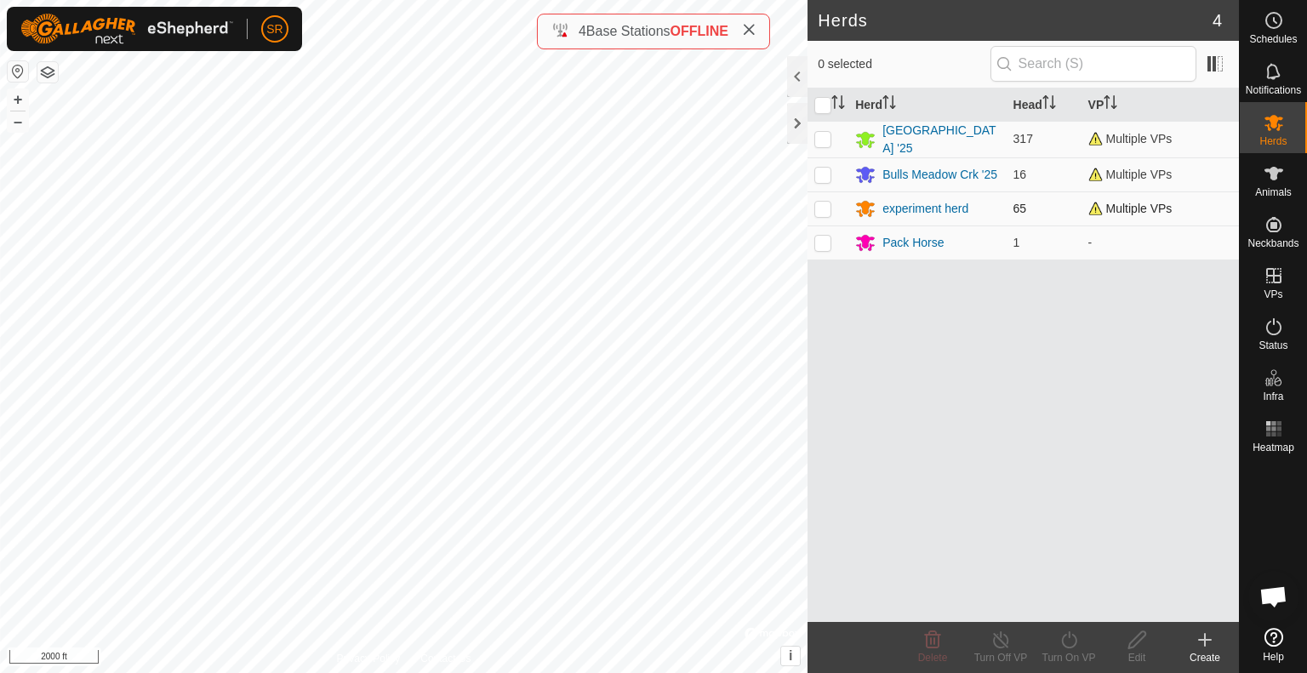
click at [827, 207] on p-checkbox at bounding box center [823, 209] width 17 height 14
click at [942, 200] on div "experiment herd" at bounding box center [926, 209] width 86 height 18
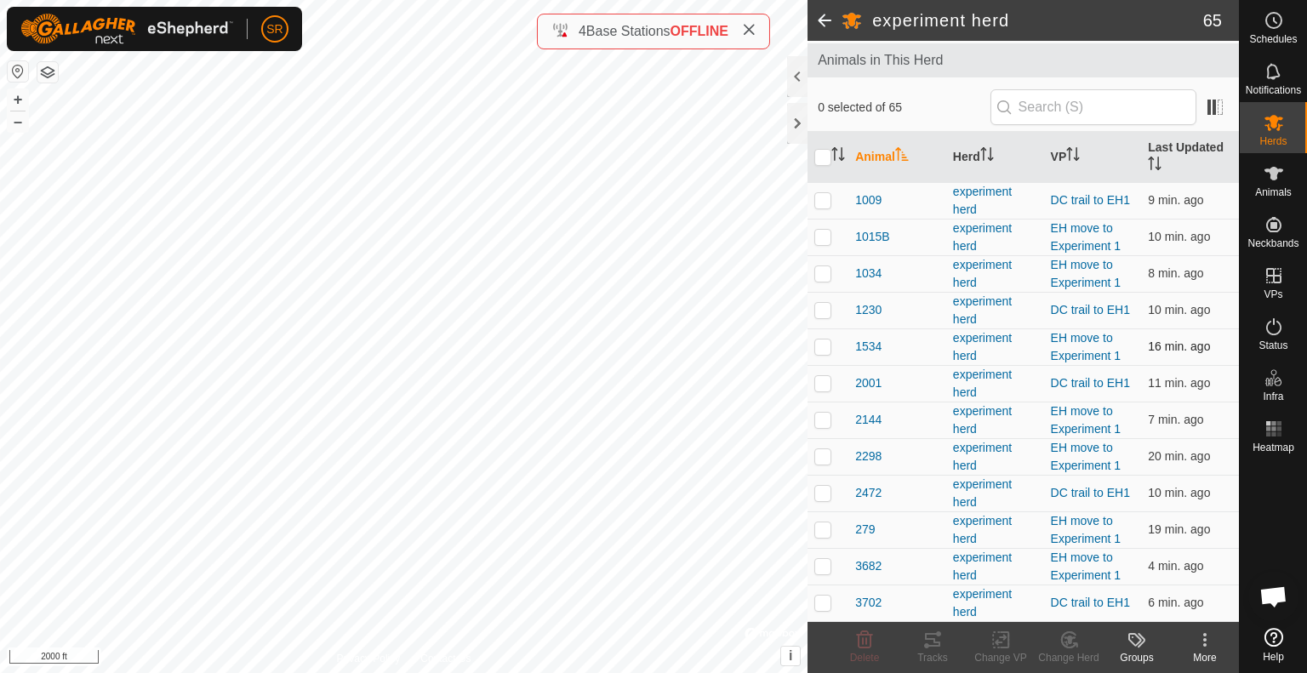
scroll to position [104, 0]
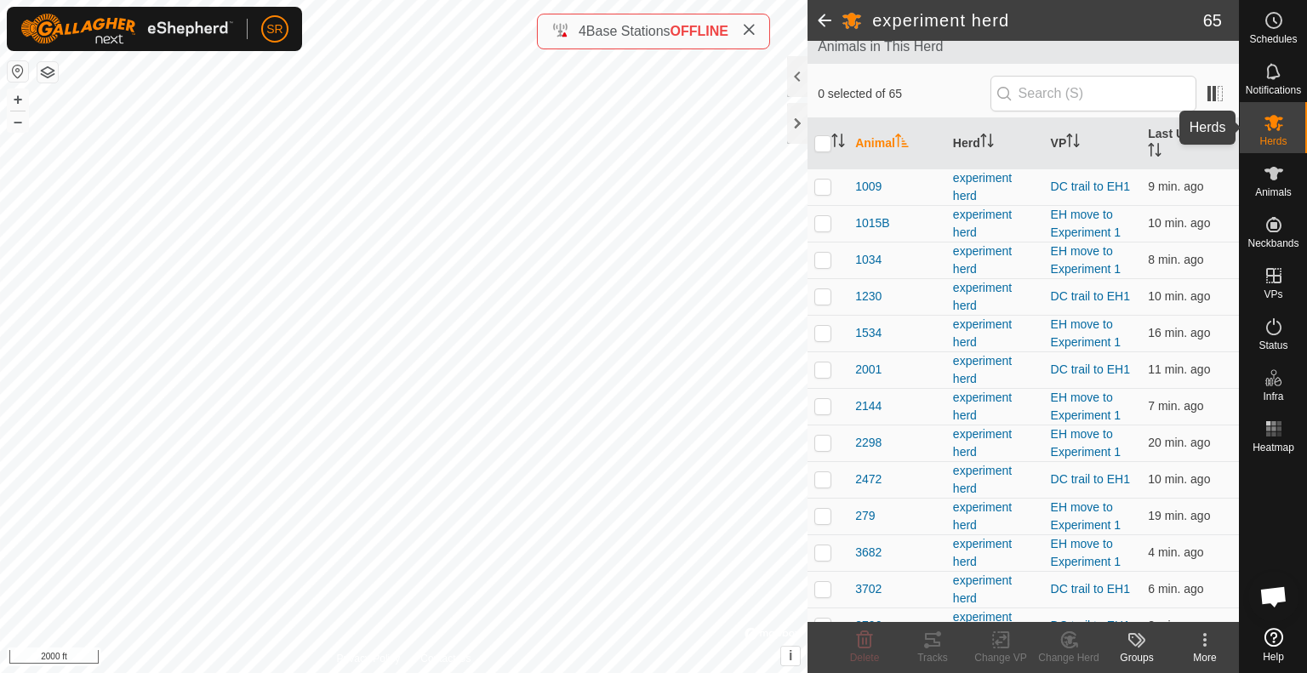
click at [1280, 134] on es-mob-svg-icon at bounding box center [1274, 122] width 31 height 27
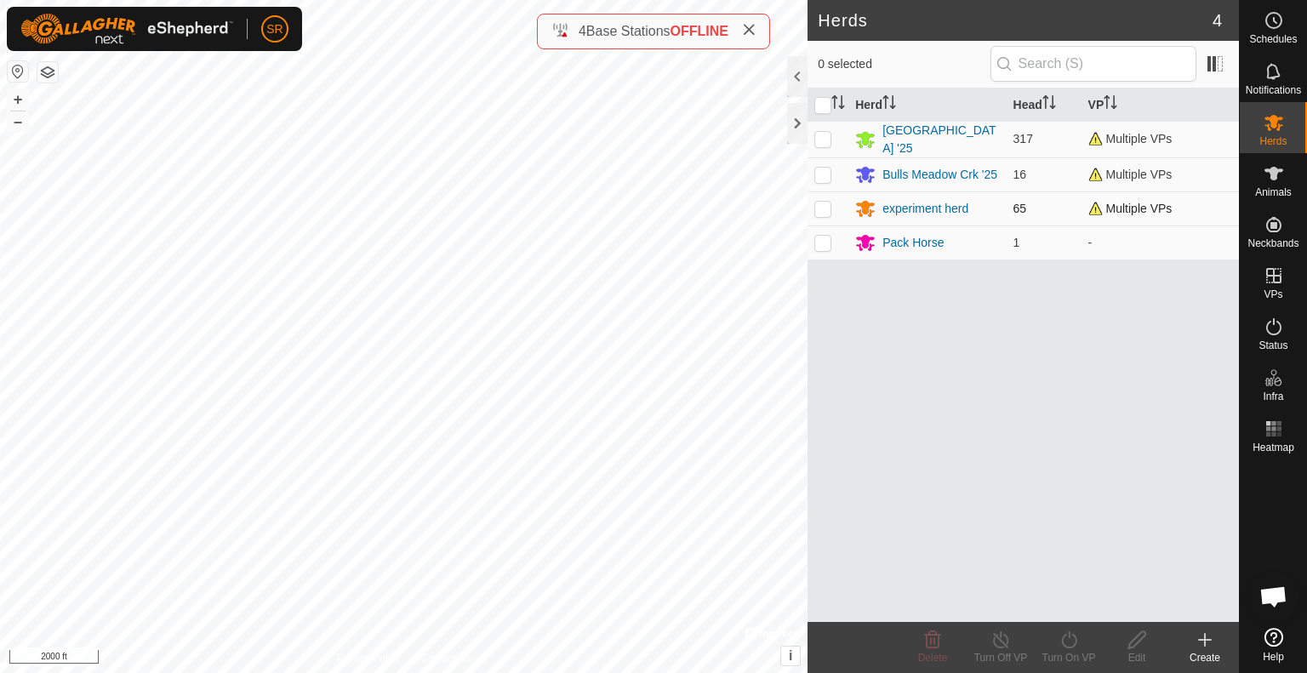
click at [821, 204] on p-checkbox at bounding box center [823, 209] width 17 height 14
click at [1072, 646] on icon at bounding box center [1068, 640] width 15 height 17
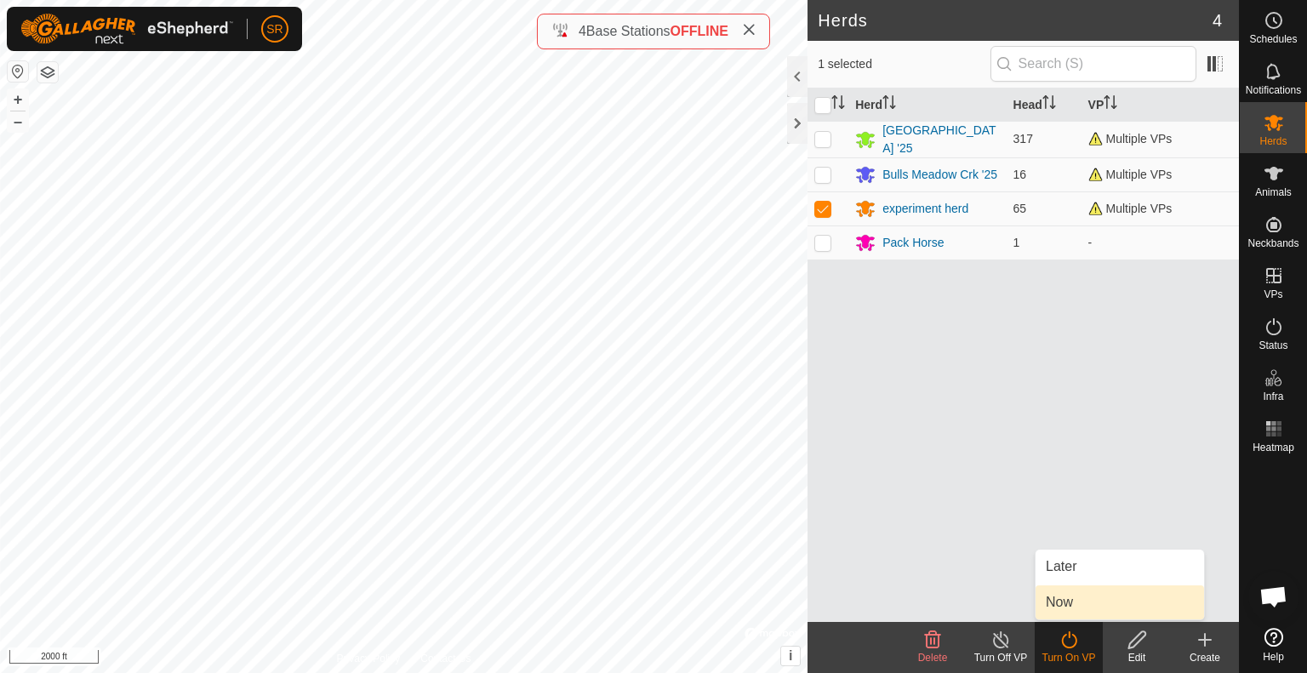
click at [1080, 599] on link "Now" at bounding box center [1120, 603] width 169 height 34
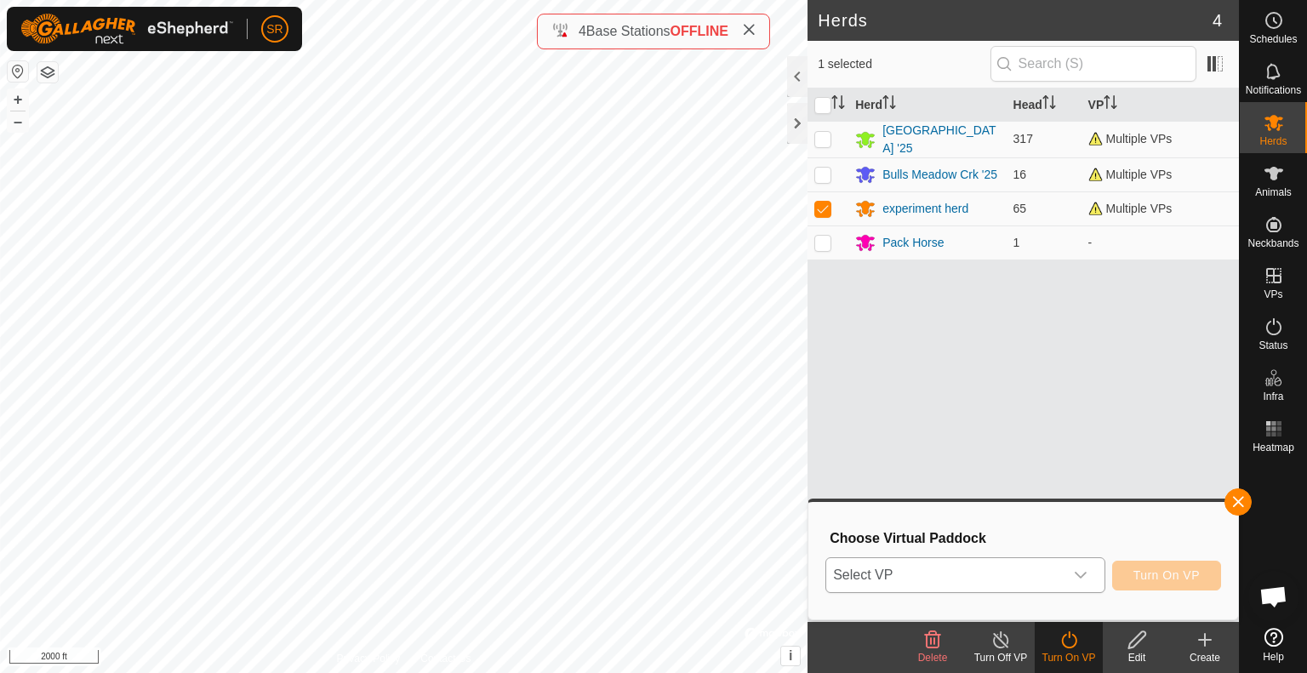
click at [1031, 571] on span "Select VP" at bounding box center [944, 575] width 237 height 34
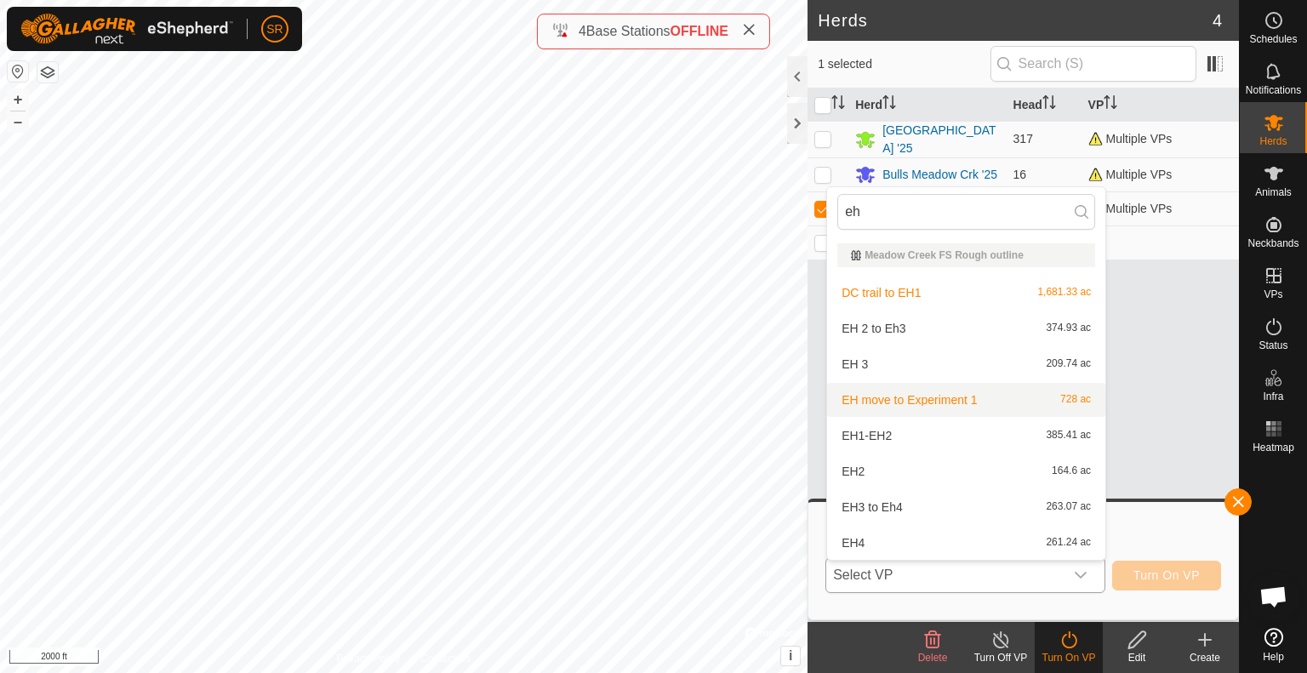
click at [895, 408] on li "EH move to Experiment 1 728 ac" at bounding box center [966, 400] width 278 height 34
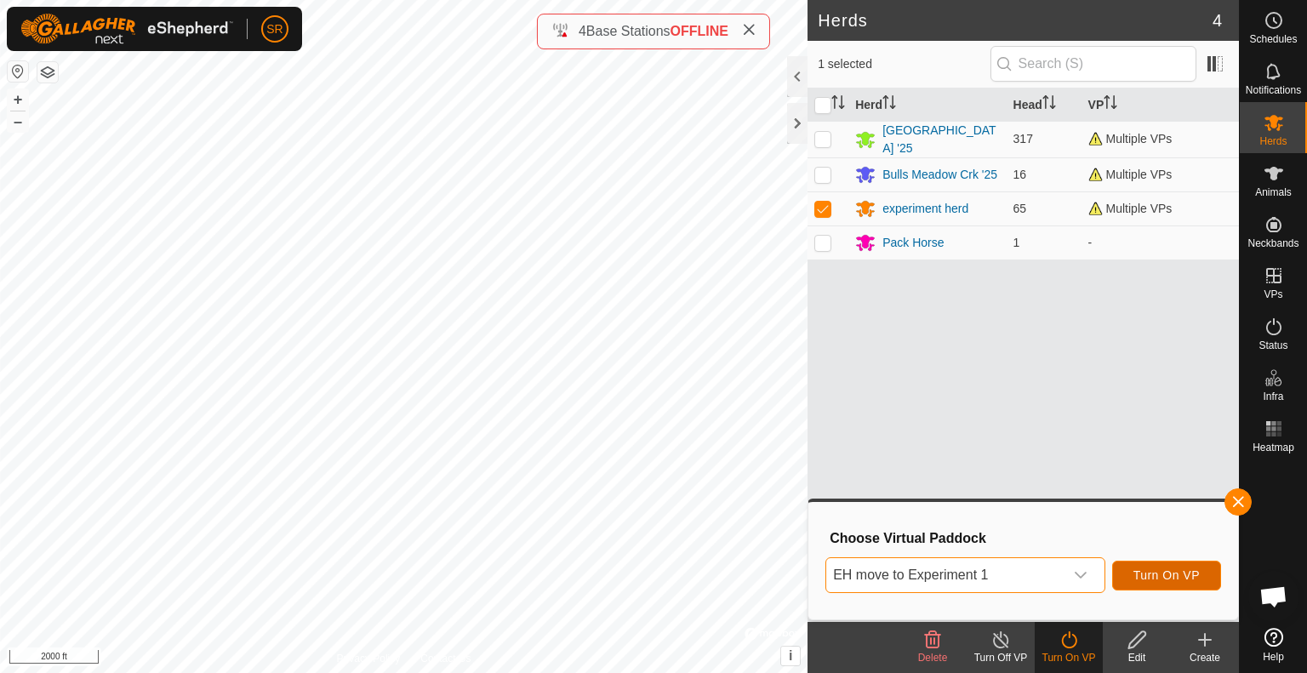
click at [1152, 581] on span "Turn On VP" at bounding box center [1167, 576] width 66 height 14
